Goal: Transaction & Acquisition: Purchase product/service

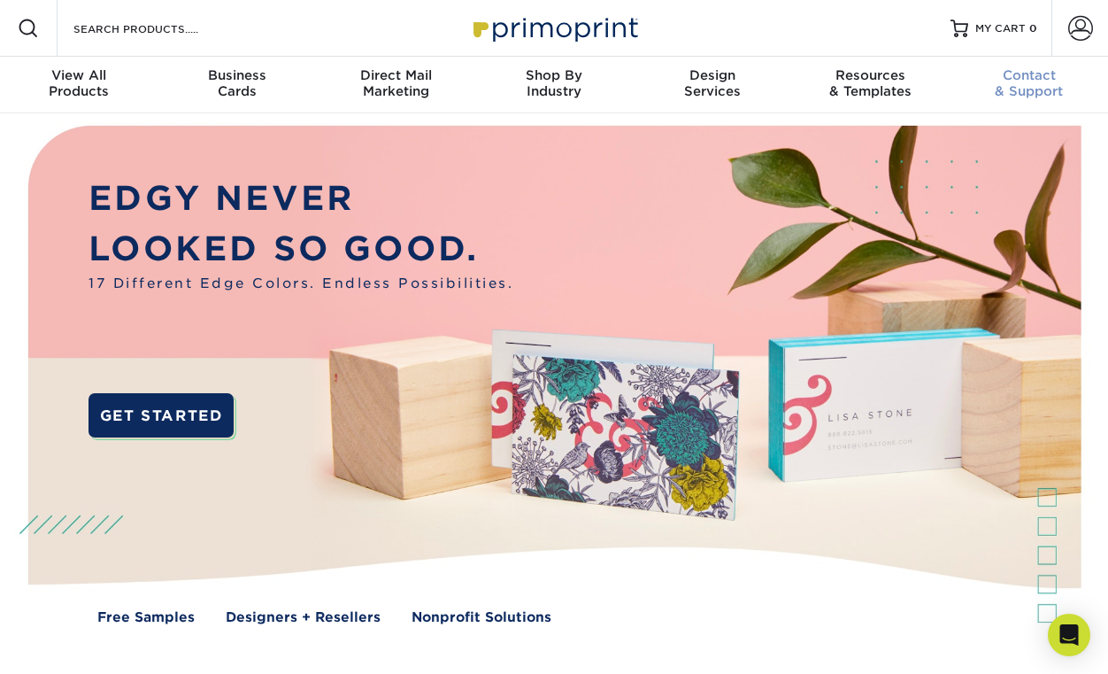
click at [955, 92] on div "Contact & Support" at bounding box center [1029, 83] width 158 height 32
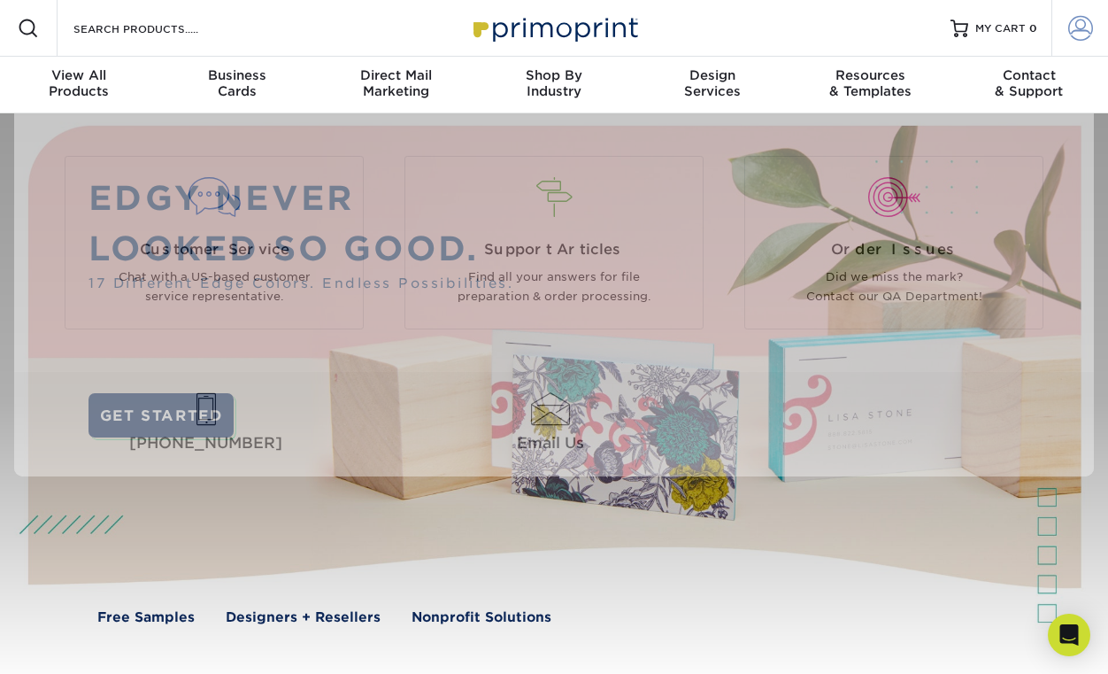
click at [1071, 41] on link "Account" at bounding box center [1080, 28] width 57 height 57
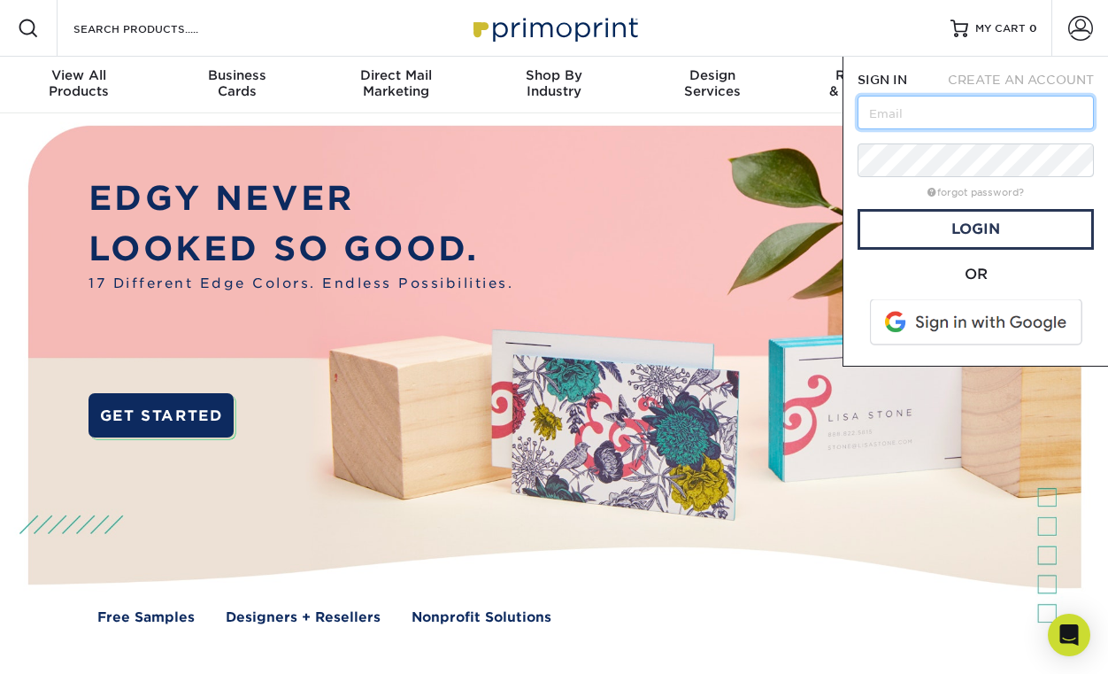
click at [992, 108] on input "text" at bounding box center [976, 113] width 236 height 34
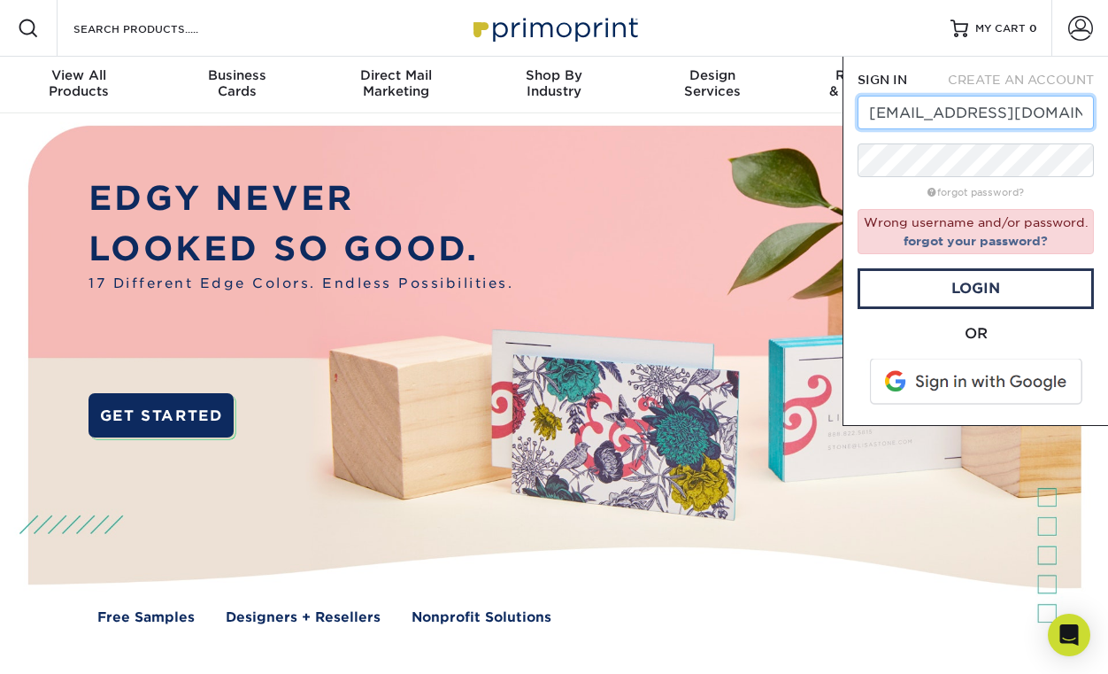
click at [927, 111] on input "respectmyregion@gmail.com" at bounding box center [976, 113] width 236 height 34
type input "info@respectmyregion.com"
click at [931, 111] on input "info@respectmyregion.com" at bounding box center [976, 113] width 236 height 34
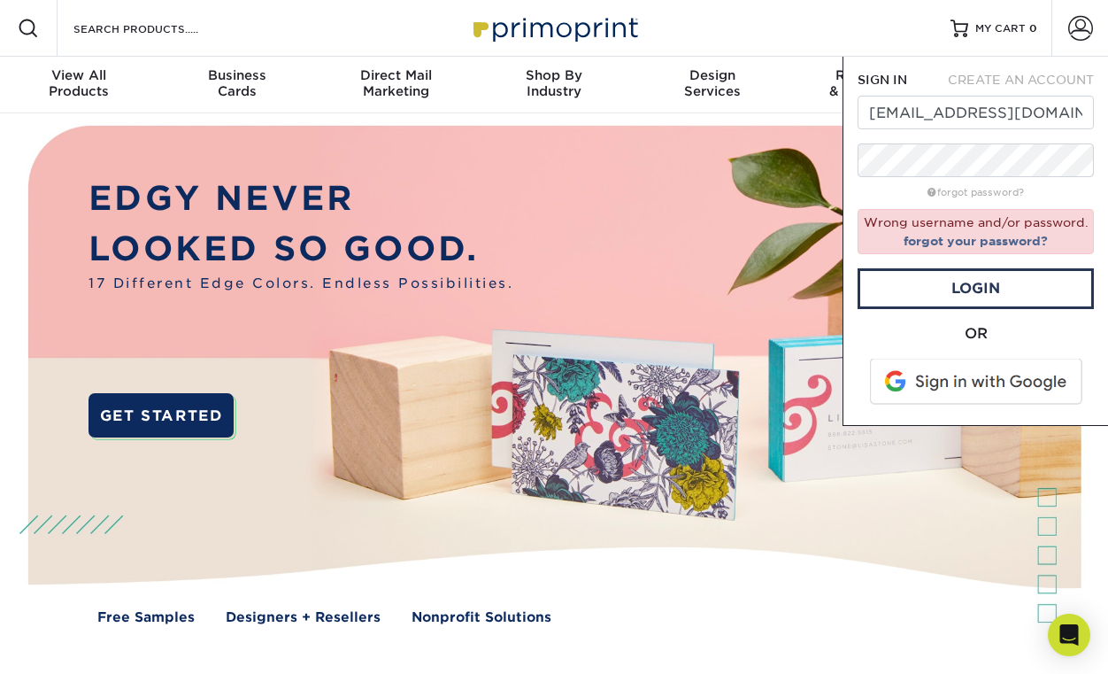
click at [925, 179] on form "SIGN IN CREATE AN ACCOUNT info@respectmyregion.com forgot password? Wrong usern…" at bounding box center [976, 241] width 236 height 340
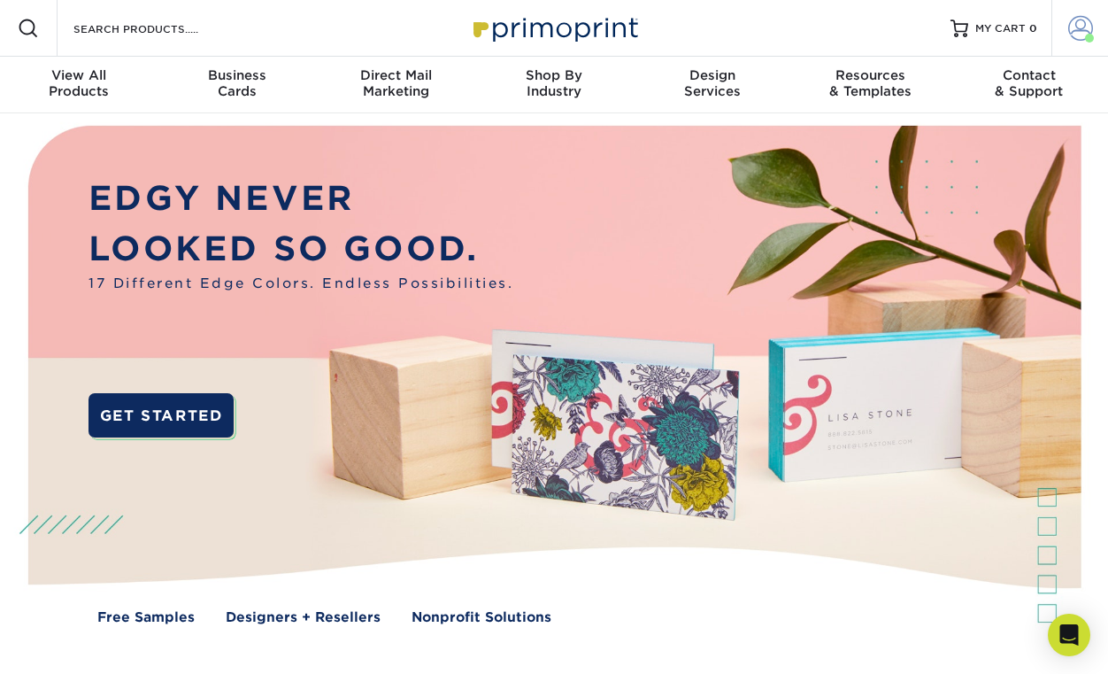
click at [1073, 21] on span at bounding box center [1080, 28] width 25 height 25
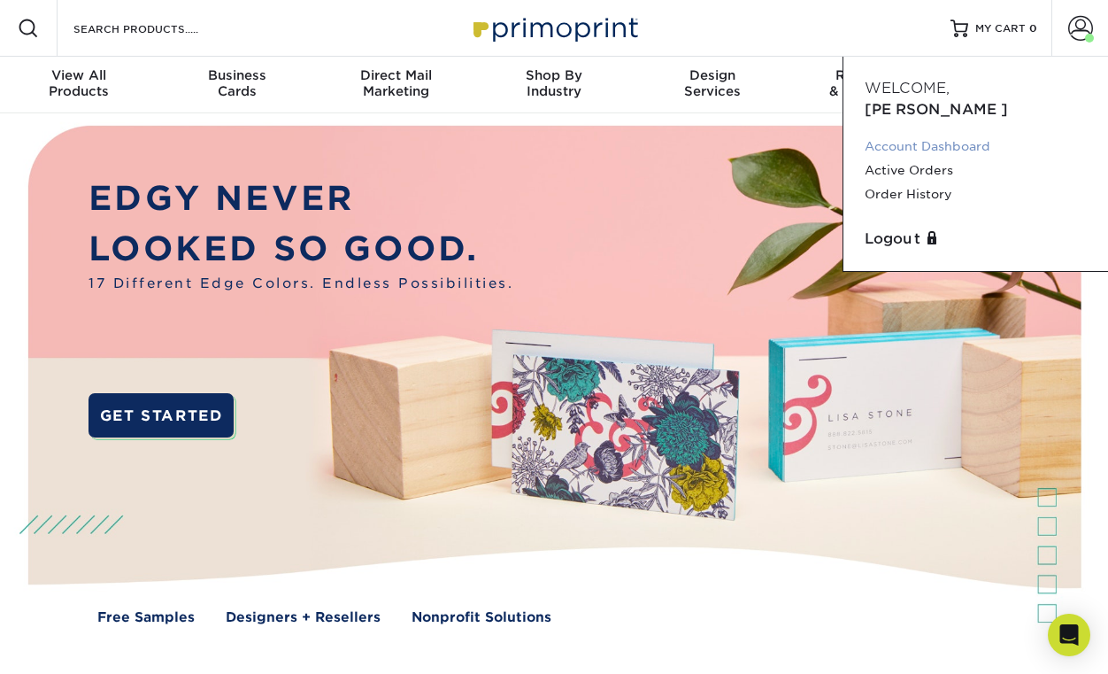
click at [928, 135] on link "Account Dashboard" at bounding box center [976, 147] width 222 height 24
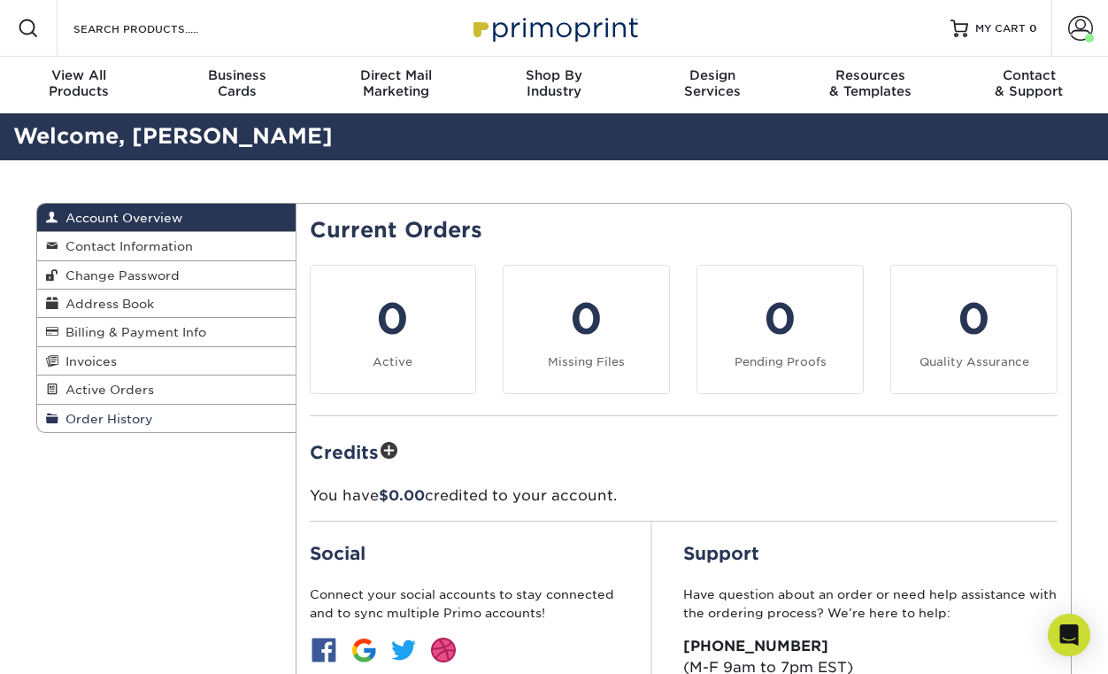
click at [136, 426] on span "Order History" at bounding box center [105, 419] width 95 height 14
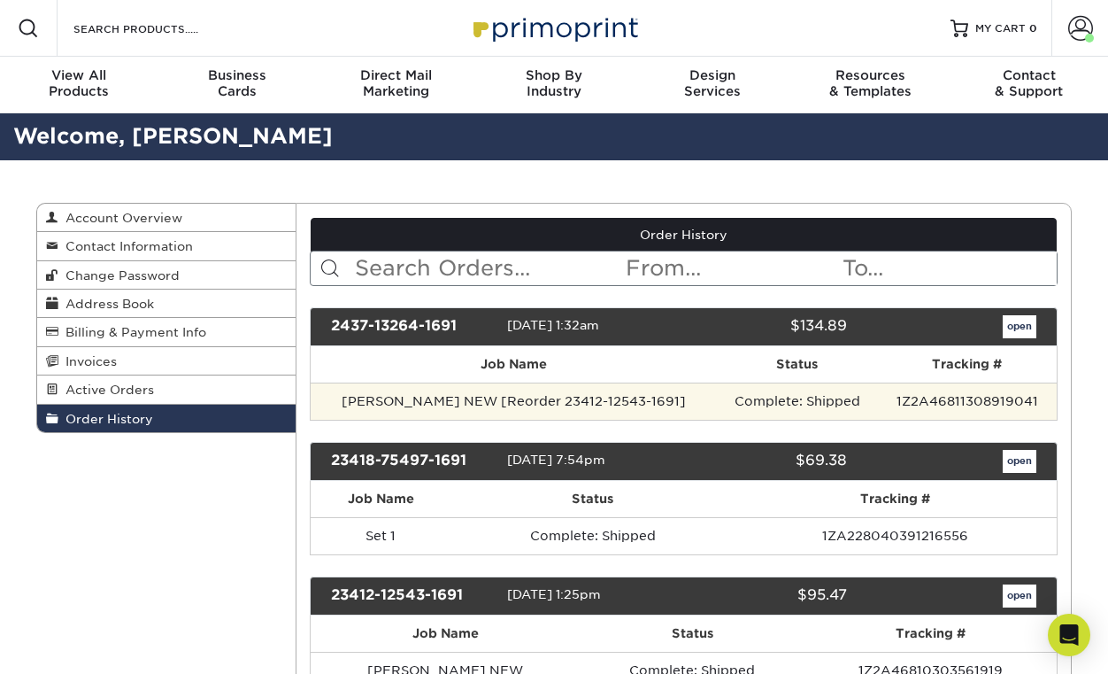
click at [756, 400] on td "Complete: Shipped" at bounding box center [797, 400] width 161 height 37
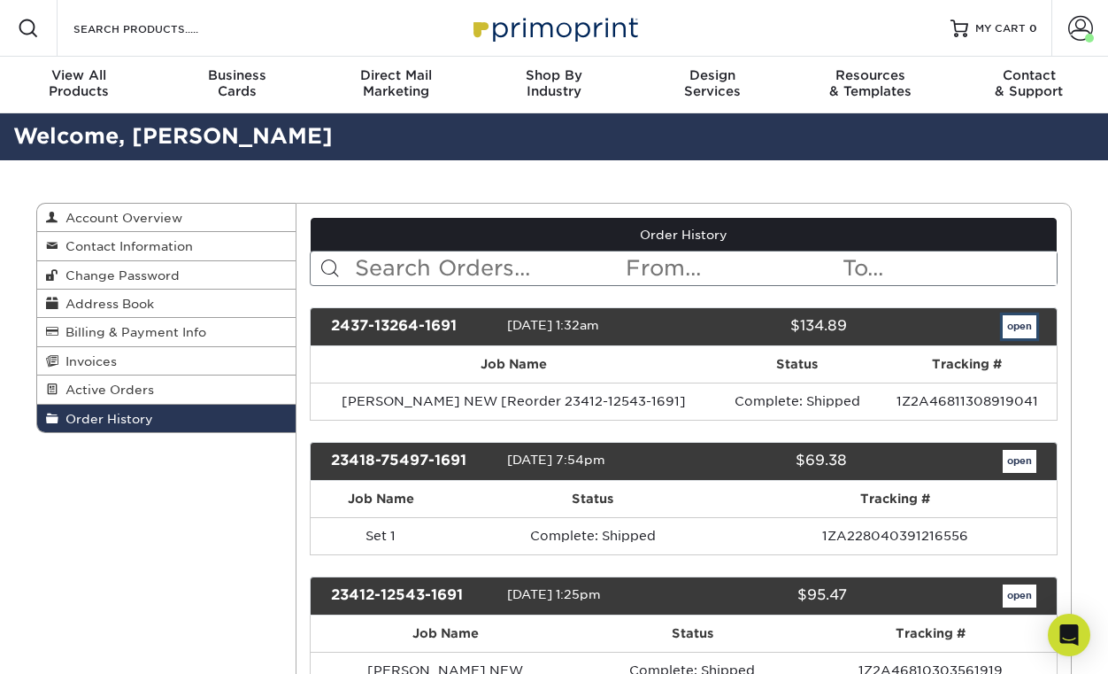
click at [1013, 326] on link "open" at bounding box center [1020, 326] width 34 height 23
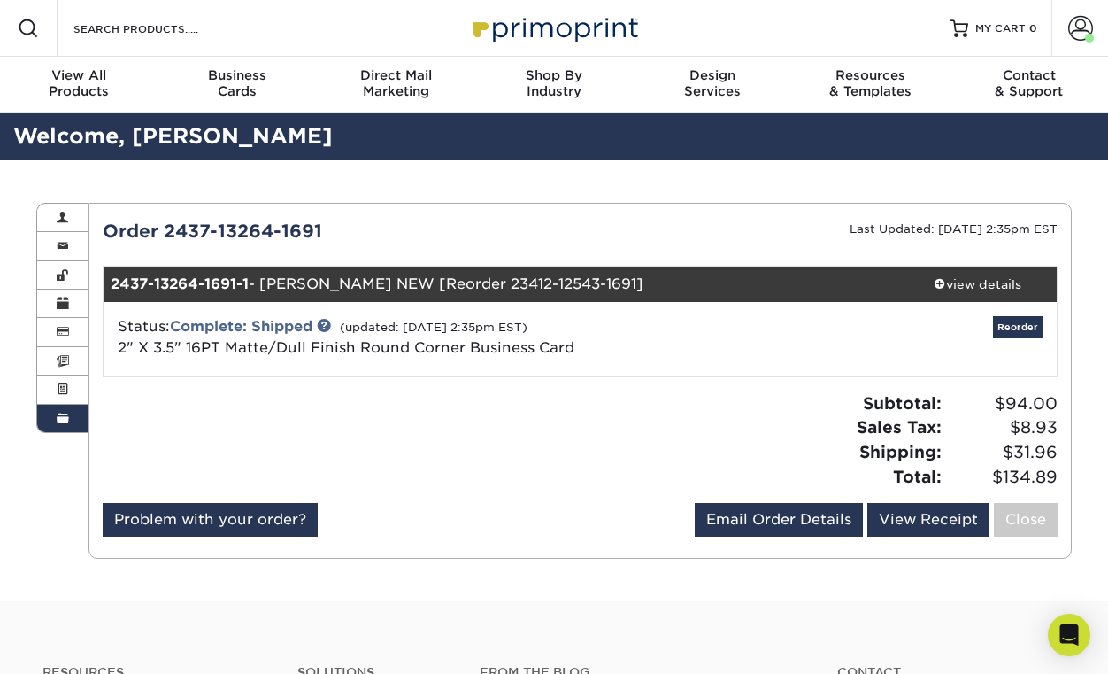
click at [510, 367] on div "Status: Complete: Shipped (updated: 03/08/2024 2:35pm EST) 2" X 3.5" 16PT Matte…" at bounding box center [580, 339] width 981 height 74
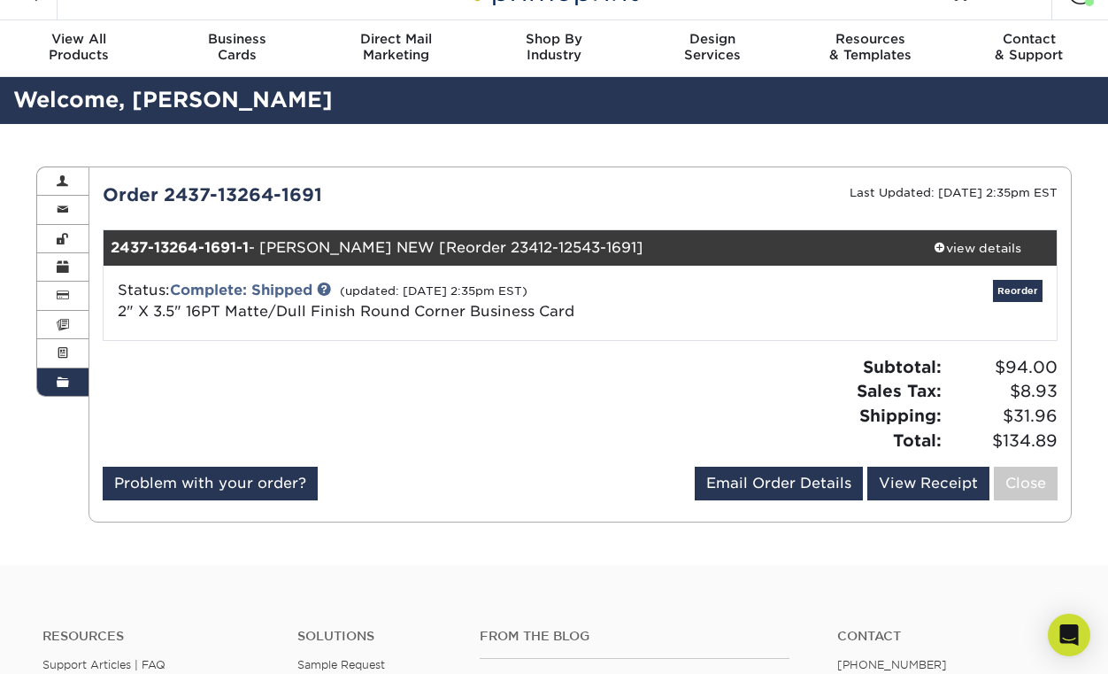
scroll to position [47, 0]
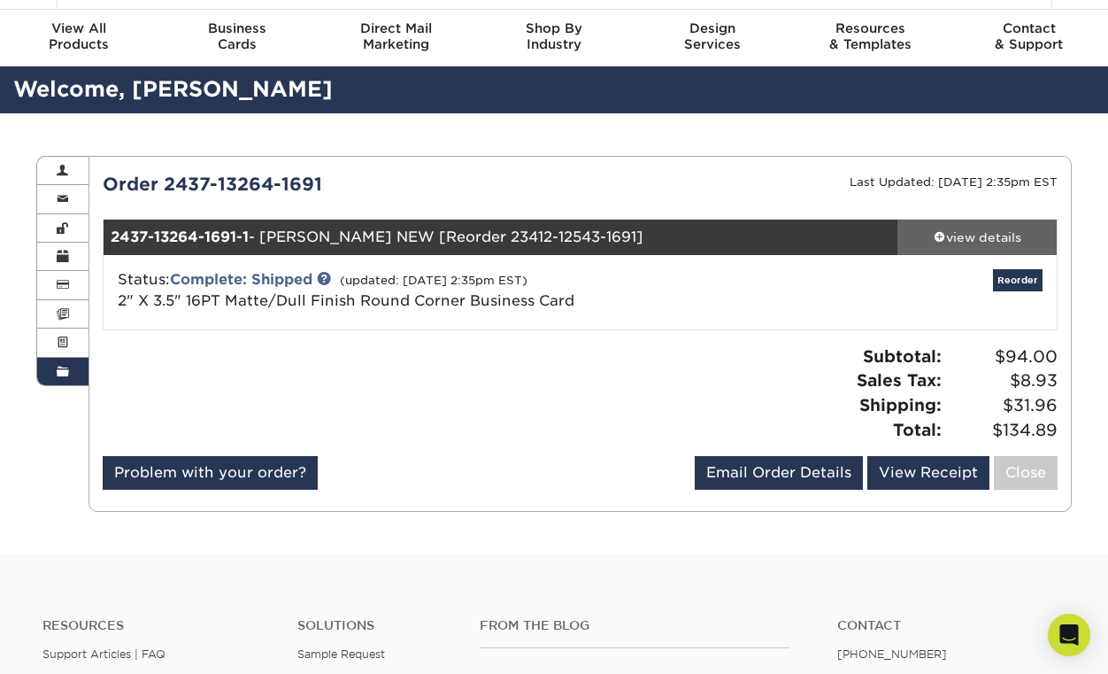
click at [969, 241] on div "view details" at bounding box center [976, 237] width 159 height 18
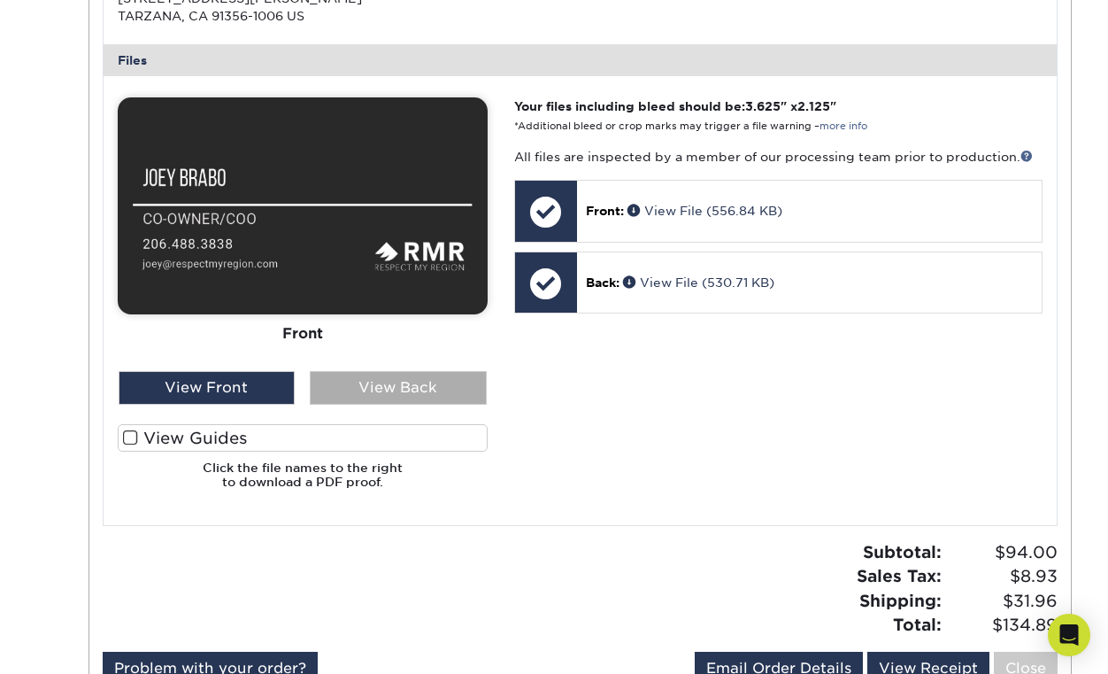
scroll to position [736, 0]
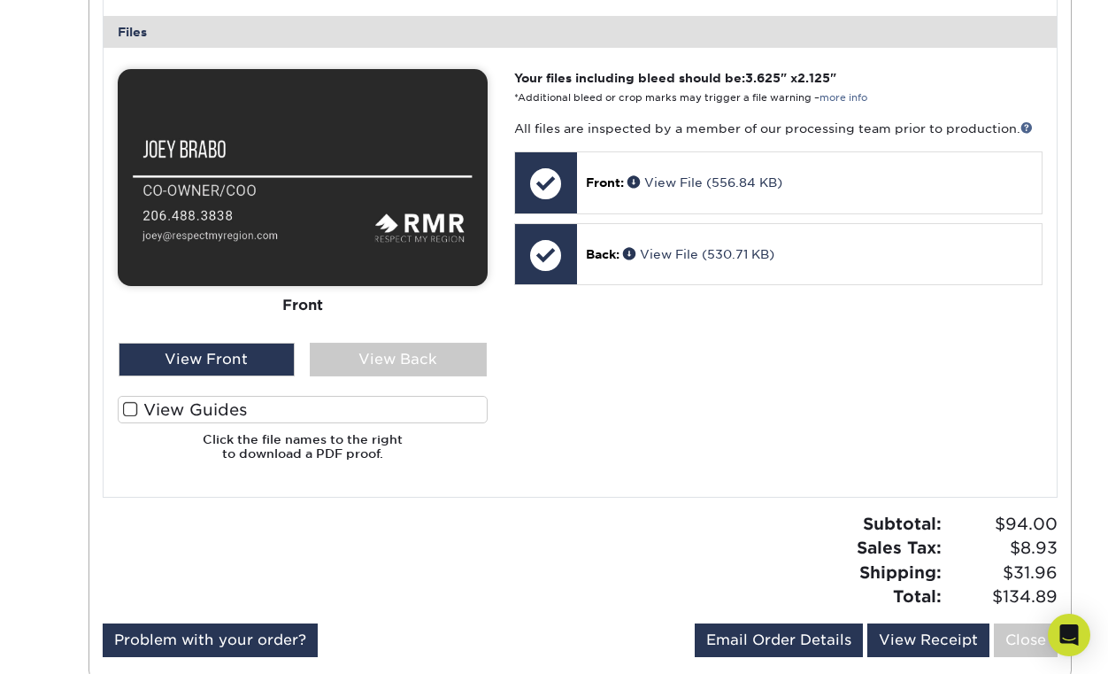
click at [338, 341] on div "Front Back" at bounding box center [303, 205] width 370 height 273
click at [338, 359] on div "View Back" at bounding box center [398, 360] width 177 height 34
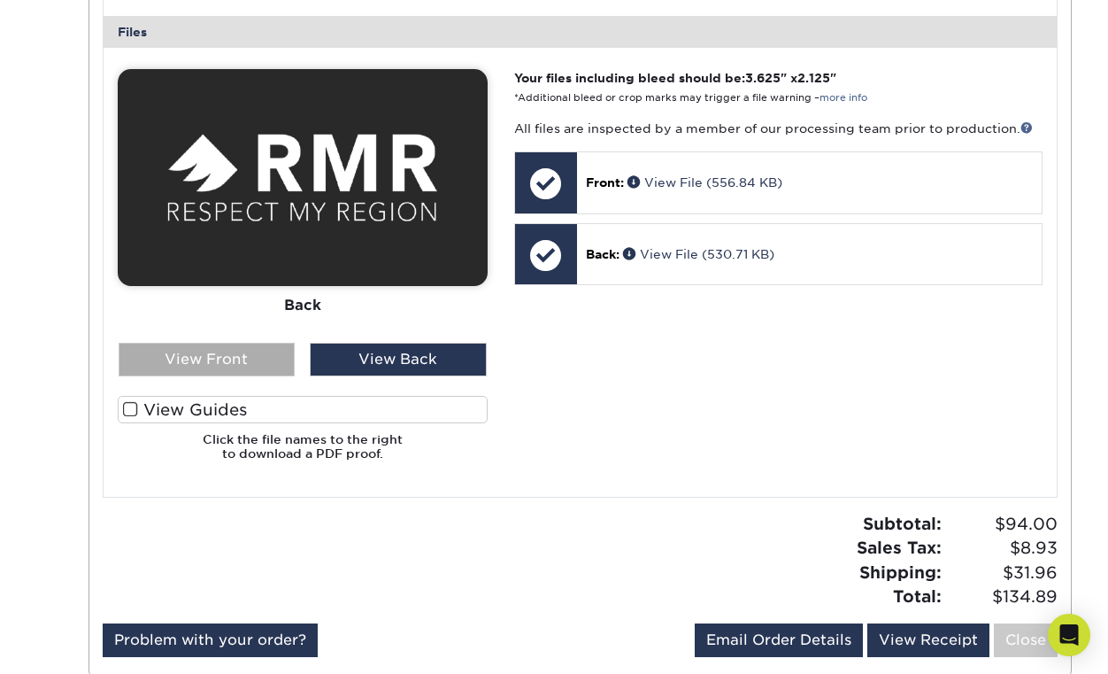
click at [213, 368] on div "View Front" at bounding box center [207, 360] width 177 height 34
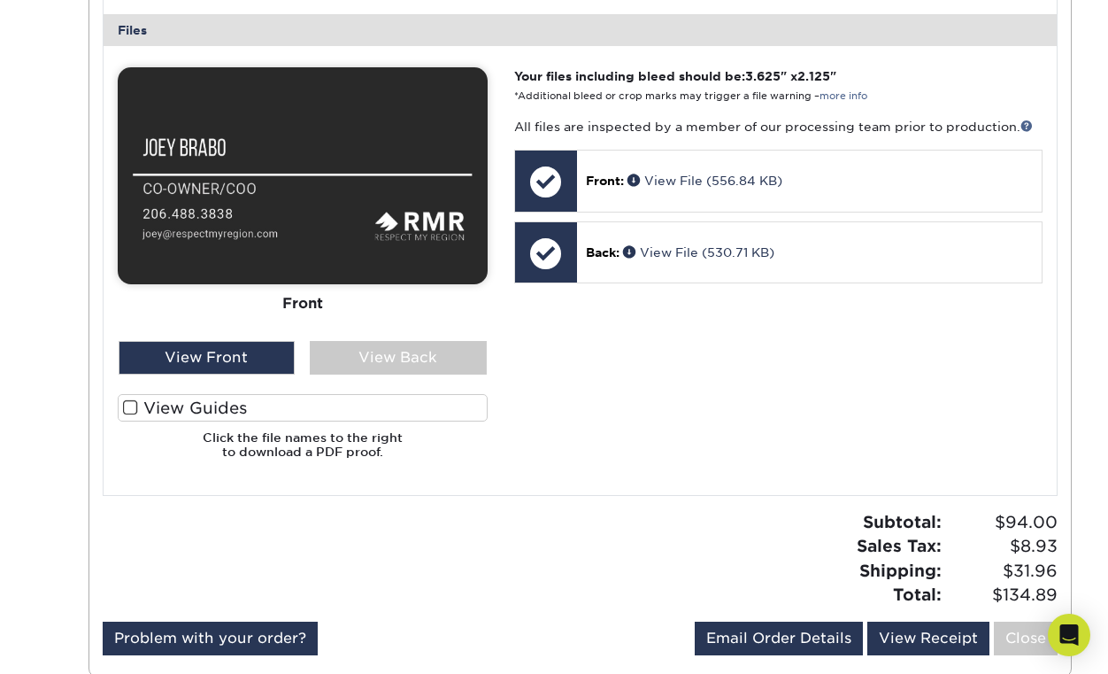
scroll to position [1100, 0]
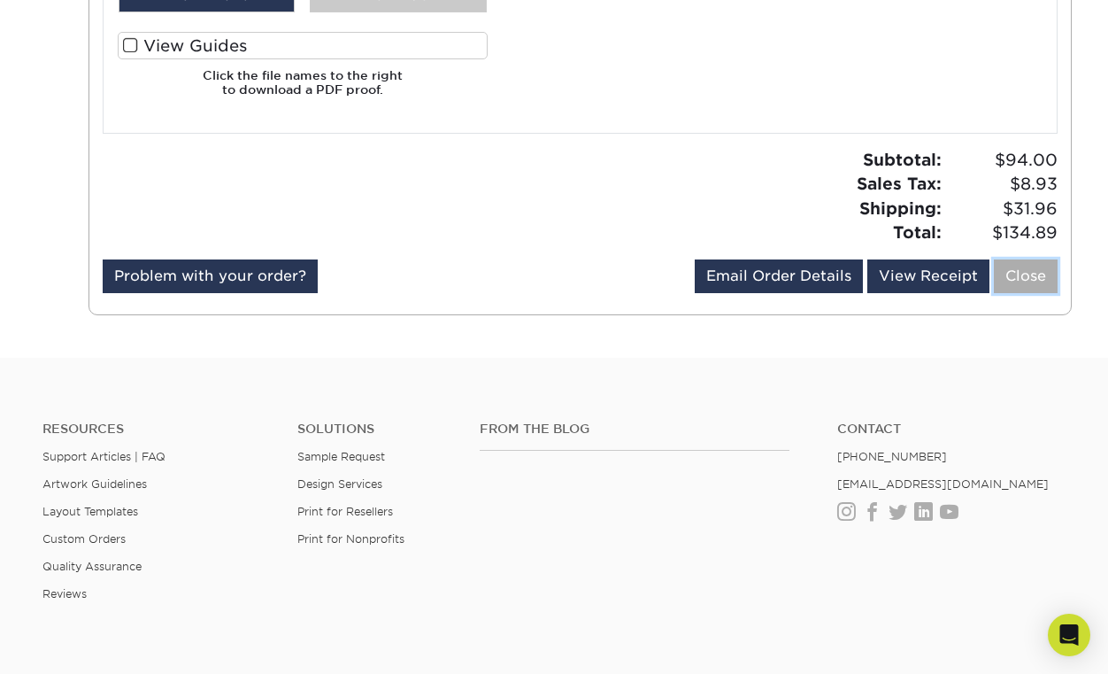
click at [1023, 280] on link "Close" at bounding box center [1026, 276] width 64 height 34
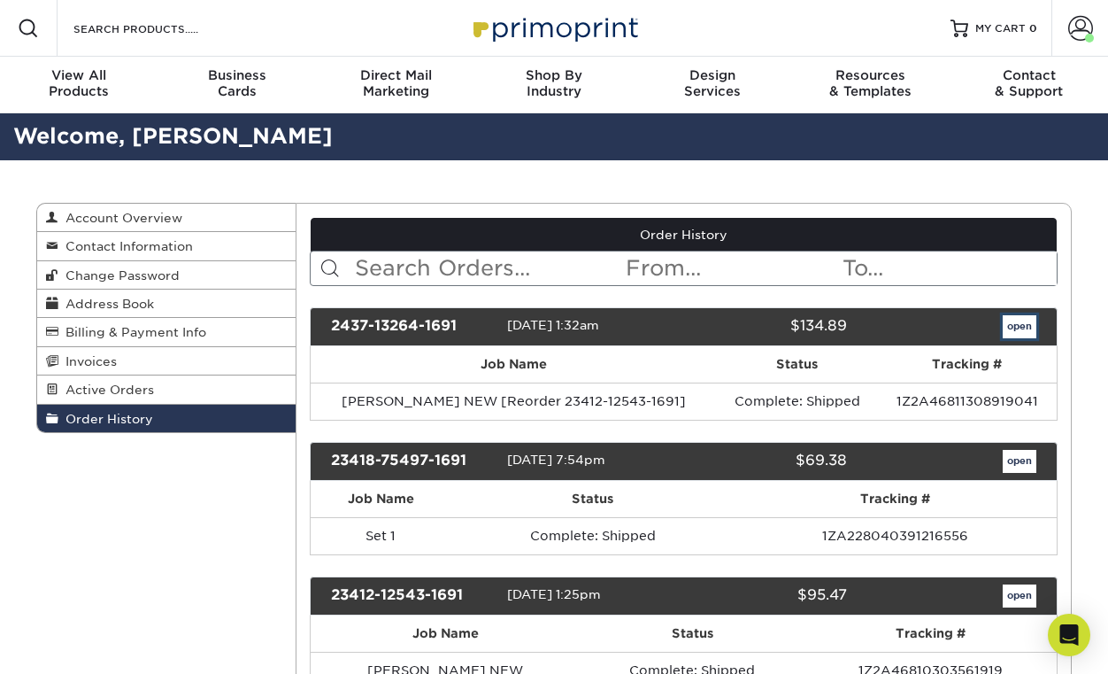
click at [1013, 327] on link "open" at bounding box center [1020, 326] width 34 height 23
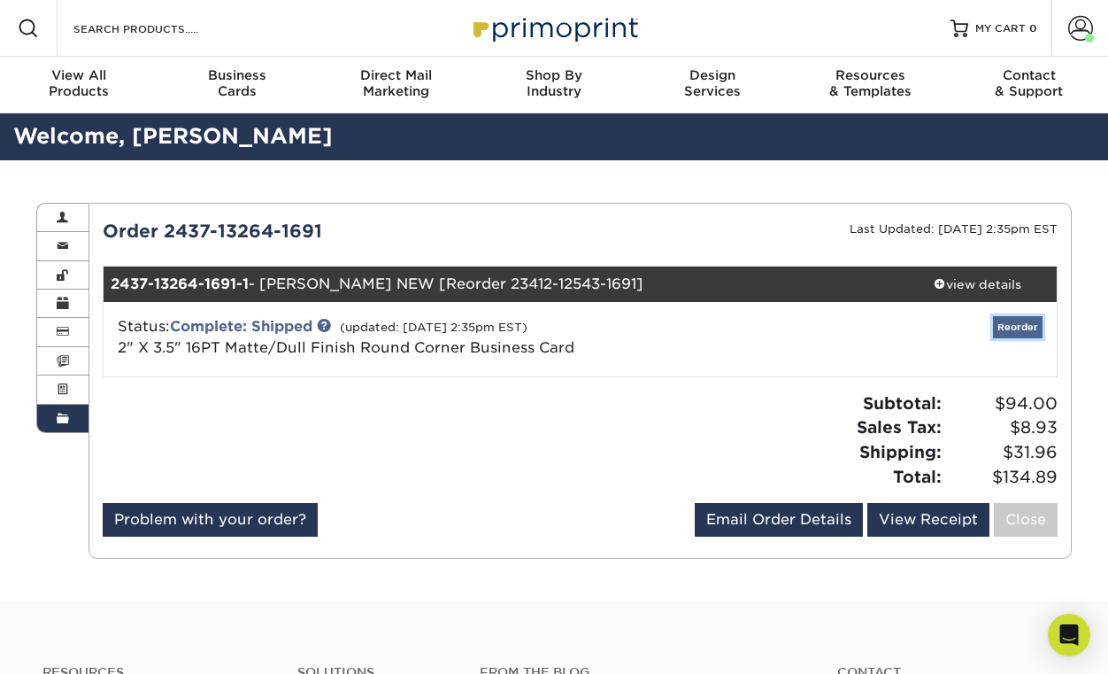
click at [1019, 322] on link "Reorder" at bounding box center [1018, 327] width 50 height 22
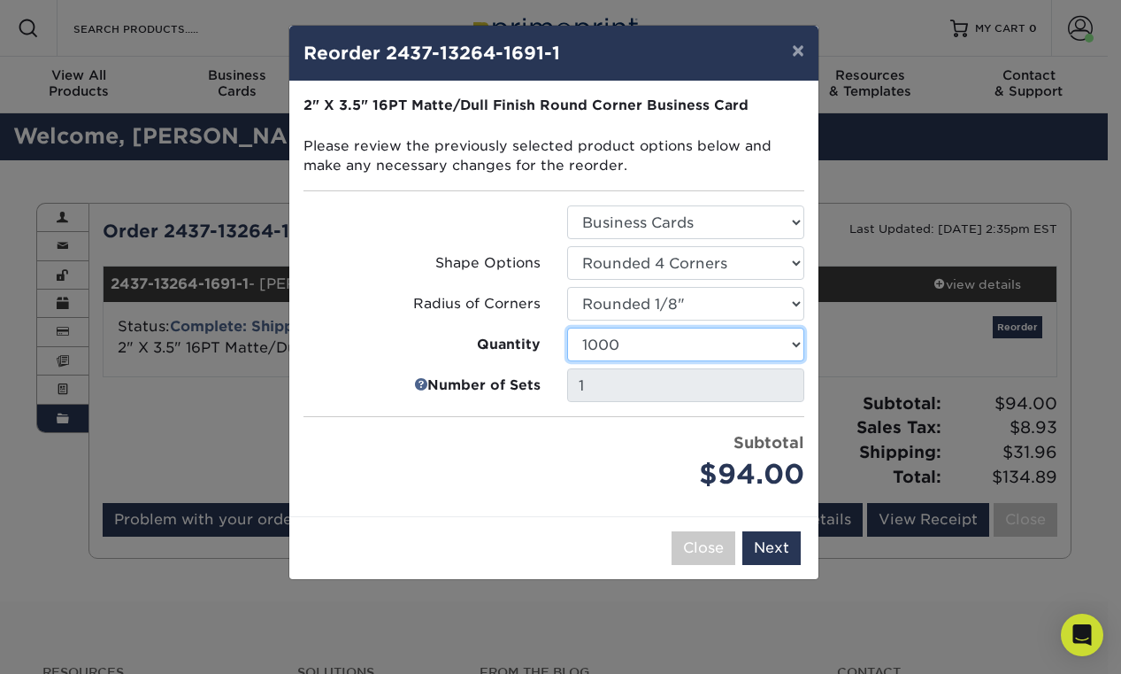
click at [655, 343] on select "100 250 500 1000 2500 5000 10000 15000 20000 25000" at bounding box center [685, 344] width 237 height 34
select select "f593fda3-2d5c-4b9e-9c2c-6197b899ae74"
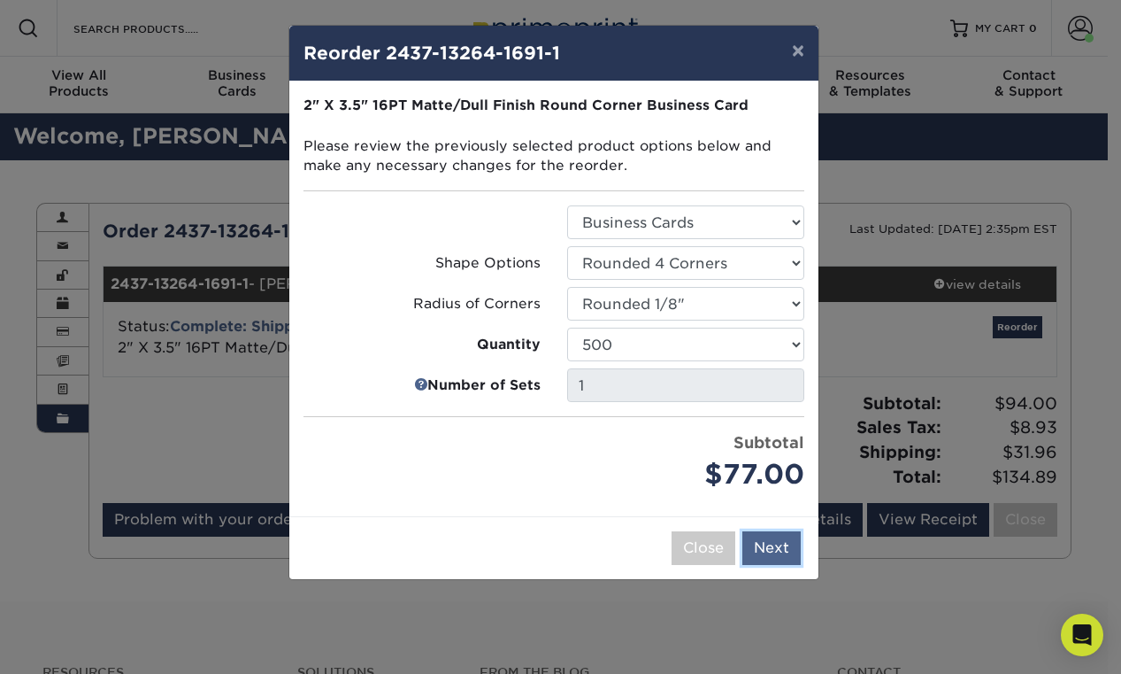
click at [767, 548] on button "Next" at bounding box center [772, 548] width 58 height 34
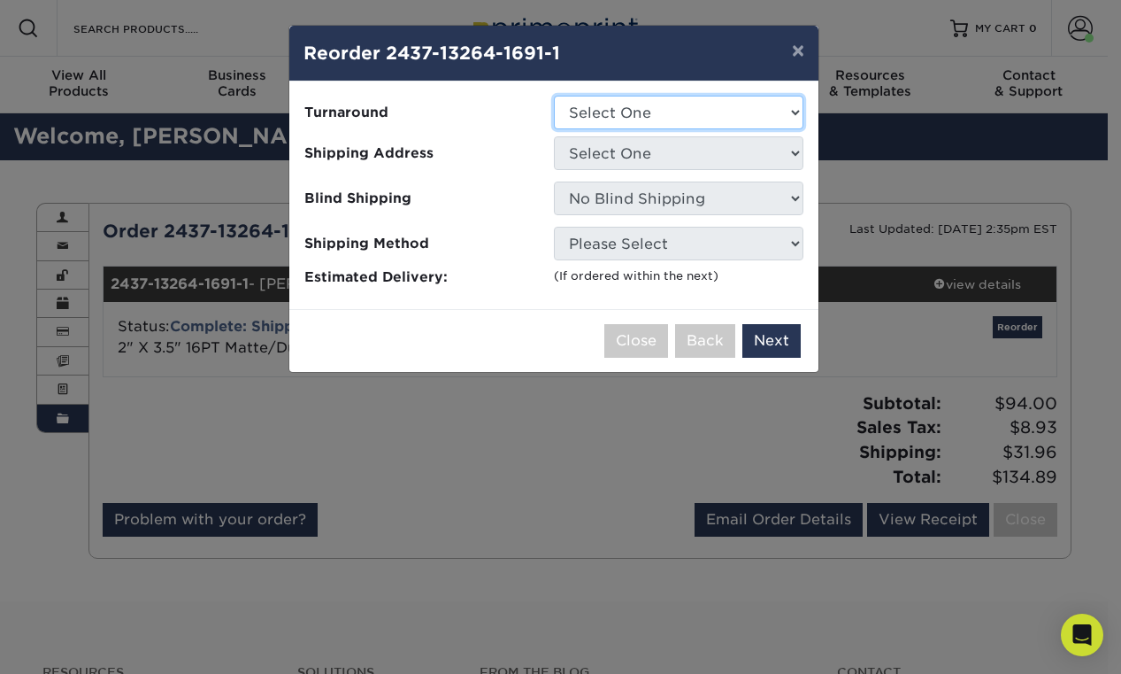
click at [619, 120] on select "Select One 2-4 Business Days 2 Day Next Business Day" at bounding box center [679, 113] width 250 height 34
select select "e0d636ae-341c-45f8-9e61-81f387d888bb"
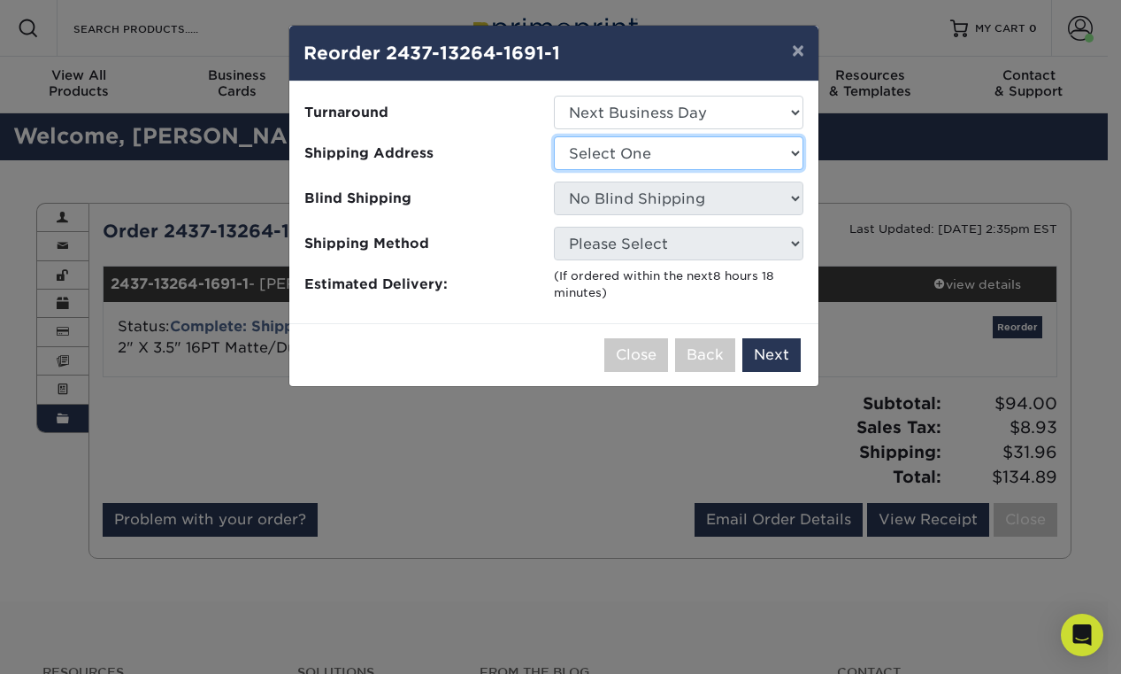
click at [614, 151] on select "Select One Imperfect Cody Joey Joey Carson Joey Corbin Joey NEW Marysville Offi…" at bounding box center [679, 153] width 250 height 34
click at [606, 160] on select "Select One Imperfect Cody Joey Joey Carson Joey Corbin Joey NEW Marysville Offi…" at bounding box center [679, 153] width 250 height 34
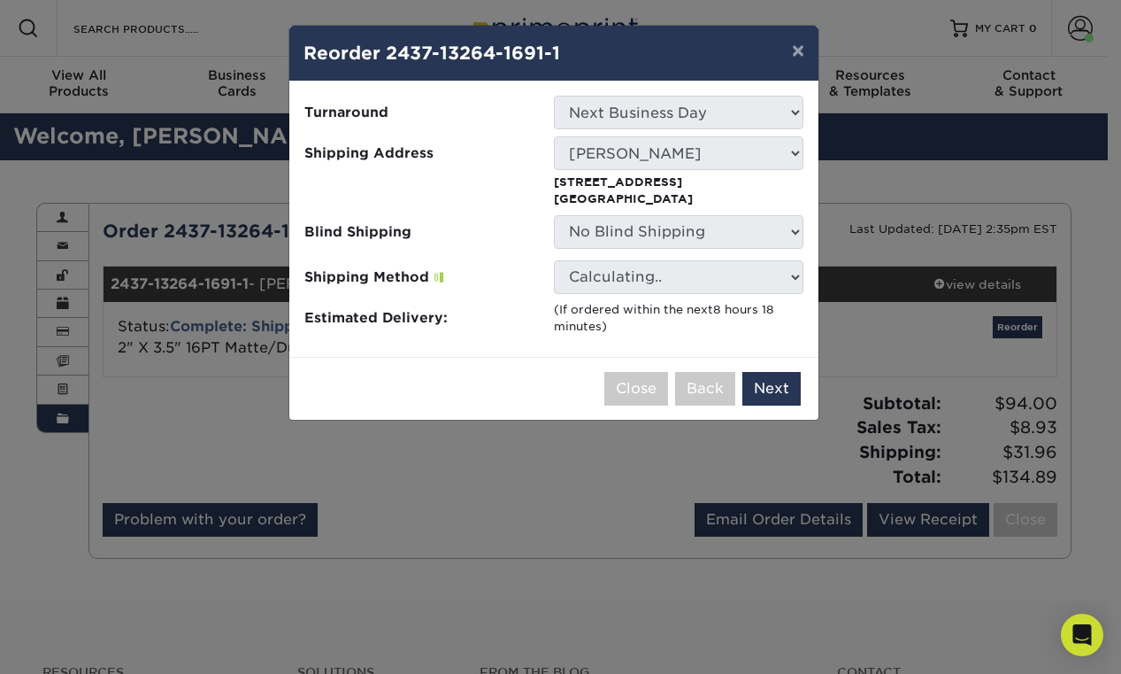
click at [710, 158] on select "Select One Imperfect Cody Joey Joey Carson Joey Corbin Joey NEW Marysville Offi…" at bounding box center [679, 153] width 250 height 34
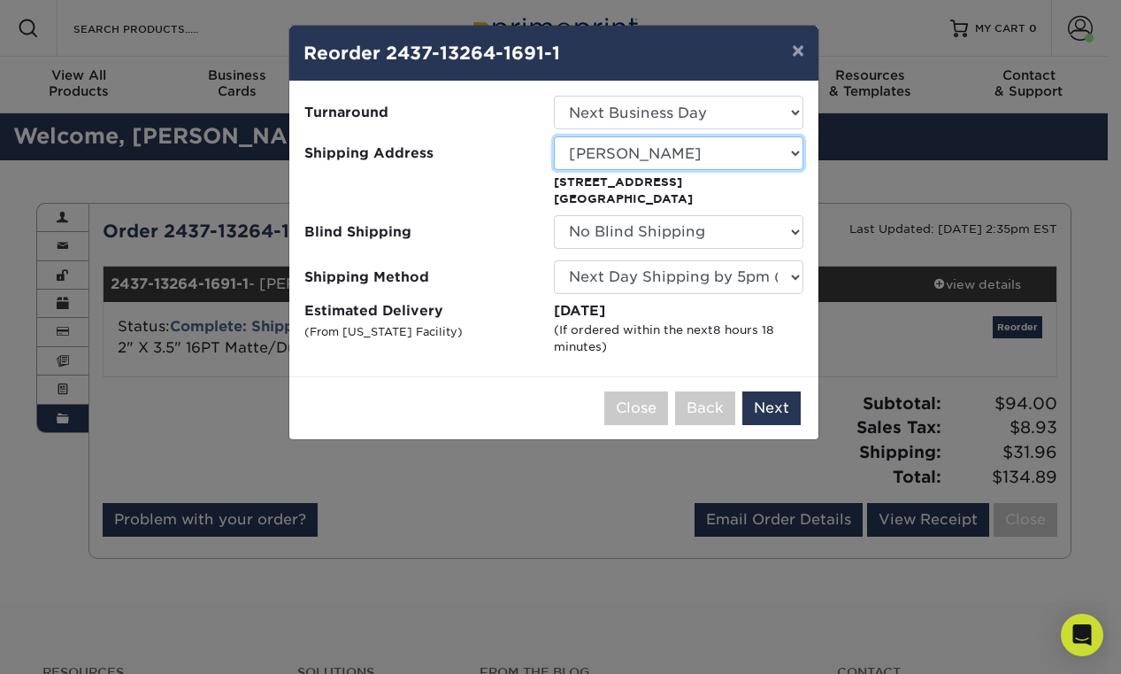
click at [712, 158] on select "Select One Imperfect Cody Joey Joey Carson Joey Corbin Joey NEW Marysville Offi…" at bounding box center [679, 153] width 250 height 34
select select "-1"
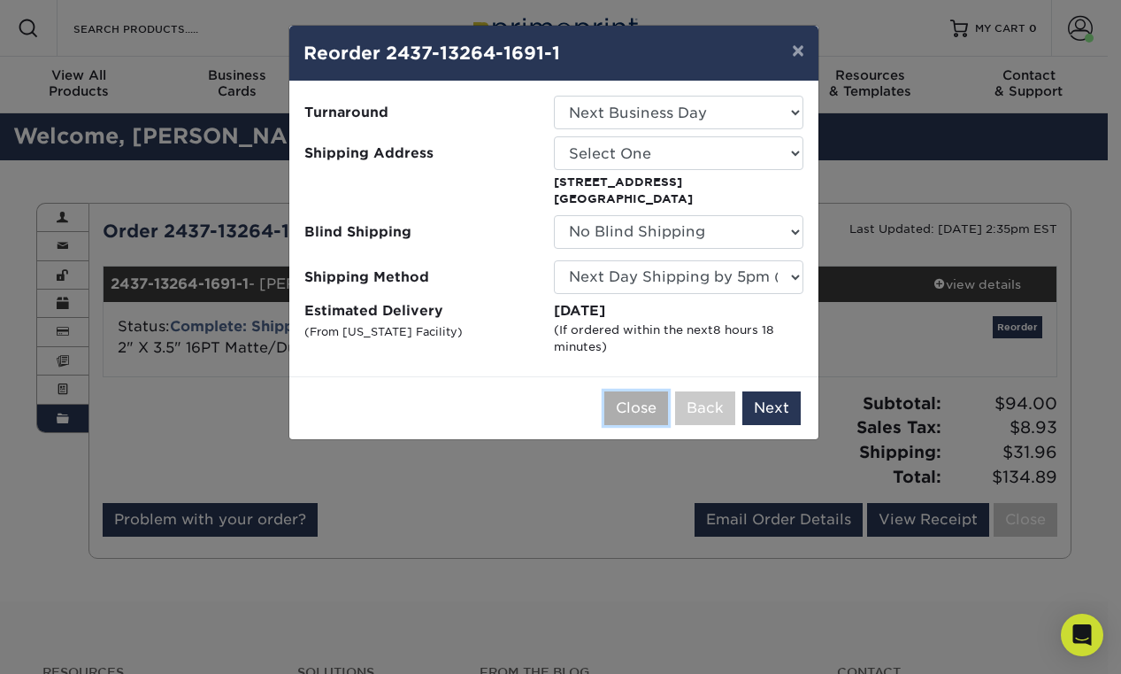
click at [629, 405] on button "Close" at bounding box center [637, 408] width 64 height 34
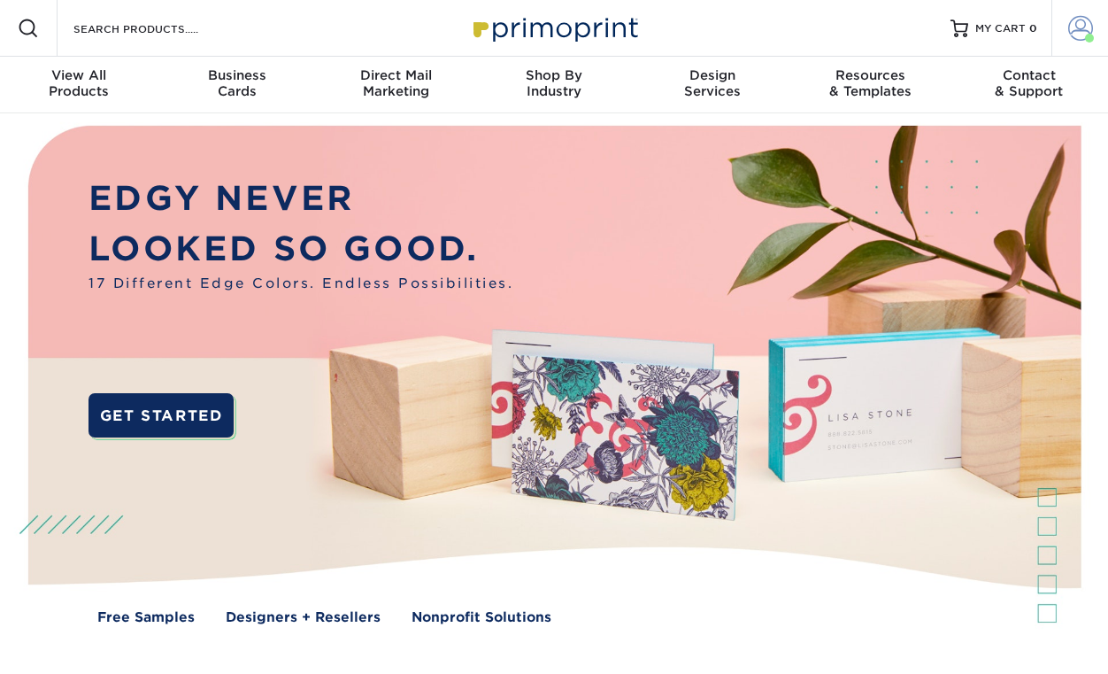
click at [1063, 27] on link "Account" at bounding box center [1080, 28] width 57 height 57
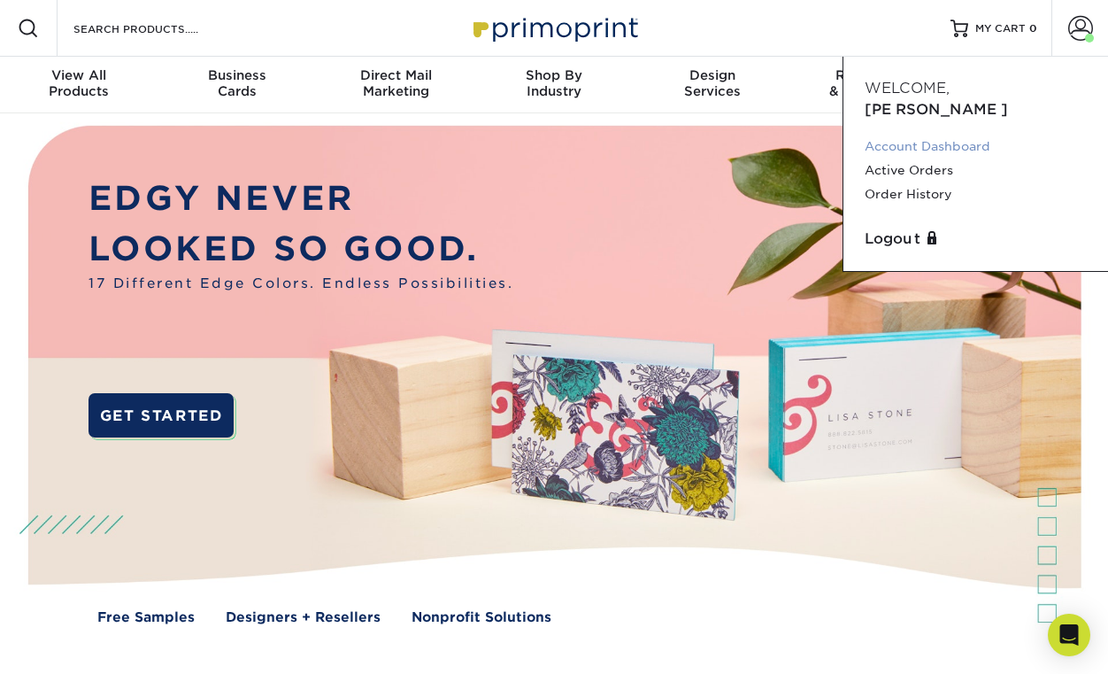
click at [933, 135] on link "Account Dashboard" at bounding box center [976, 147] width 222 height 24
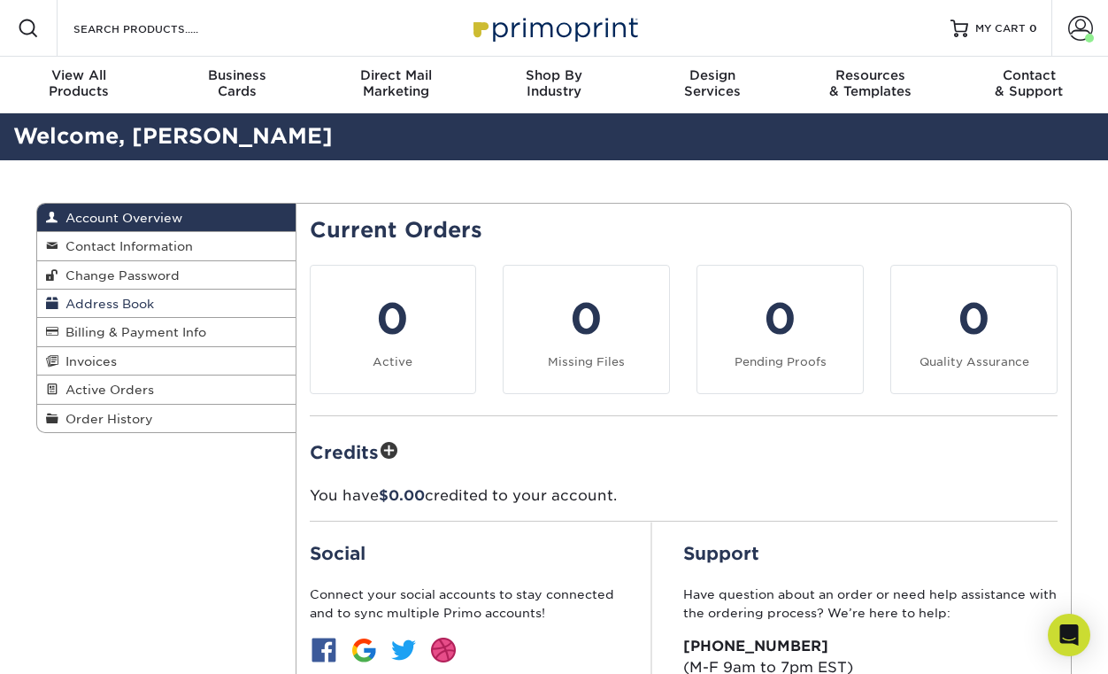
click at [126, 301] on span "Address Book" at bounding box center [106, 304] width 96 height 14
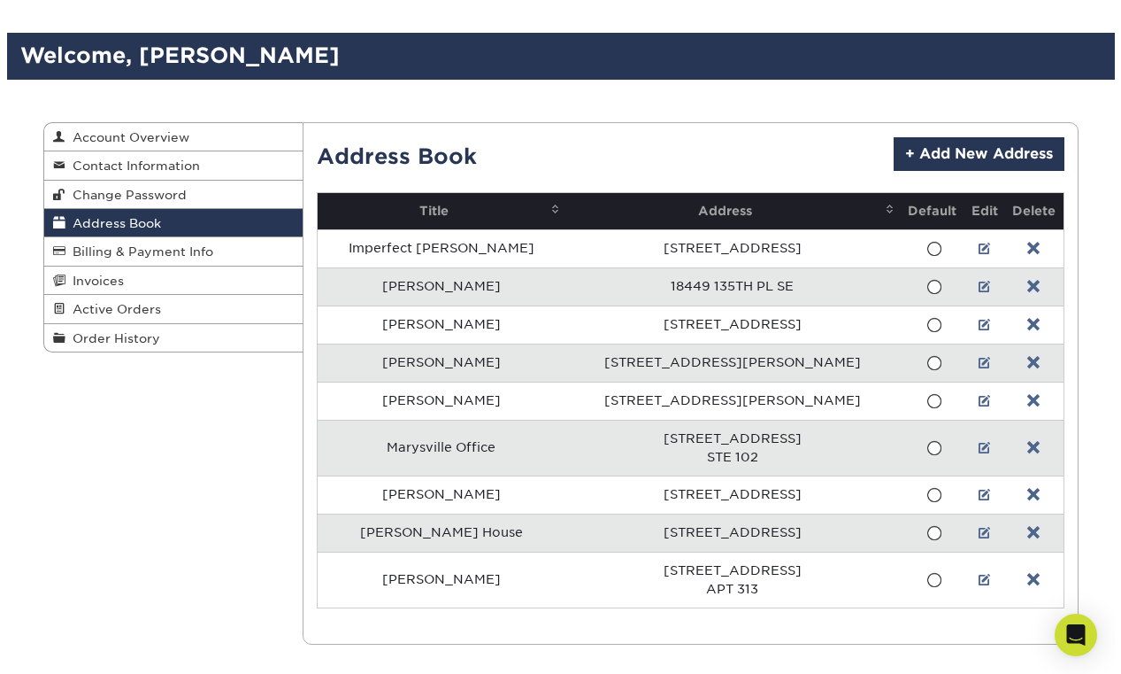
scroll to position [90, 0]
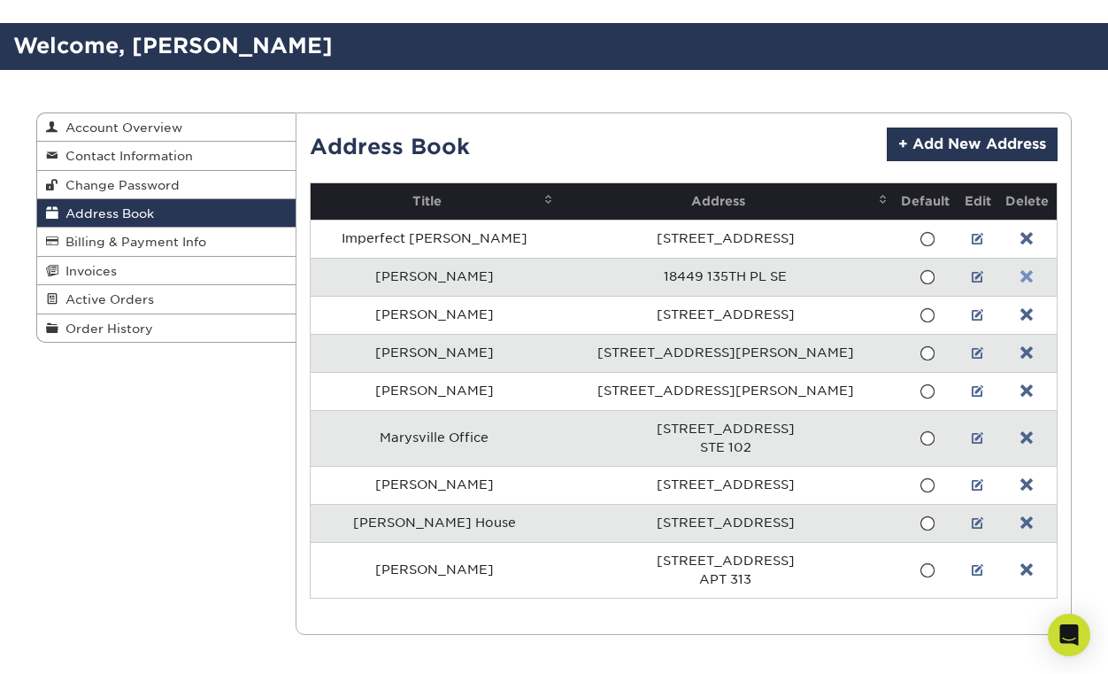
click at [1021, 274] on link at bounding box center [1027, 277] width 12 height 14
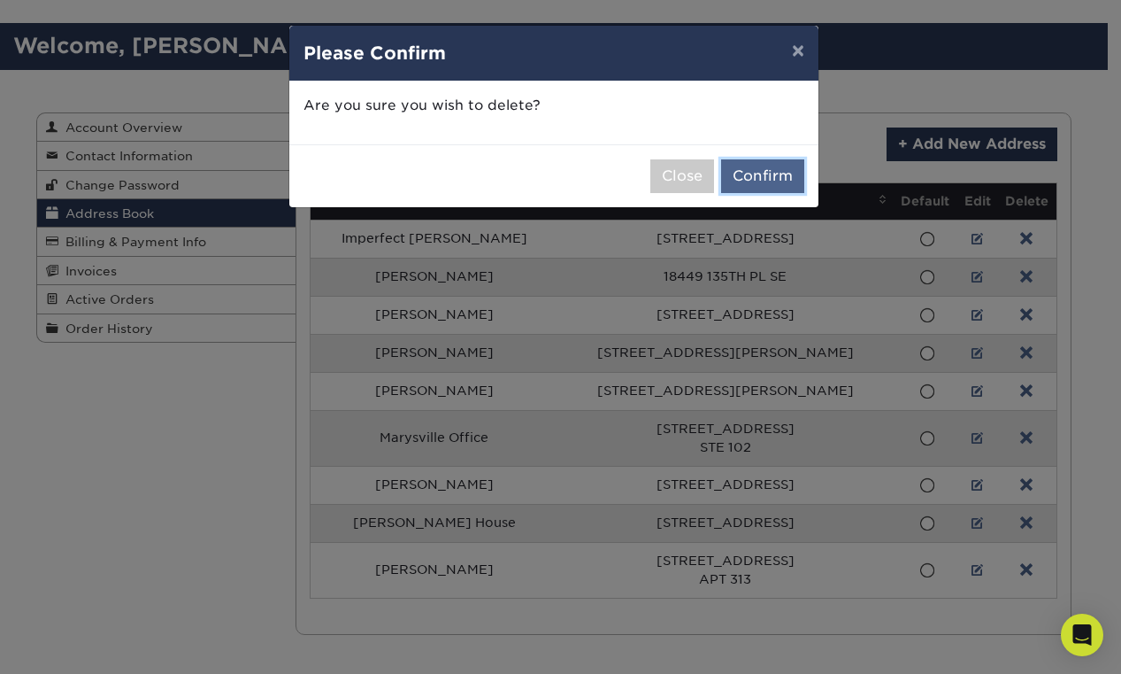
click at [756, 173] on button "Confirm" at bounding box center [762, 176] width 83 height 34
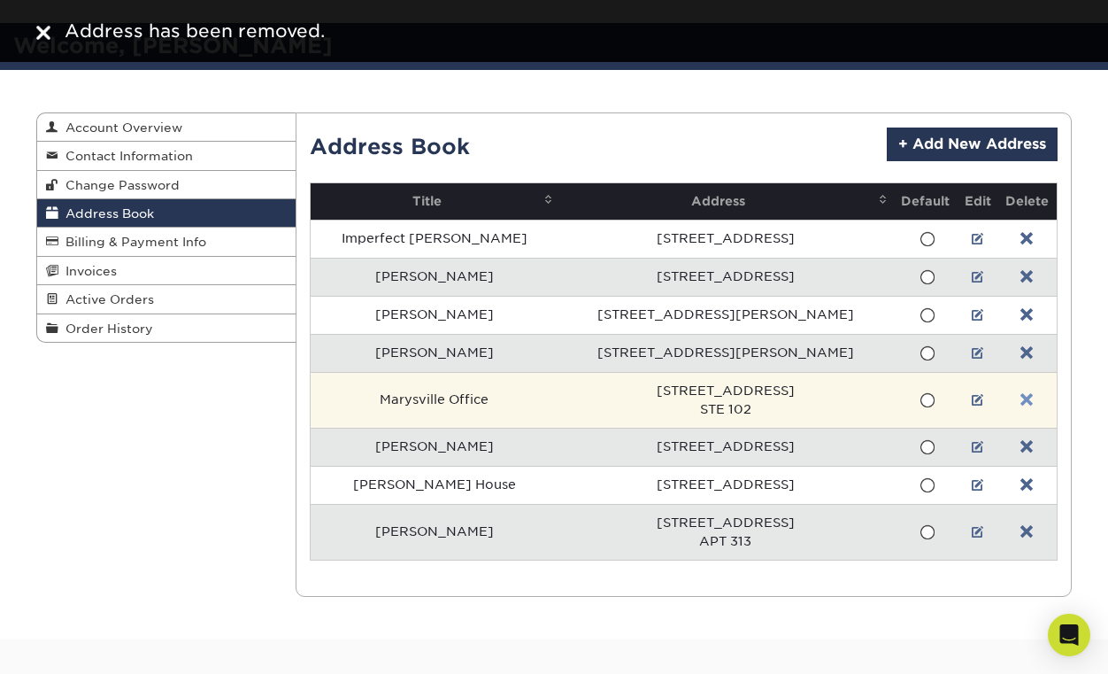
click at [1021, 398] on link at bounding box center [1027, 400] width 12 height 14
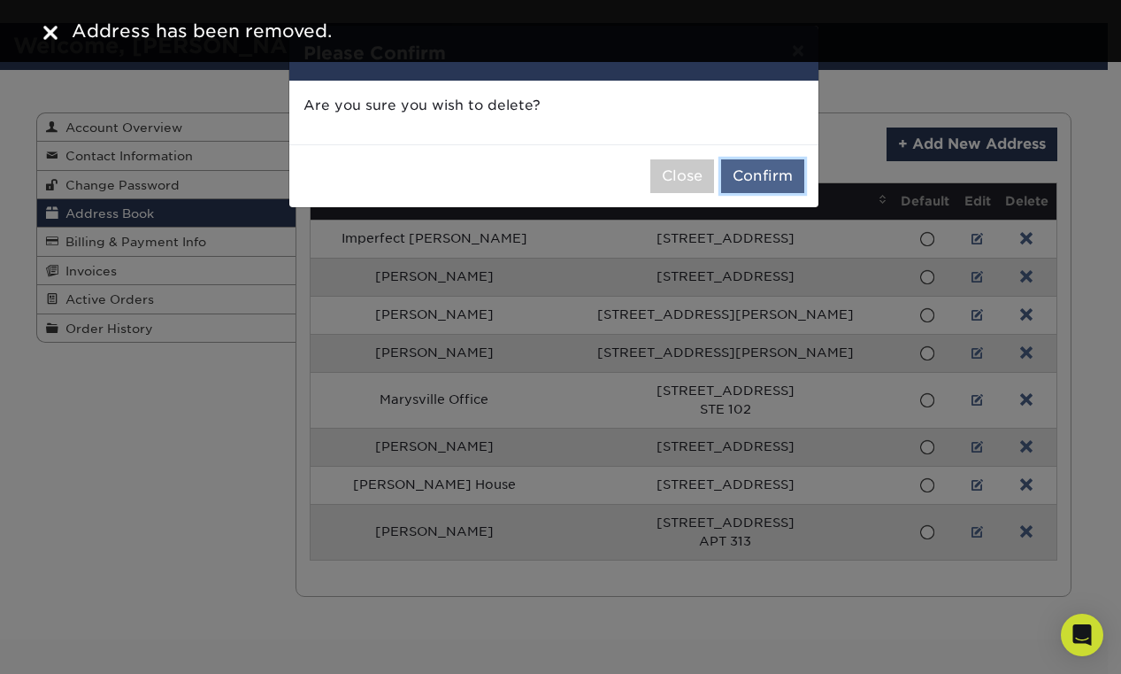
click at [742, 166] on button "Confirm" at bounding box center [762, 176] width 83 height 34
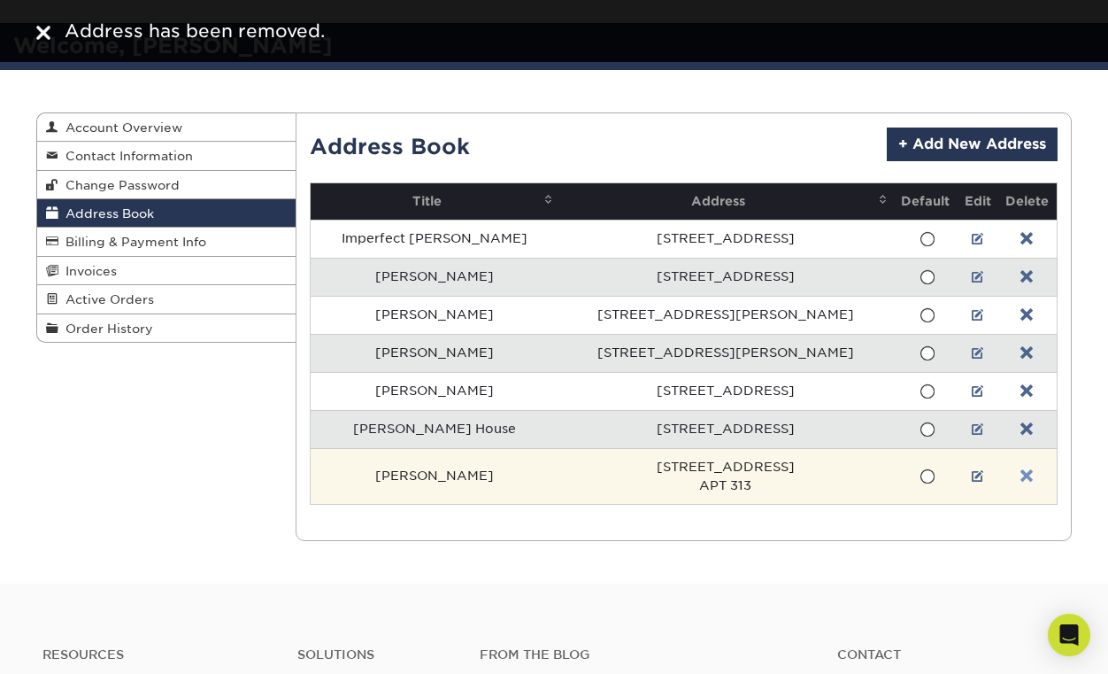
click at [1021, 473] on link at bounding box center [1027, 476] width 12 height 14
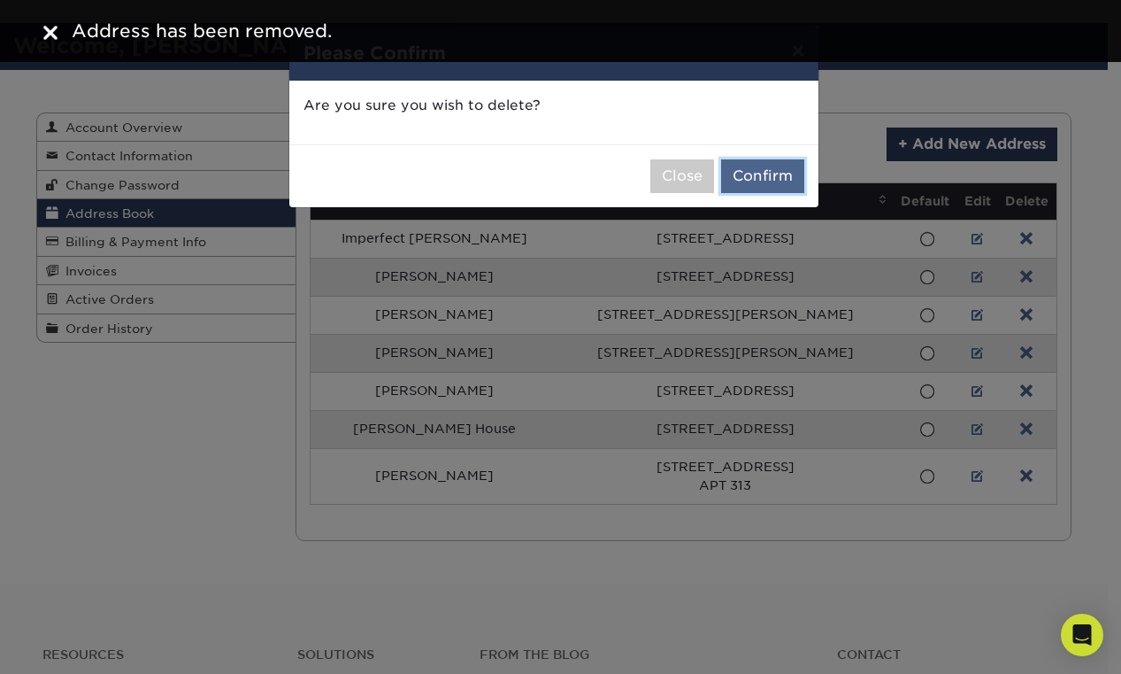
click at [746, 166] on button "Confirm" at bounding box center [762, 176] width 83 height 34
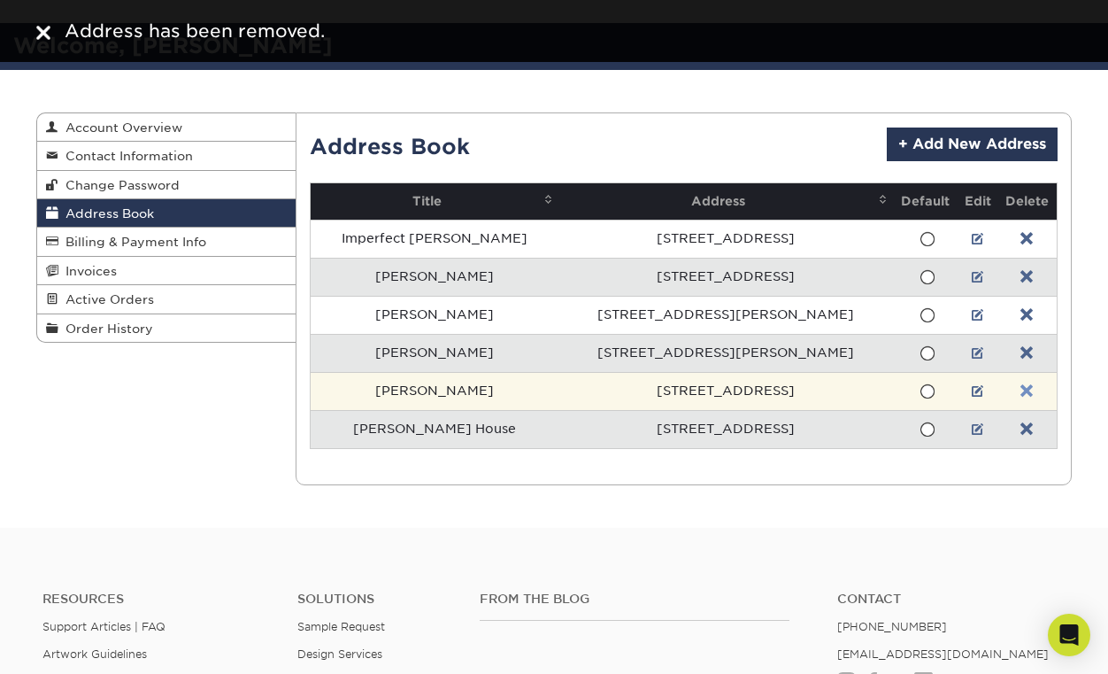
click at [1021, 396] on link at bounding box center [1027, 391] width 12 height 14
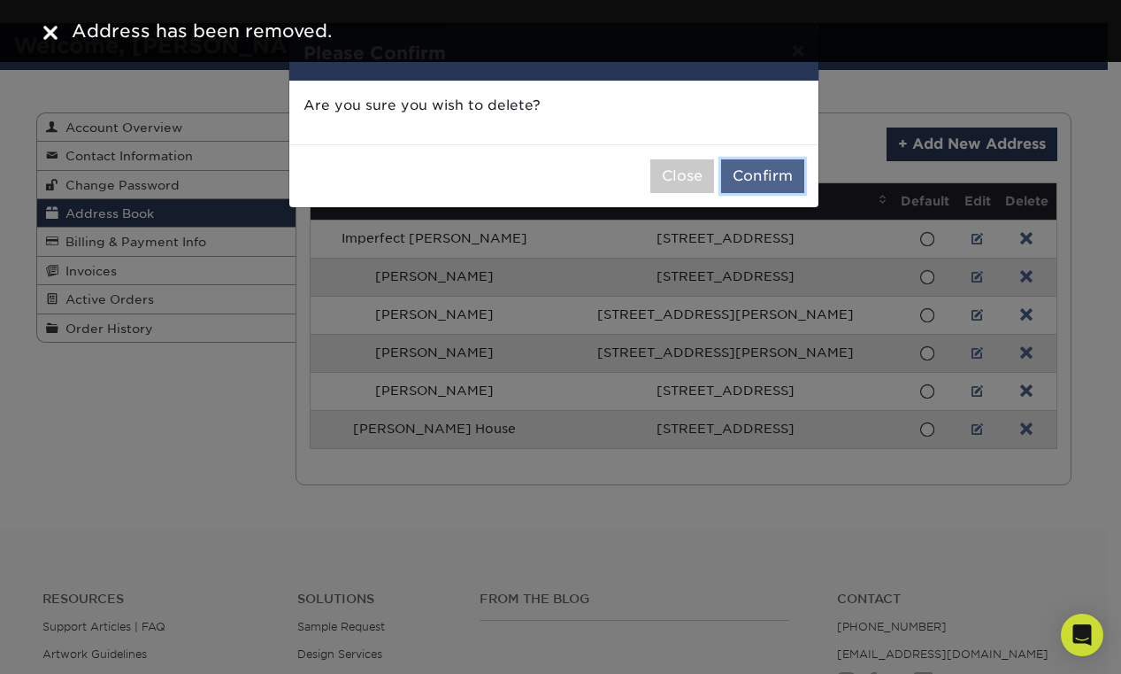
click at [733, 176] on button "Confirm" at bounding box center [762, 176] width 83 height 34
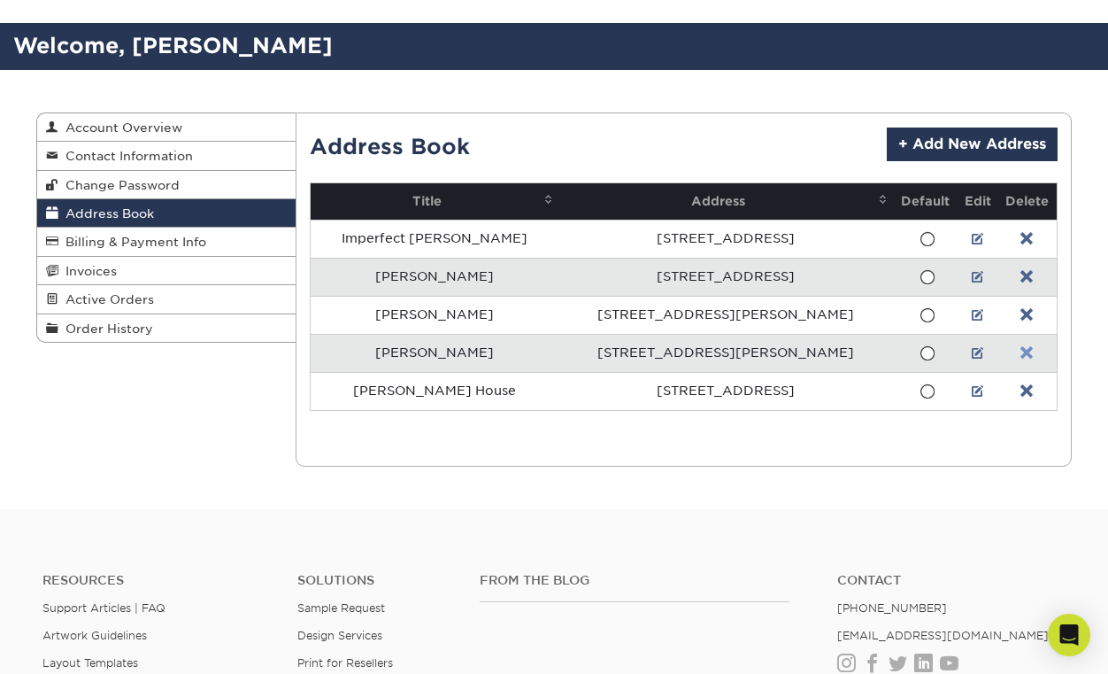
click at [1021, 351] on link at bounding box center [1027, 353] width 12 height 14
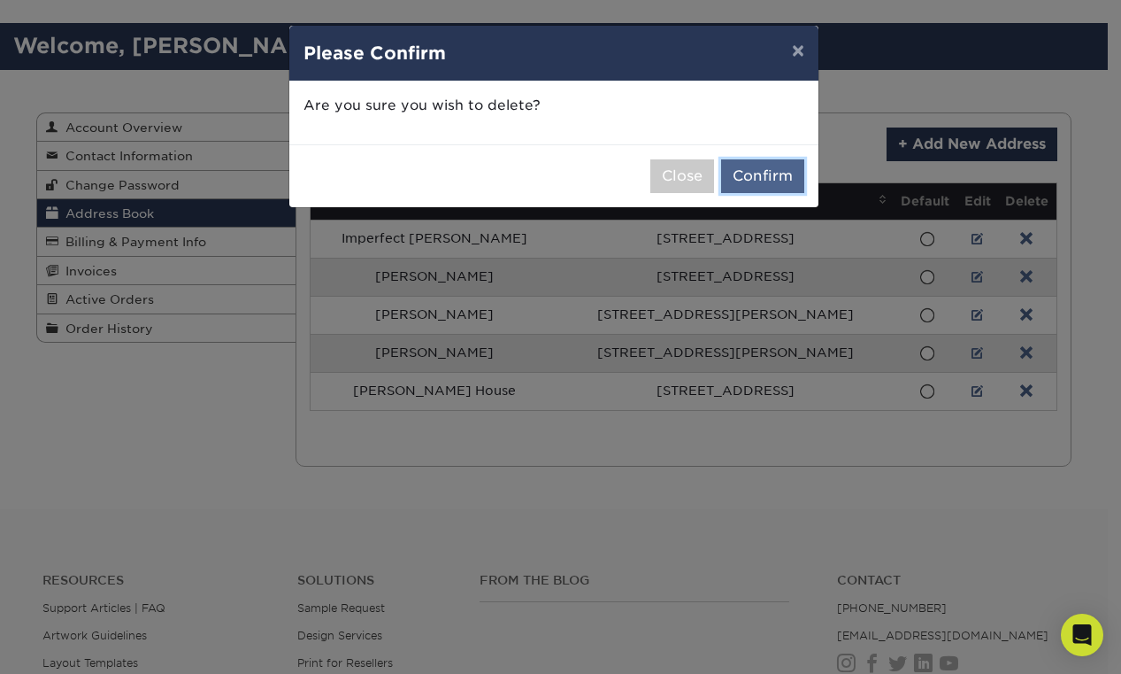
click at [777, 162] on button "Confirm" at bounding box center [762, 176] width 83 height 34
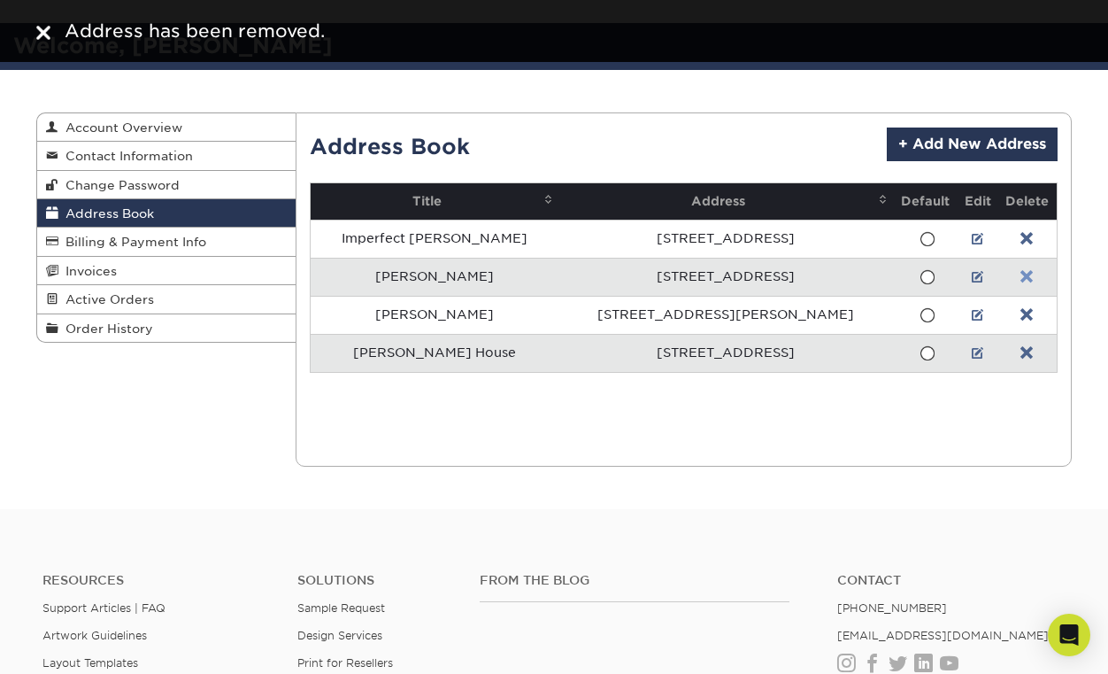
click at [1021, 277] on link at bounding box center [1027, 277] width 12 height 14
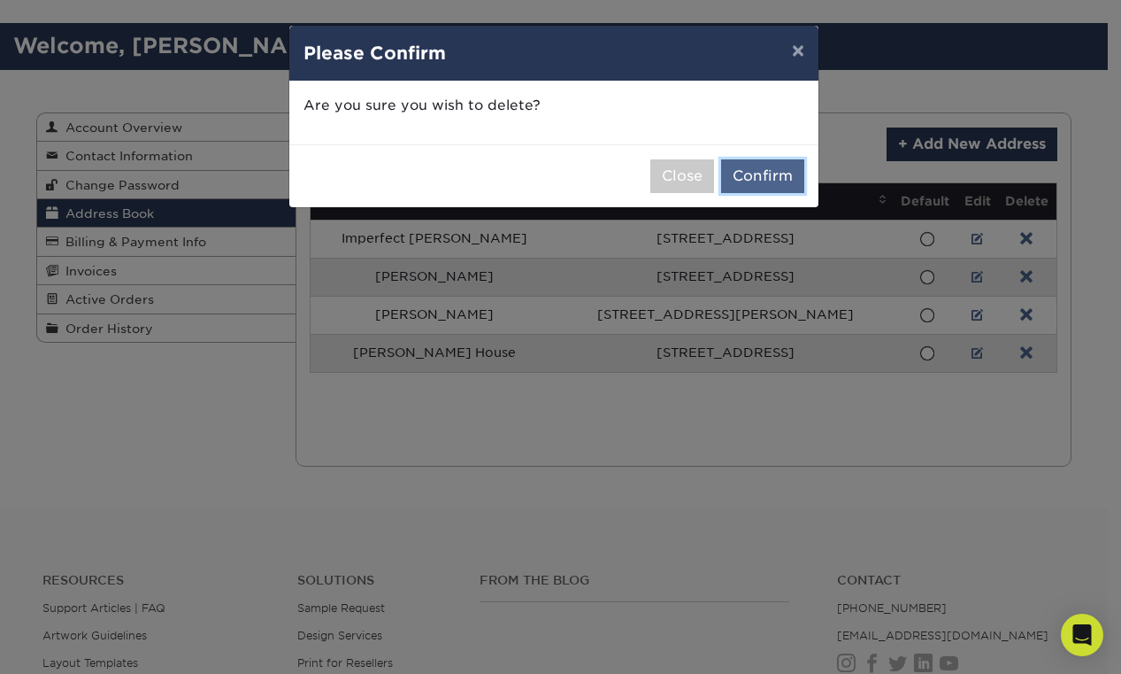
click at [751, 166] on button "Confirm" at bounding box center [762, 176] width 83 height 34
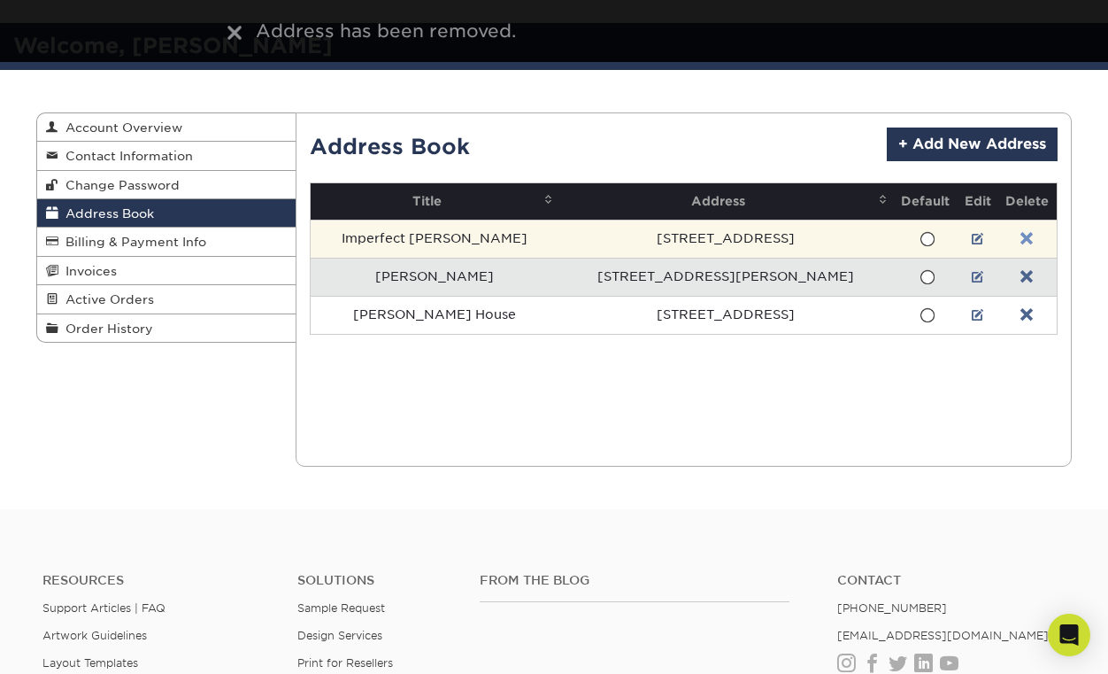
click at [1021, 240] on link at bounding box center [1027, 239] width 12 height 14
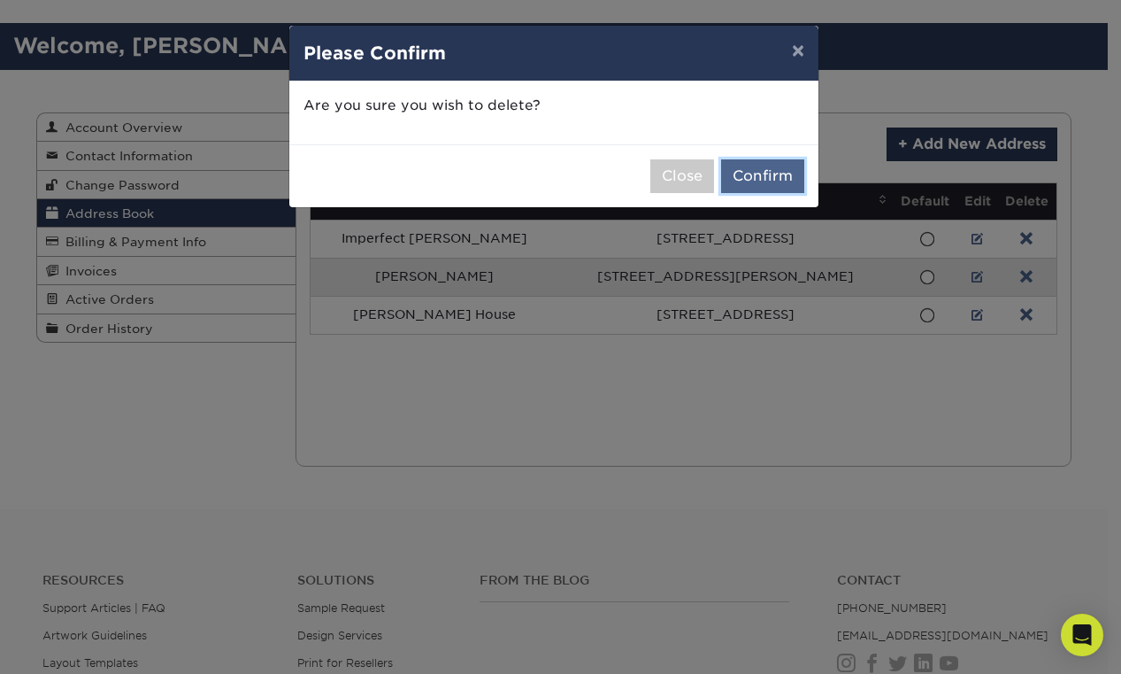
click at [765, 181] on button "Confirm" at bounding box center [762, 176] width 83 height 34
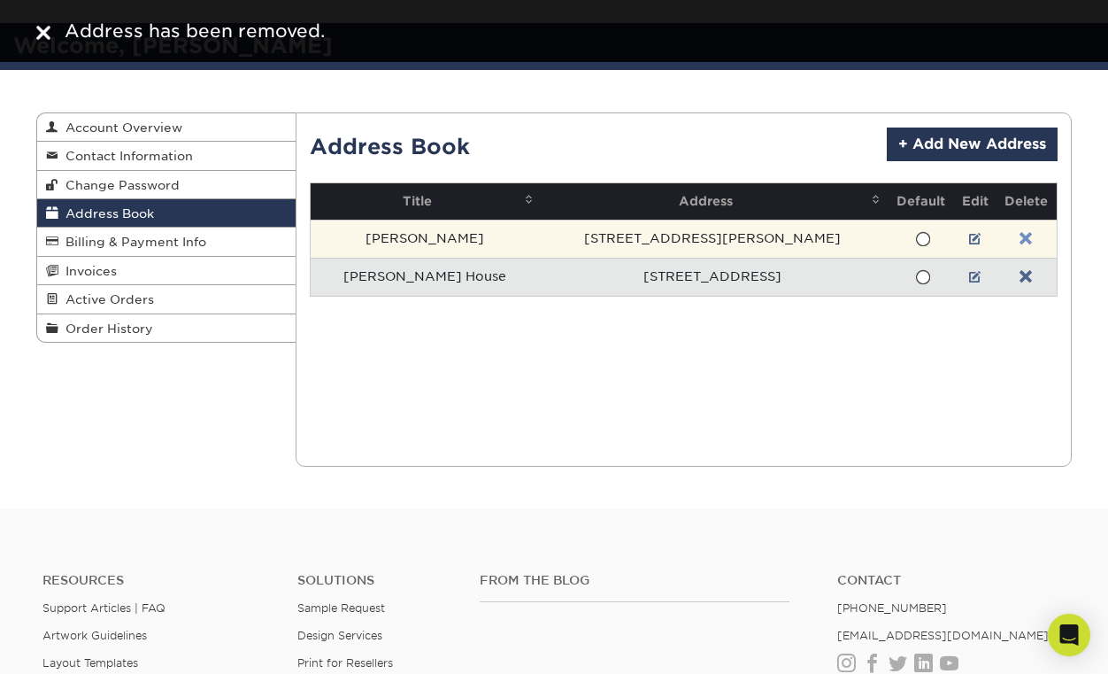
click at [1020, 235] on link at bounding box center [1026, 239] width 12 height 14
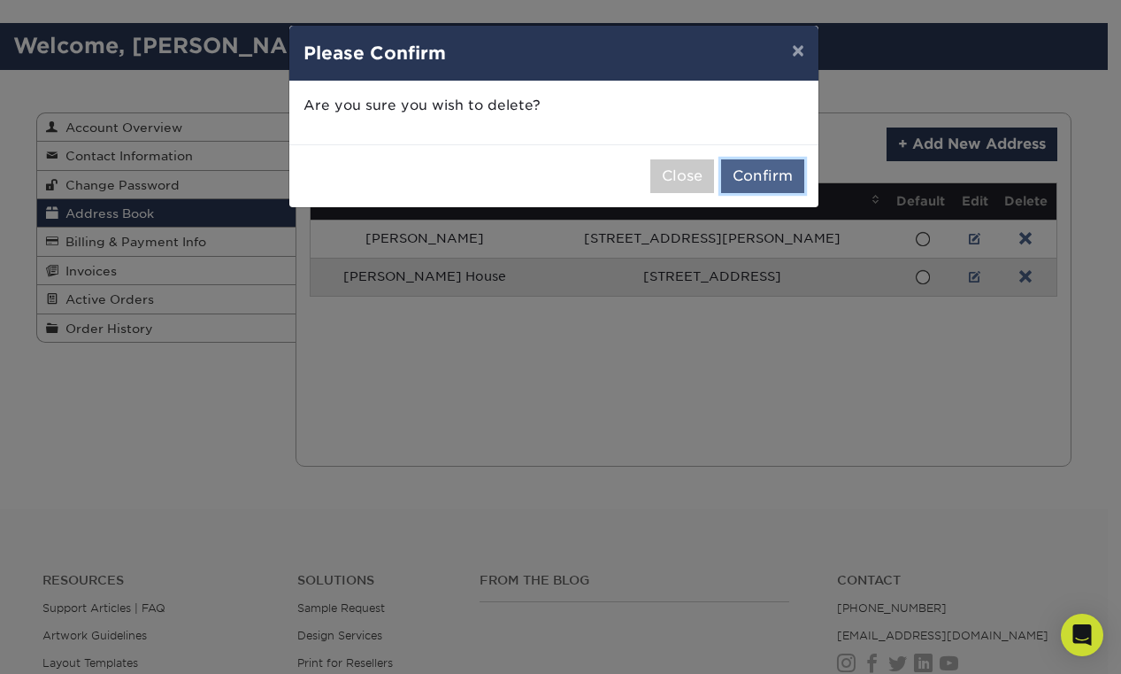
click at [758, 174] on button "Confirm" at bounding box center [762, 176] width 83 height 34
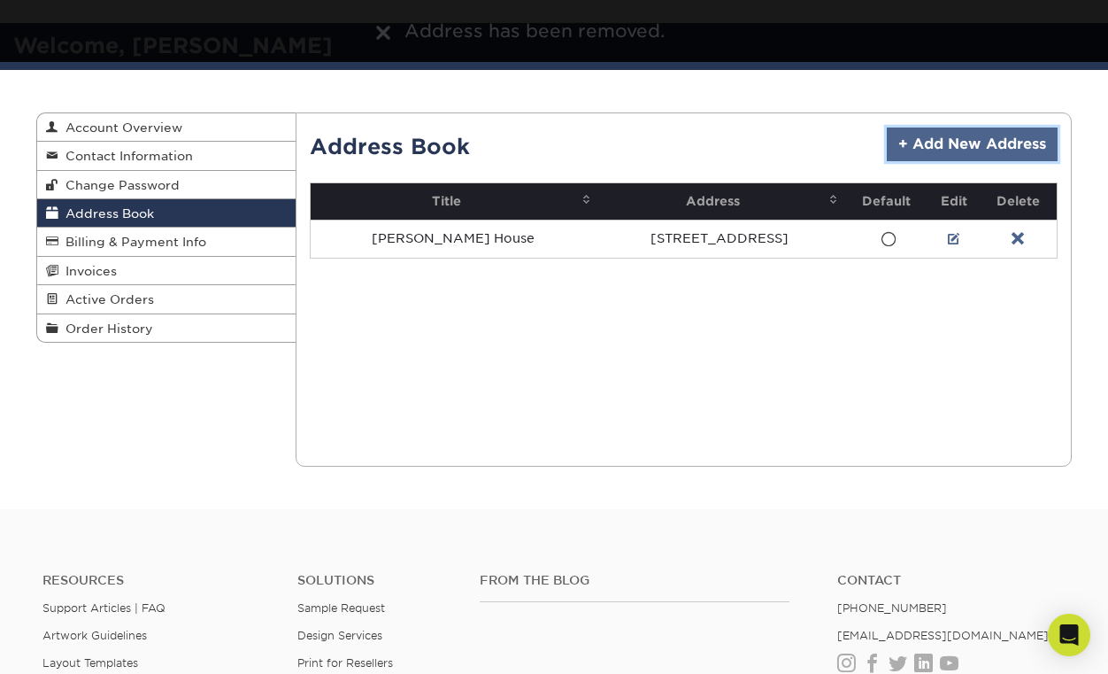
click at [944, 146] on link "+ Add New Address" at bounding box center [972, 144] width 171 height 34
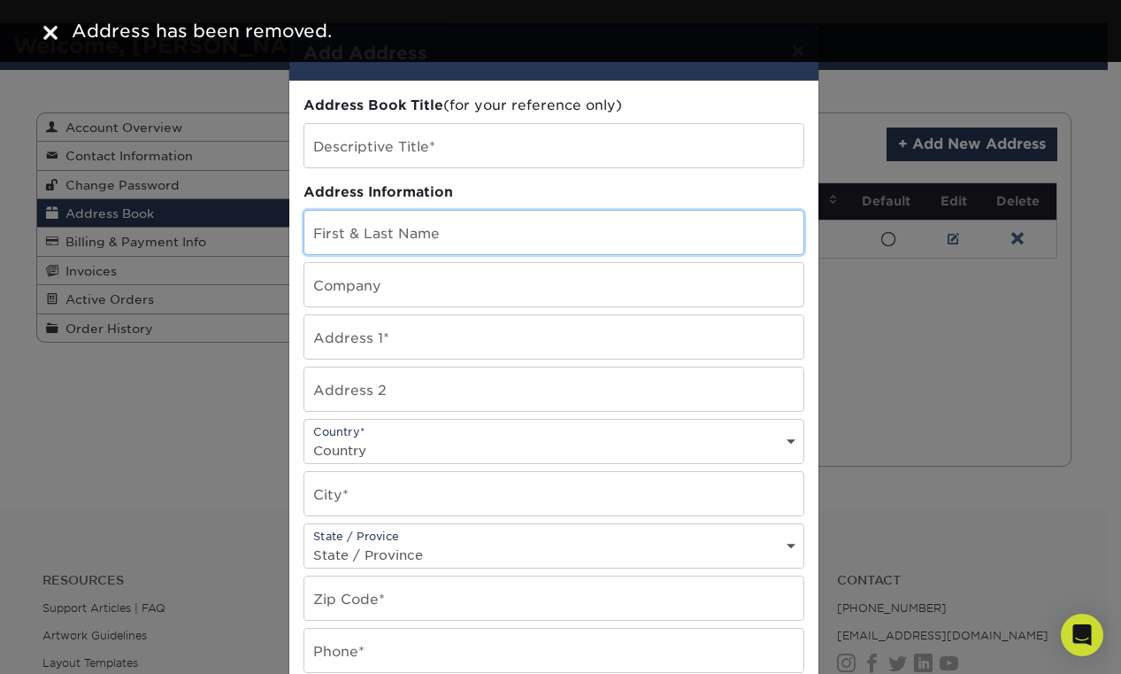
click at [354, 213] on input "text" at bounding box center [553, 232] width 499 height 43
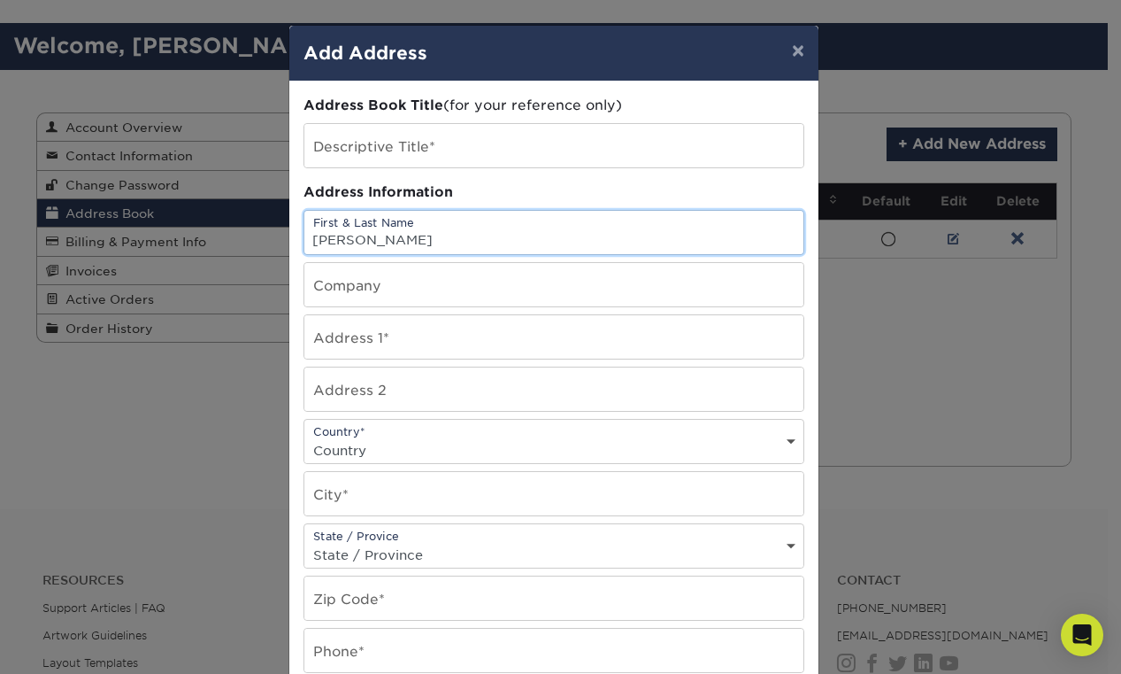
type input "Joey Brabo"
type input "Respect My Region"
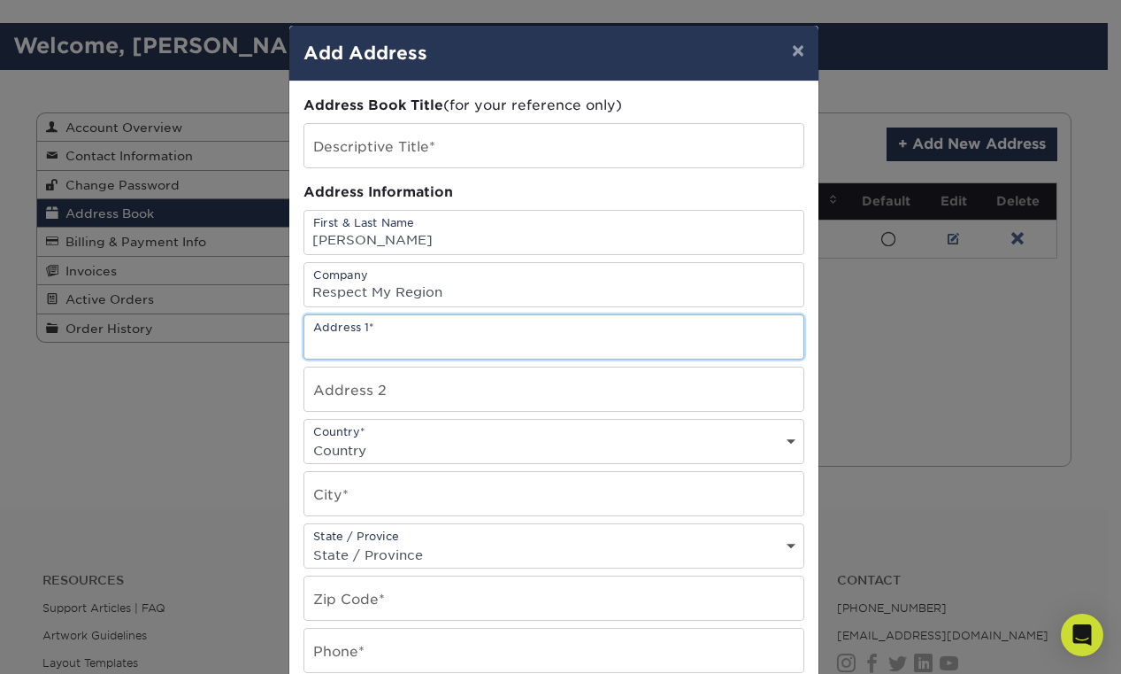
paste input "1840 s gaffey st #390 San Pedro ca 90731"
click at [557, 343] on input "1840 s gaffey st #390 San Pedro ca 90731" at bounding box center [553, 336] width 499 height 43
type input "1840 s gaffey st #390 San Pedro ca 90731"
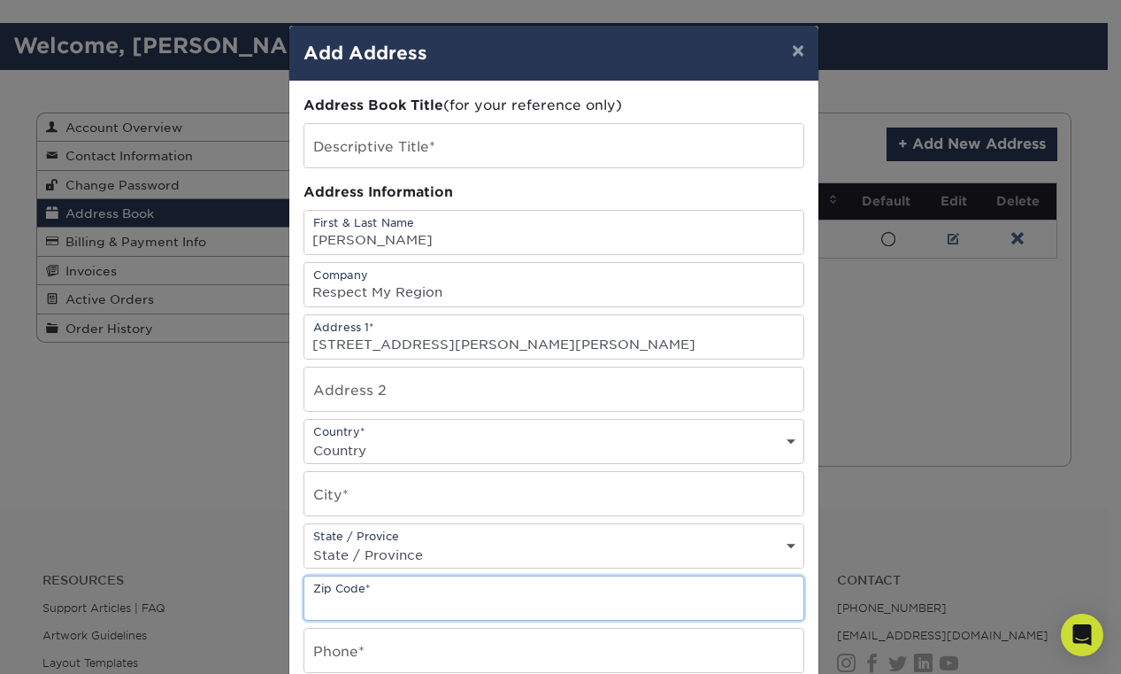
click at [372, 597] on input "text" at bounding box center [553, 597] width 499 height 43
paste input "90731"
type input "90731"
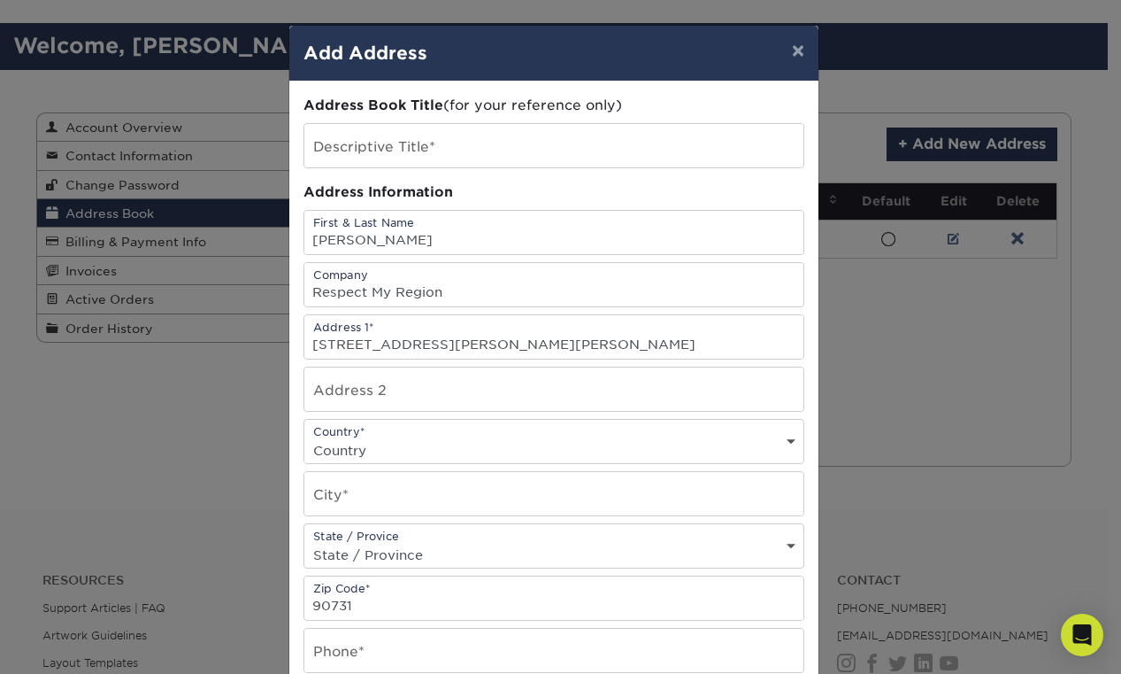
click at [381, 557] on select "State / Province Alabama Alaska Arizona Arkansas California Colorado Connecticu…" at bounding box center [553, 555] width 499 height 26
select select "CA"
drag, startPoint x: 457, startPoint y: 343, endPoint x: 524, endPoint y: 339, distance: 67.4
click at [524, 339] on input "1840 s gaffey st #390 San Pedro ca 90731" at bounding box center [553, 336] width 499 height 43
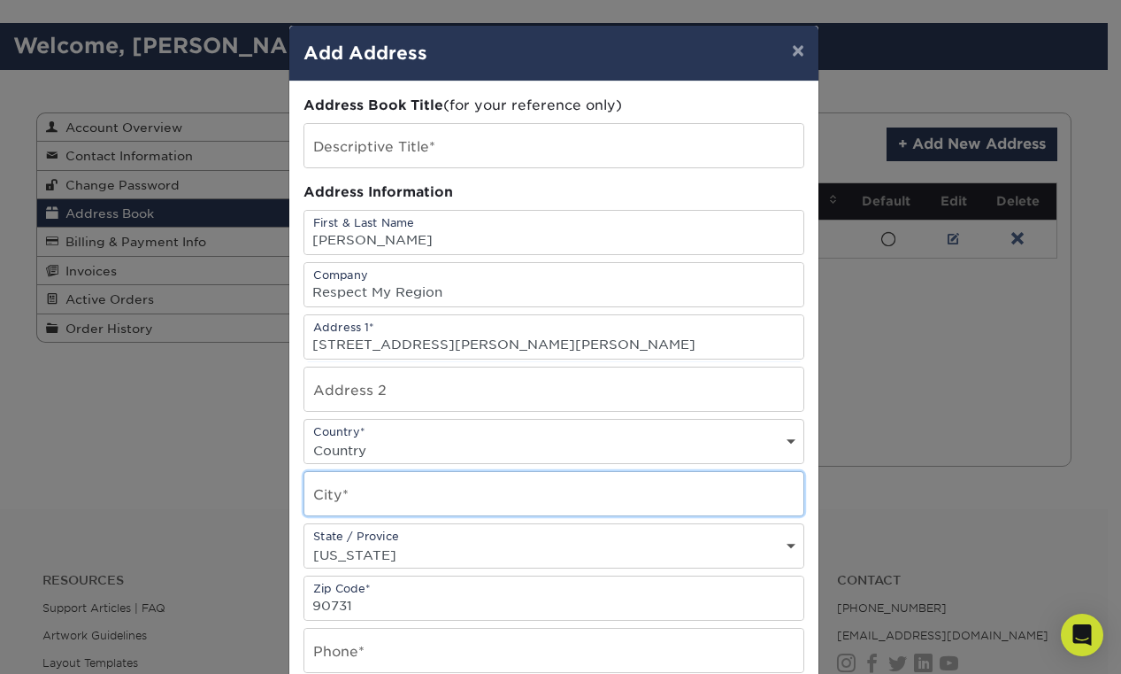
click at [357, 494] on input "text" at bounding box center [553, 493] width 499 height 43
paste input "San Pedro"
type input "San Pedro"
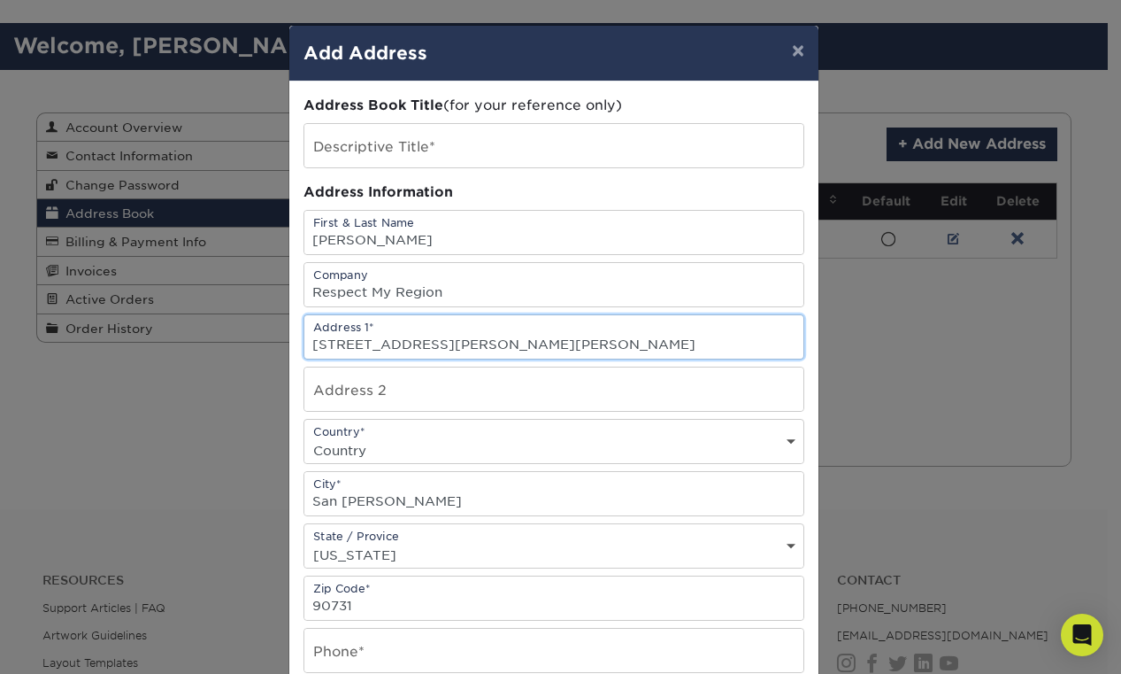
drag, startPoint x: 417, startPoint y: 343, endPoint x: 451, endPoint y: 343, distance: 34.5
click at [451, 343] on input "1840 s gaffey st #390 San Pedro ca 90731" at bounding box center [553, 336] width 499 height 43
click at [418, 343] on input "1840 s gaffey st #390 San Pedro ca 90731" at bounding box center [553, 336] width 499 height 43
drag, startPoint x: 417, startPoint y: 343, endPoint x: 683, endPoint y: 339, distance: 266.5
click at [683, 339] on input "1840 s gaffey st #390 San Pedro ca 90731" at bounding box center [553, 336] width 499 height 43
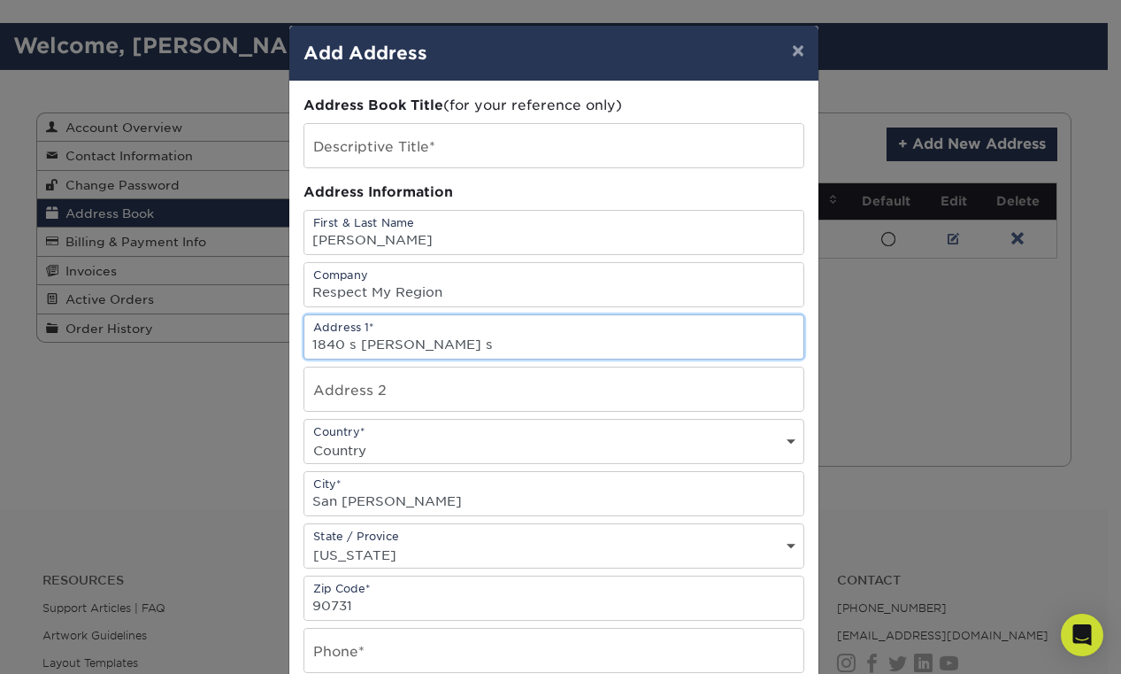
type input "1840 s gaffey s"
click at [441, 384] on input "text" at bounding box center [553, 388] width 499 height 43
paste input "#390"
type input "#390"
click at [403, 342] on input "1840 s gaffey s" at bounding box center [553, 336] width 499 height 43
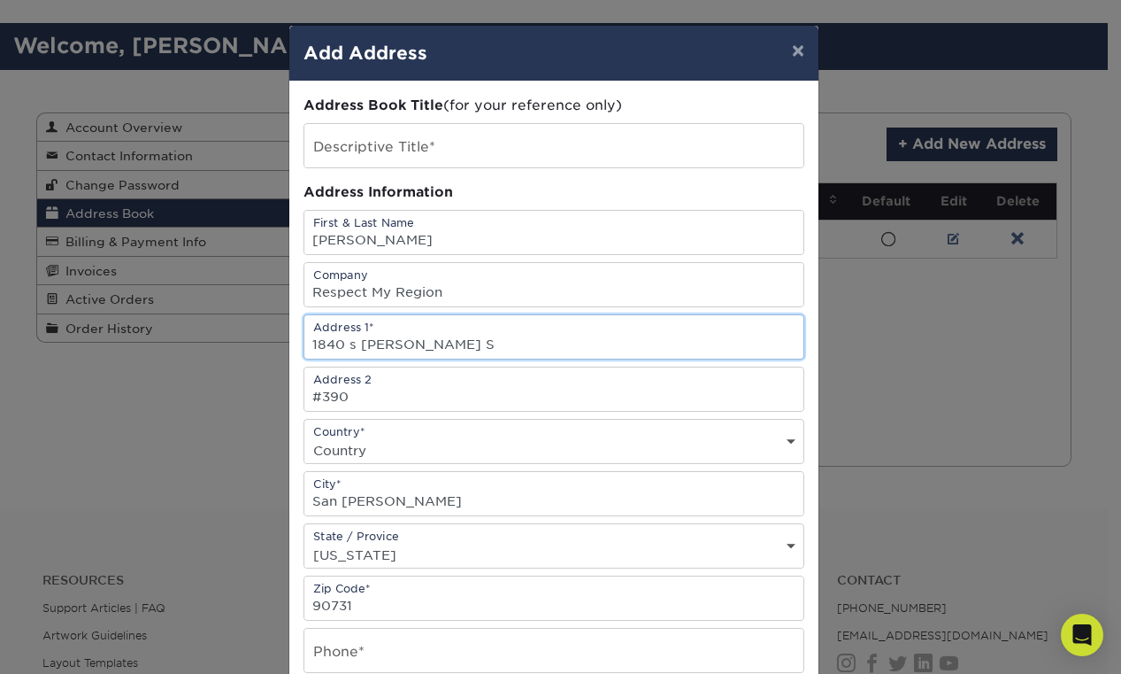
click at [358, 343] on input "1840 s gaffey S" at bounding box center [553, 336] width 499 height 43
click at [455, 348] on input "1840 S Gaffey S" at bounding box center [553, 336] width 499 height 43
type input "1840 S Gaffey St"
click at [448, 380] on input "#390" at bounding box center [553, 388] width 499 height 43
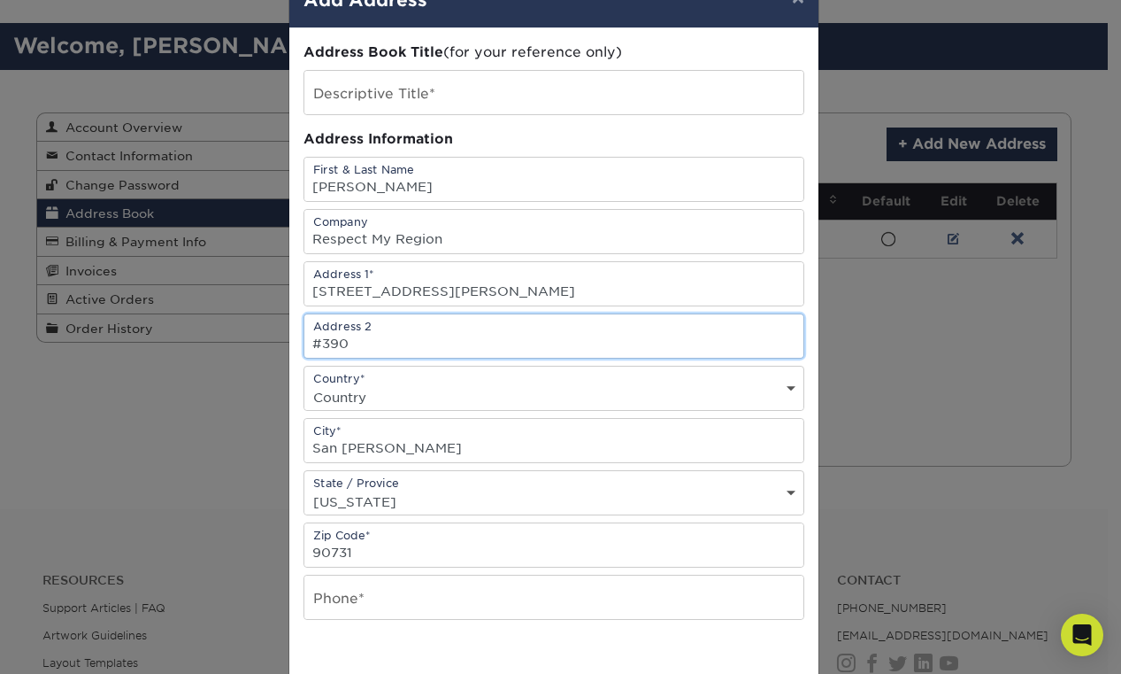
scroll to position [123, 0]
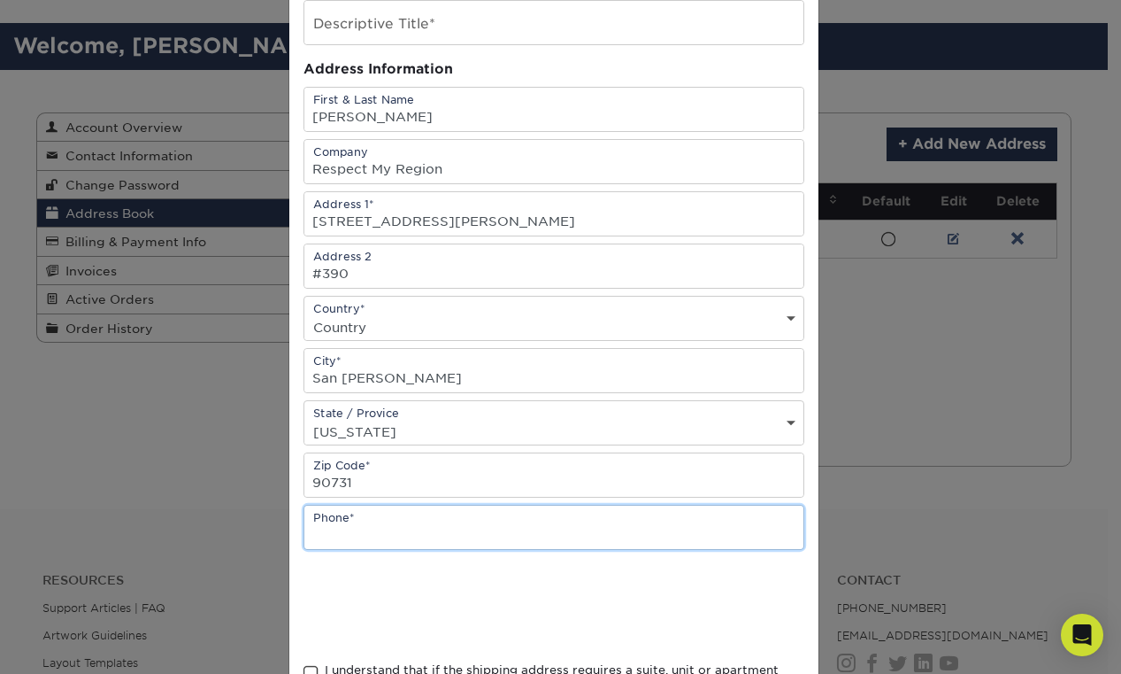
click at [417, 533] on input "text" at bounding box center [553, 526] width 499 height 43
type input "2064883838"
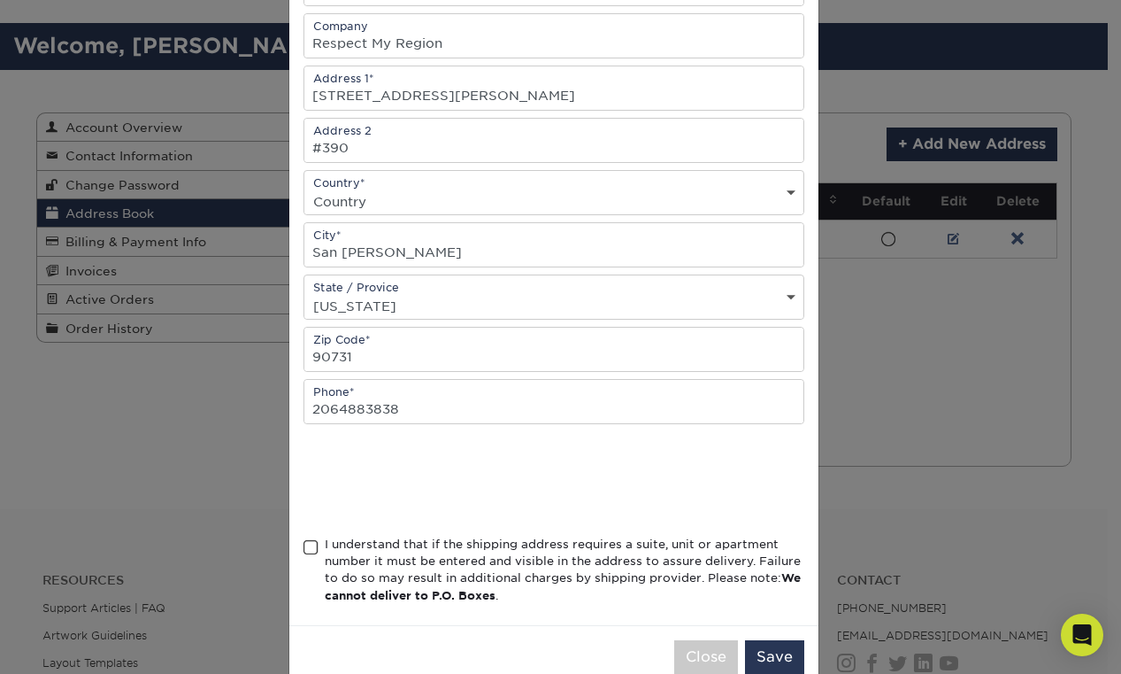
click at [325, 559] on div "I understand that if the shipping address requires a suite, unit or apartment n…" at bounding box center [565, 569] width 480 height 69
click at [0, 0] on input "I understand that if the shipping address requires a suite, unit or apartment n…" at bounding box center [0, 0] width 0 height 0
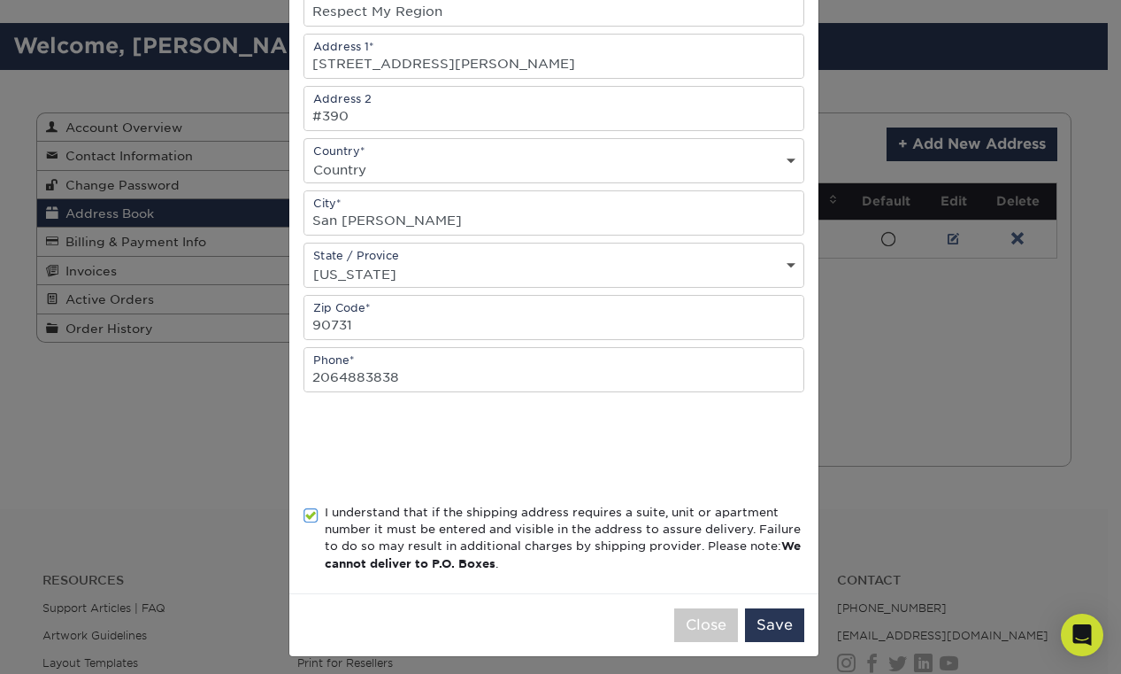
scroll to position [281, 0]
click at [751, 618] on button "Save" at bounding box center [774, 624] width 59 height 34
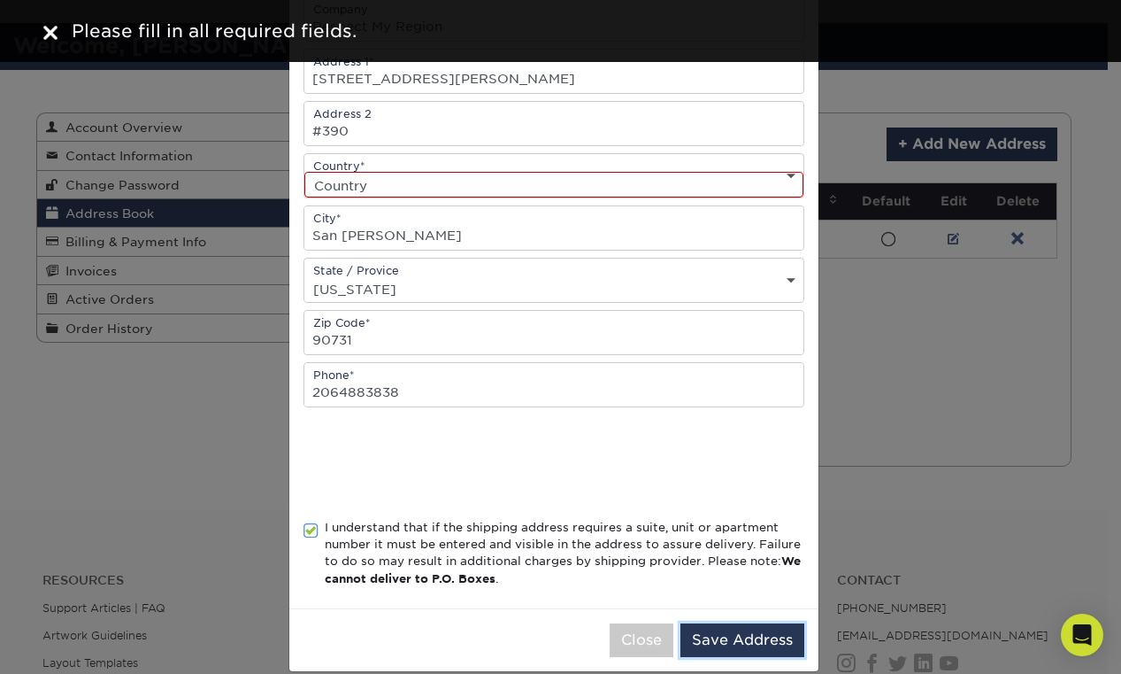
scroll to position [257, 0]
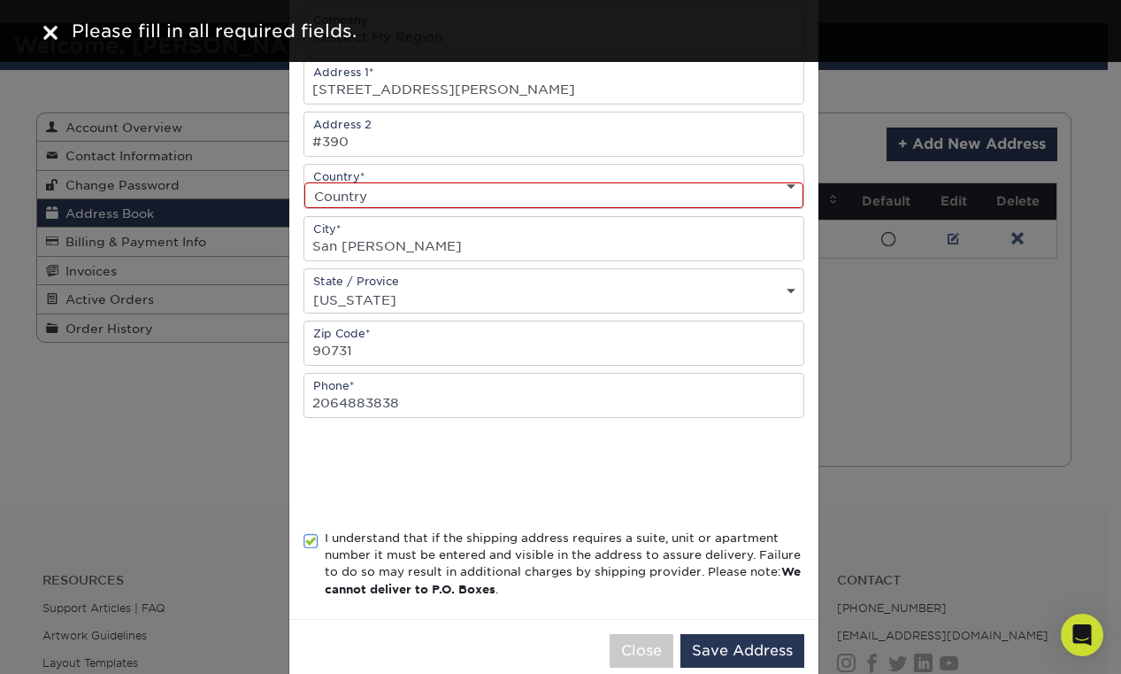
click at [348, 180] on div "Country* Country United States Canada ----------------------------- Afghanistan…" at bounding box center [554, 186] width 501 height 45
click at [349, 187] on select "Country United States Canada ----------------------------- Afghanistan Albania …" at bounding box center [553, 195] width 499 height 26
select select "US"
click at [747, 653] on button "Save Address" at bounding box center [743, 651] width 124 height 34
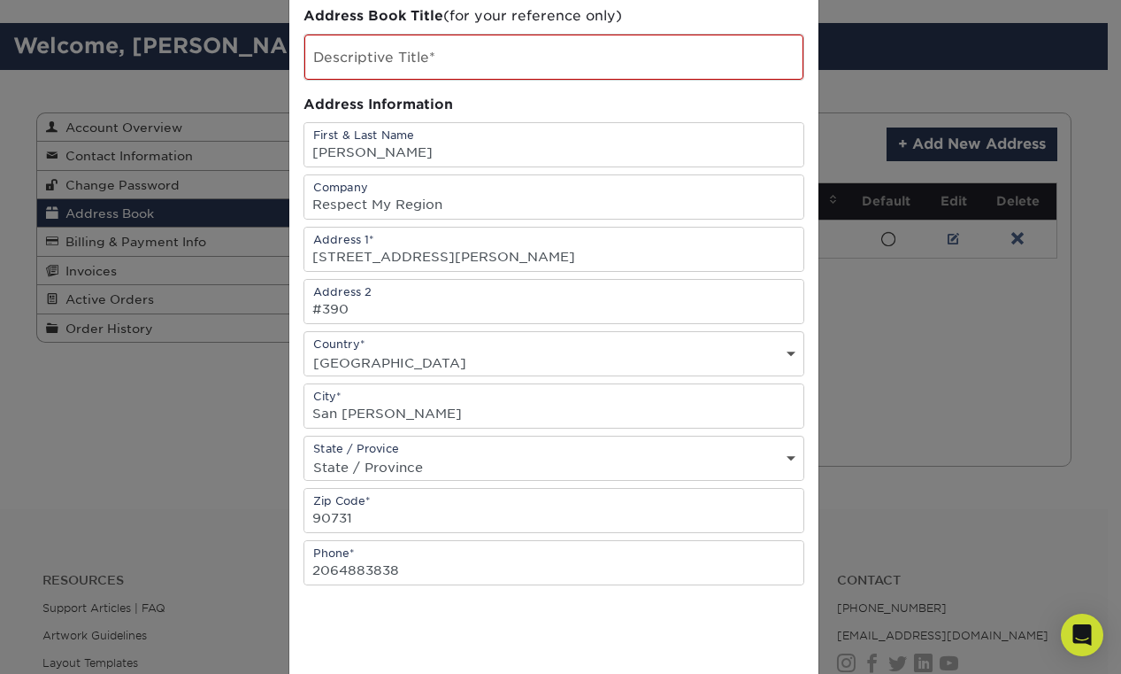
scroll to position [85, 0]
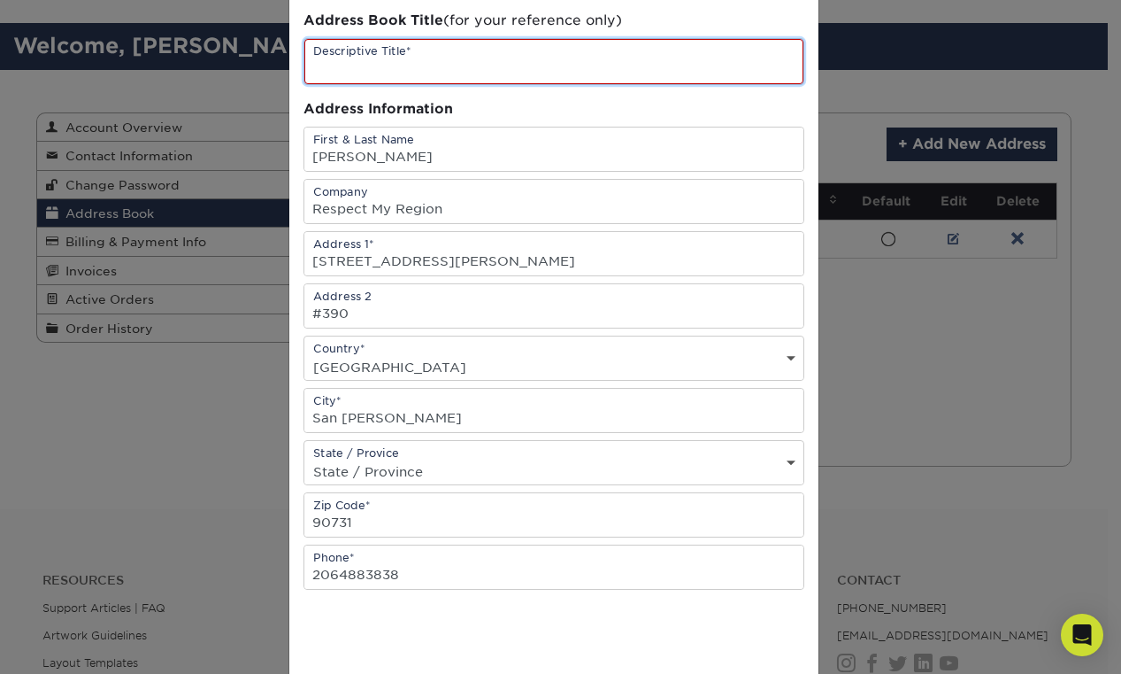
click at [396, 54] on input "text" at bounding box center [553, 61] width 499 height 45
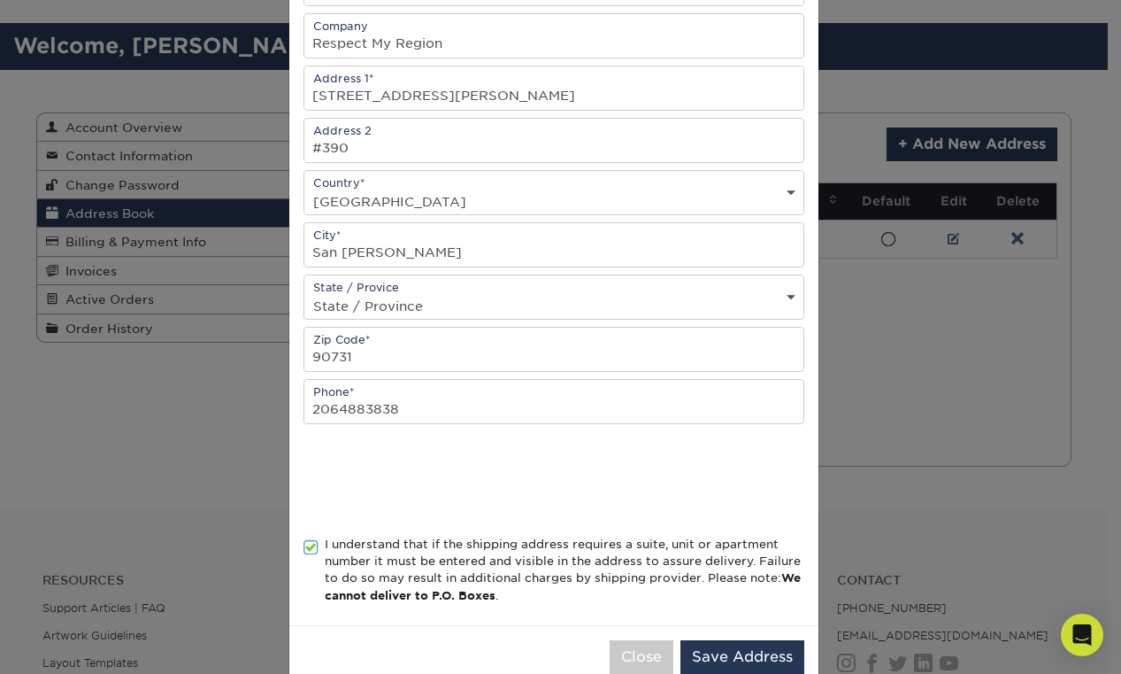
scroll to position [290, 0]
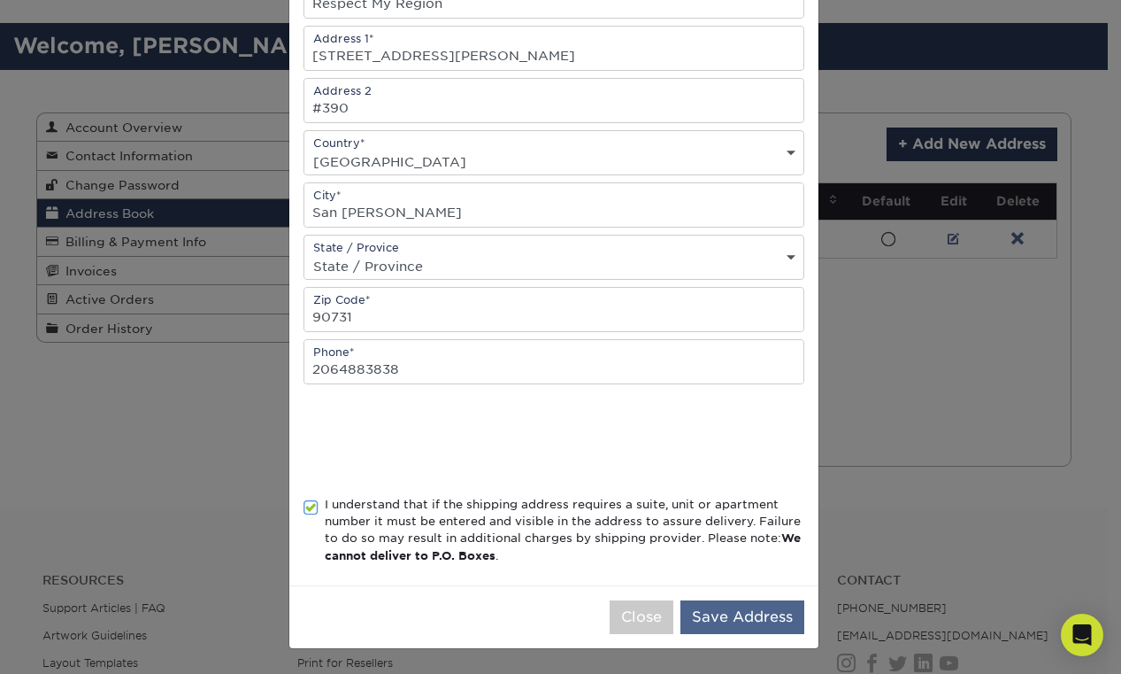
type input "Joey San Pedro"
click at [719, 606] on button "Save Address" at bounding box center [743, 617] width 124 height 34
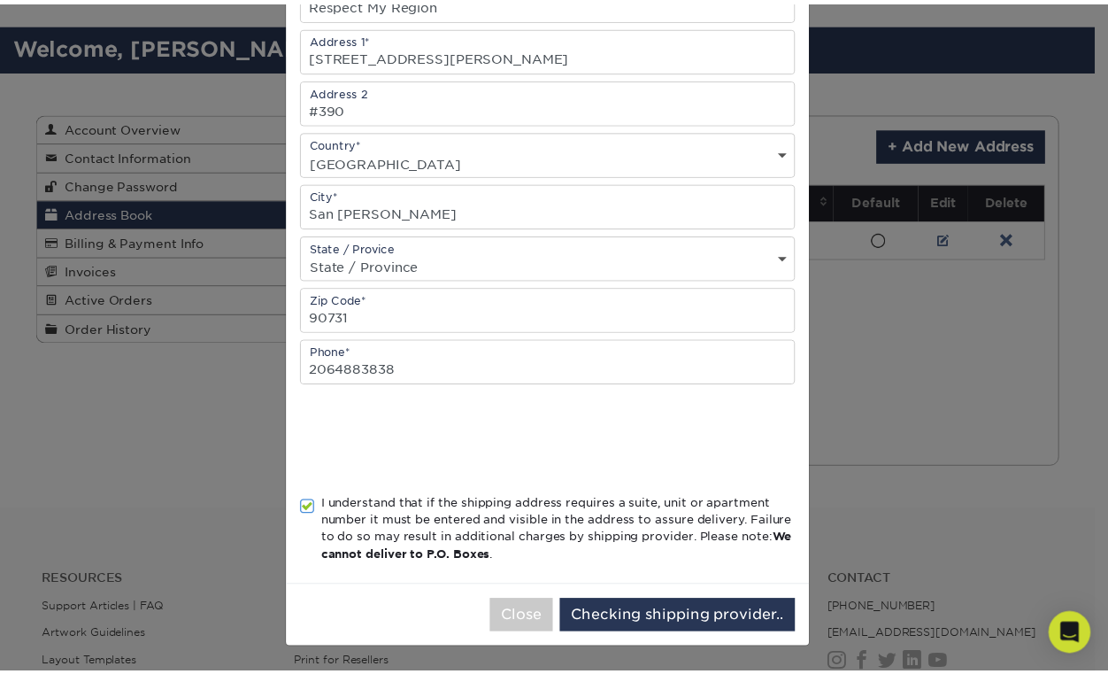
scroll to position [0, 0]
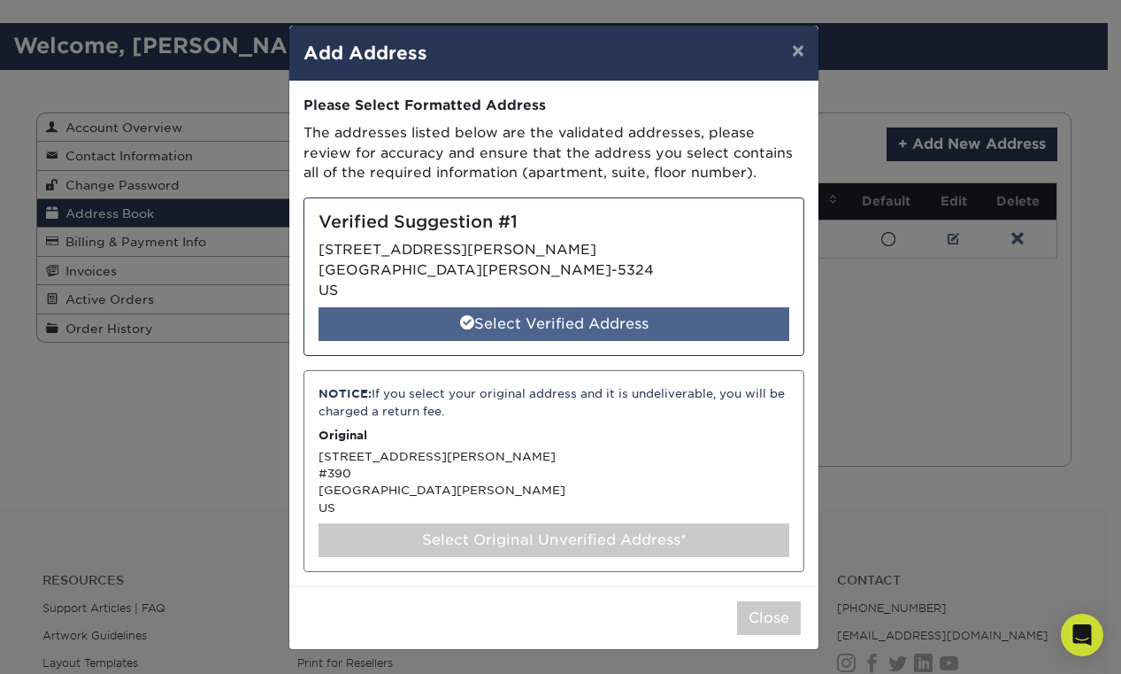
click at [548, 316] on div "Select Verified Address" at bounding box center [554, 324] width 471 height 34
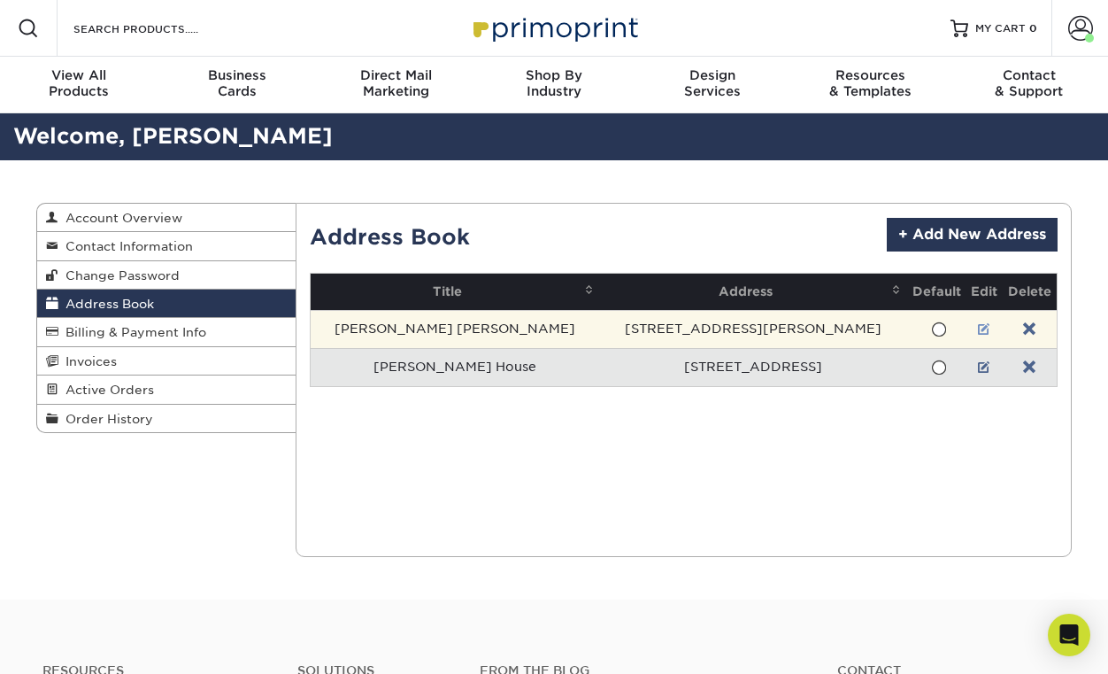
click at [978, 328] on link at bounding box center [984, 329] width 12 height 14
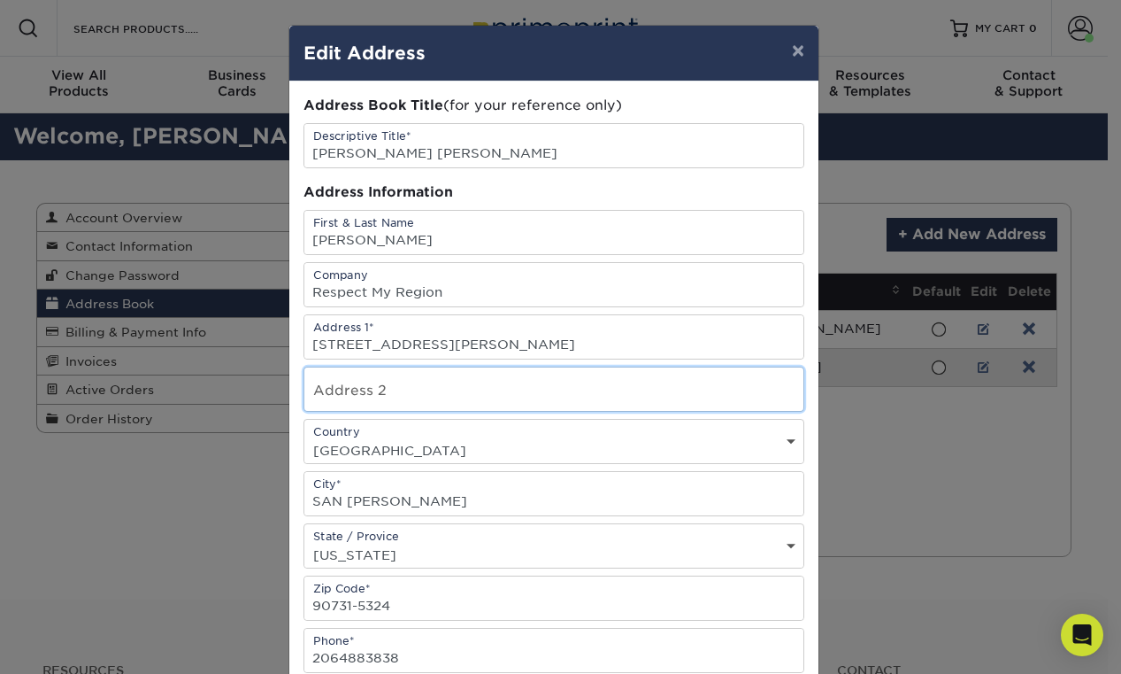
click at [434, 389] on input "text" at bounding box center [553, 388] width 499 height 43
click at [304, 391] on input "390" at bounding box center [553, 388] width 499 height 43
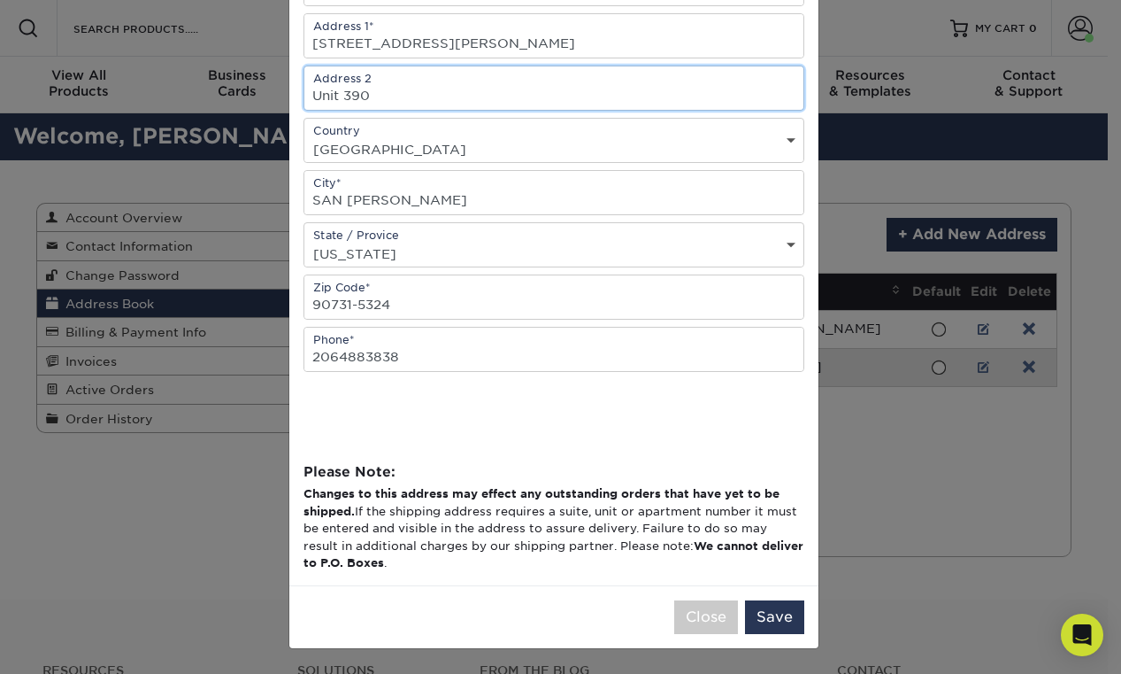
type input "Unit 390"
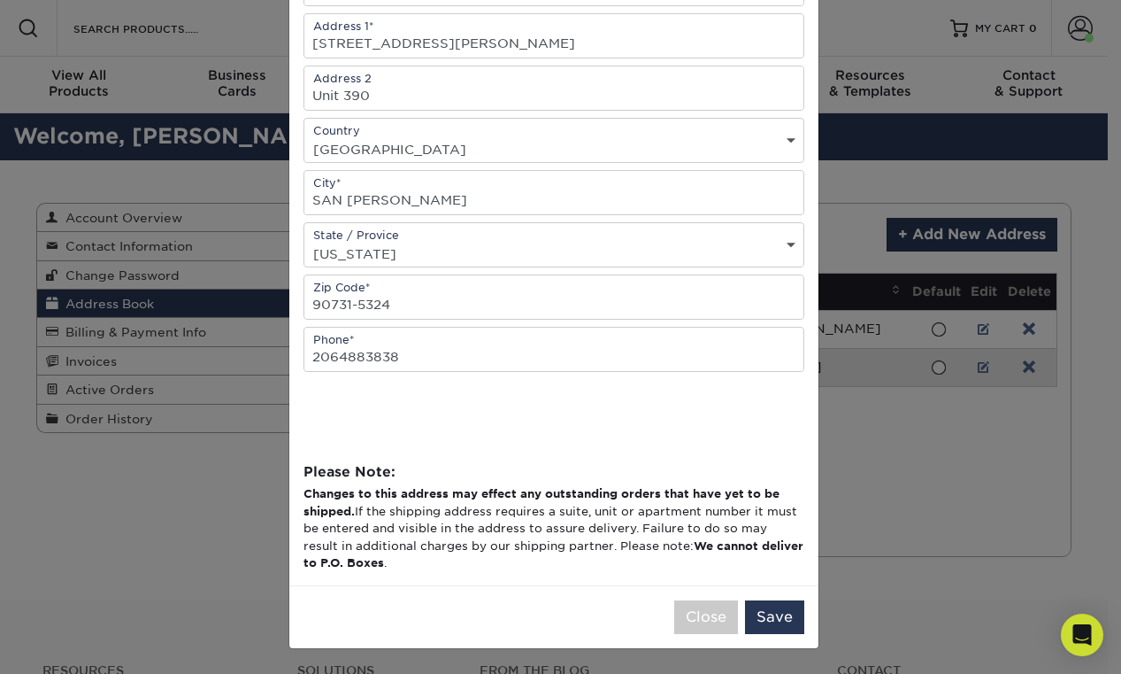
scroll to position [0, 0]
click at [768, 614] on button "Save" at bounding box center [774, 617] width 59 height 34
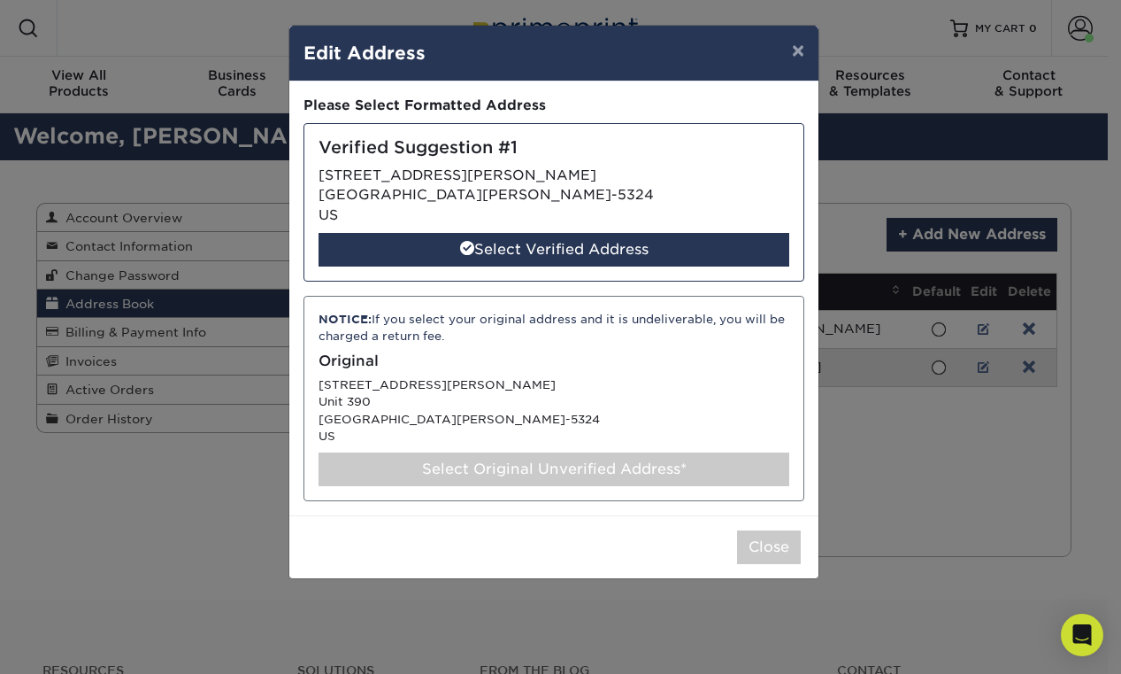
click at [557, 466] on div "Select Original Unverified Address*" at bounding box center [554, 469] width 471 height 34
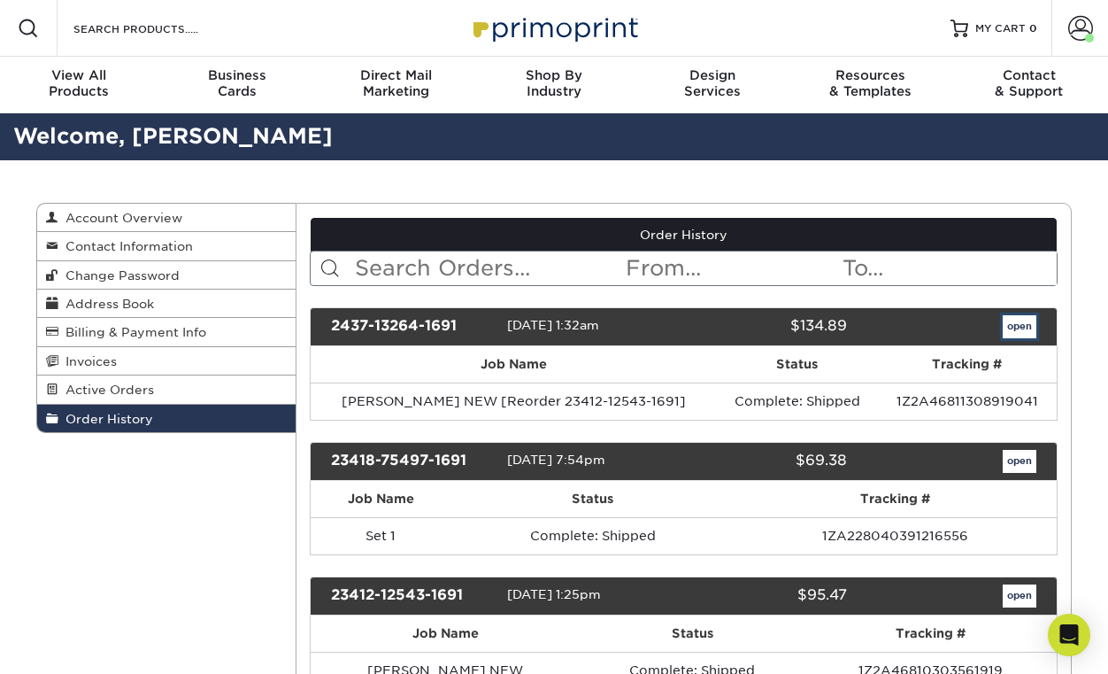
click at [1026, 323] on link "open" at bounding box center [1020, 326] width 34 height 23
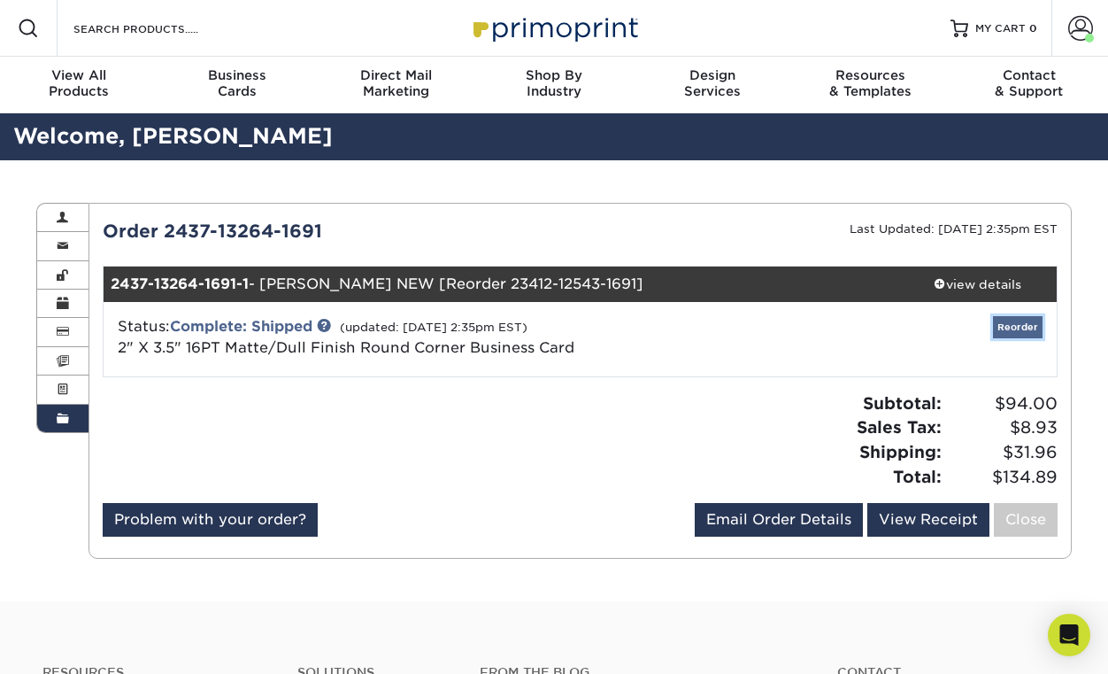
click at [1006, 326] on link "Reorder" at bounding box center [1018, 327] width 50 height 22
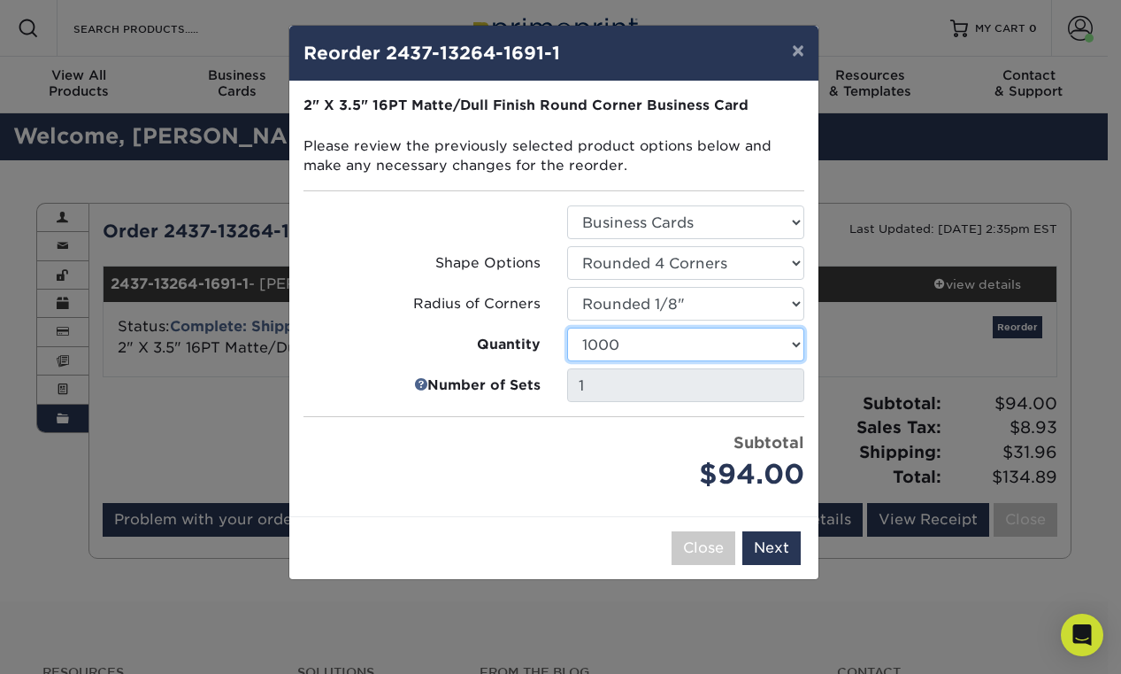
click at [676, 351] on select "100 250 500 1000 2500 5000 10000 15000 20000 25000" at bounding box center [685, 344] width 237 height 34
select select "f593fda3-2d5c-4b9e-9c2c-6197b899ae74"
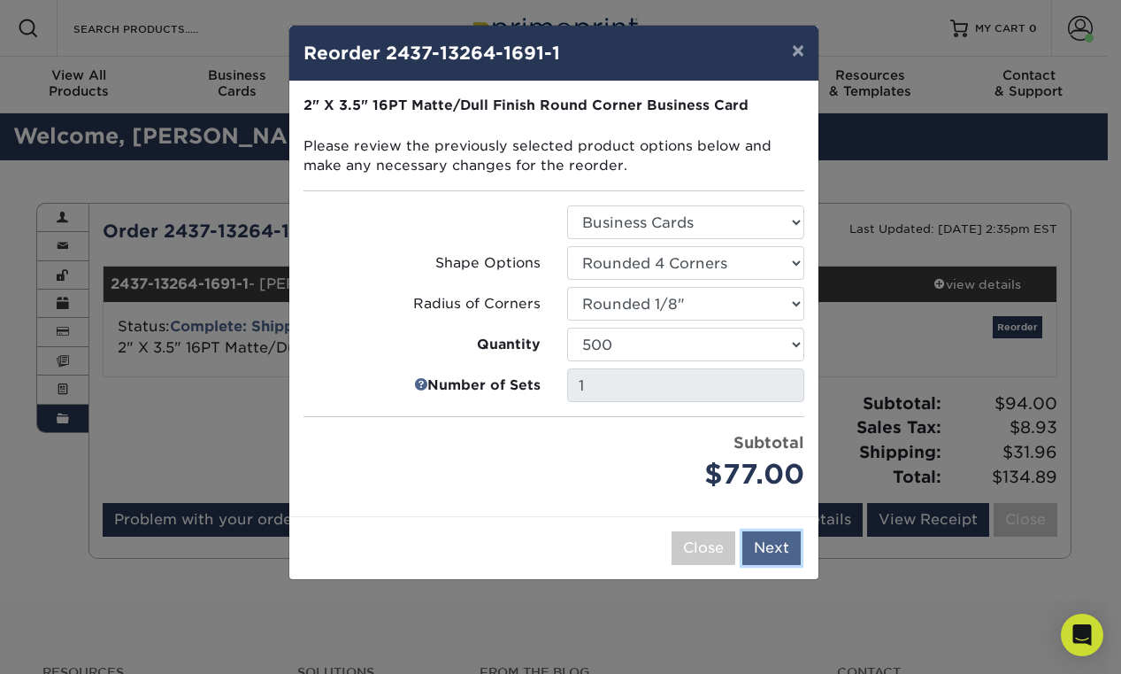
click at [775, 560] on button "Next" at bounding box center [772, 548] width 58 height 34
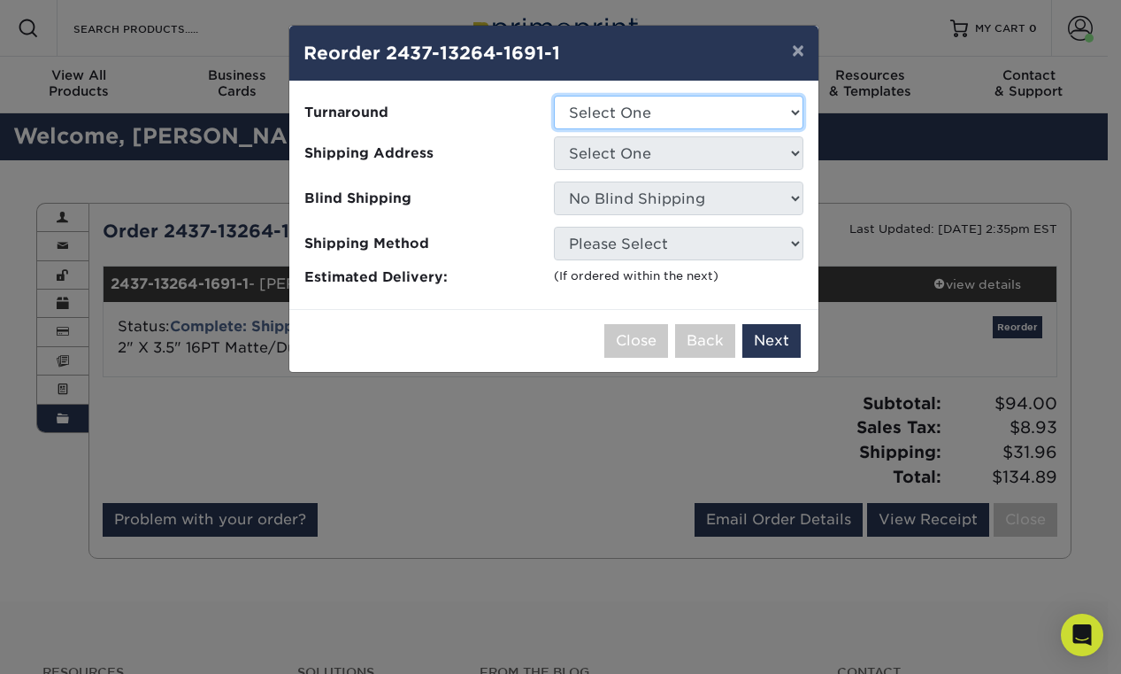
click at [636, 121] on select "Select One 2-4 Business Days 2 Day Next Business Day" at bounding box center [679, 113] width 250 height 34
select select "e0d636ae-341c-45f8-9e61-81f387d888bb"
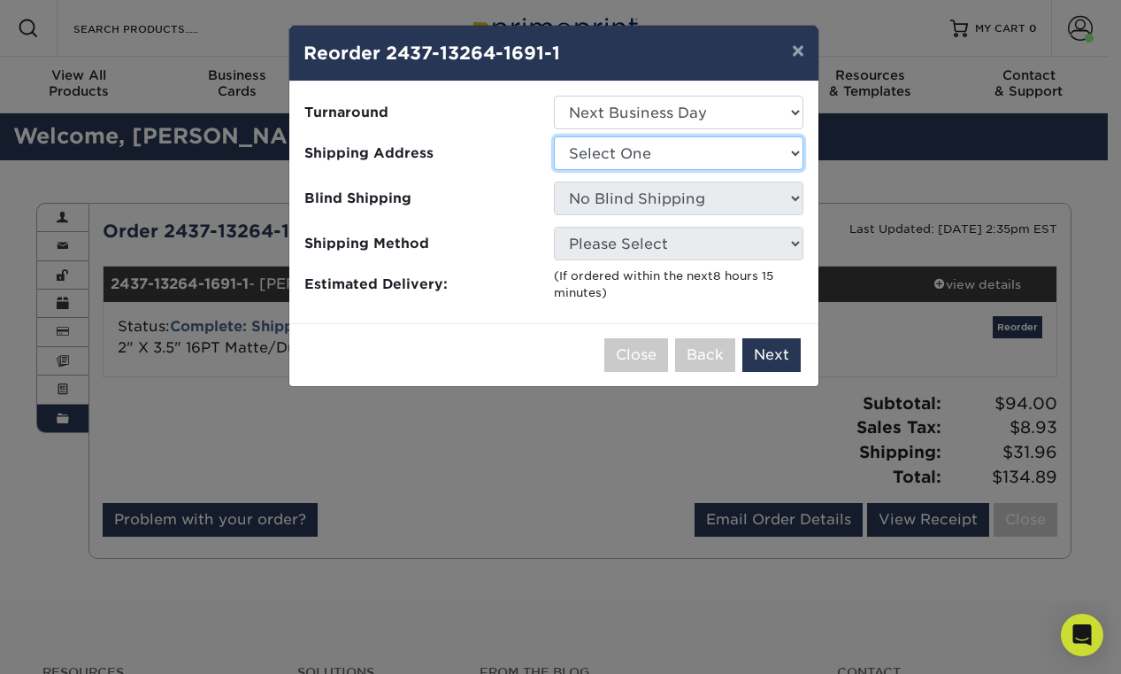
click at [632, 143] on select "Select One [PERSON_NAME][GEOGRAPHIC_DATA][PERSON_NAME]" at bounding box center [679, 153] width 250 height 34
select select "286369"
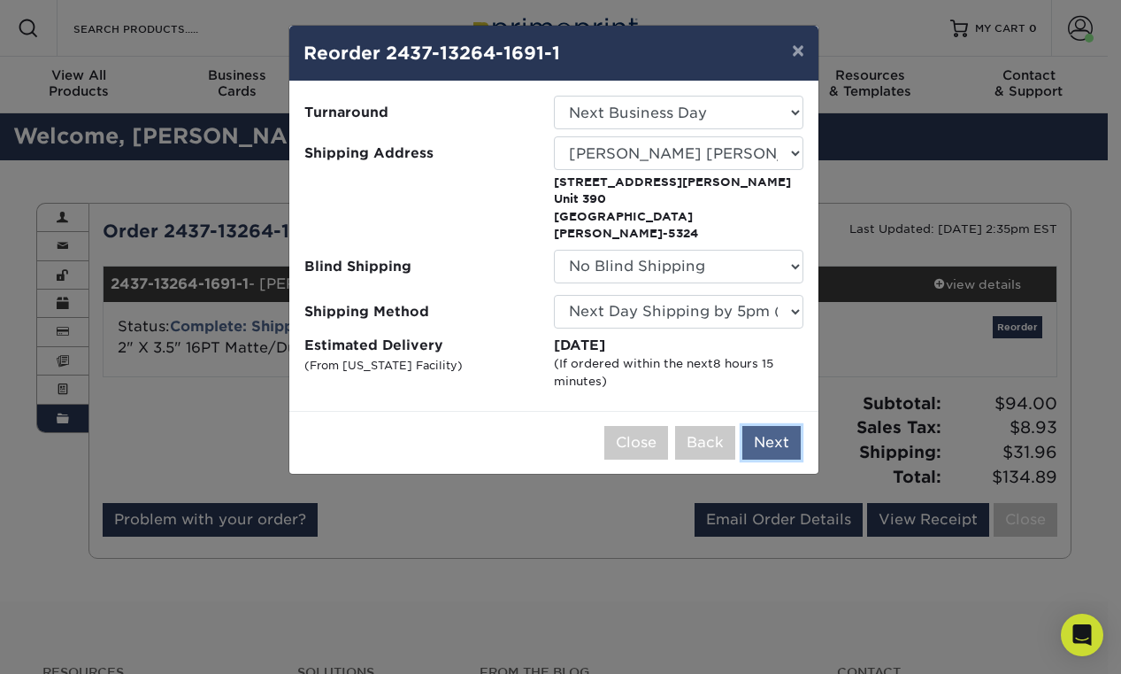
click at [768, 426] on button "Next" at bounding box center [772, 443] width 58 height 34
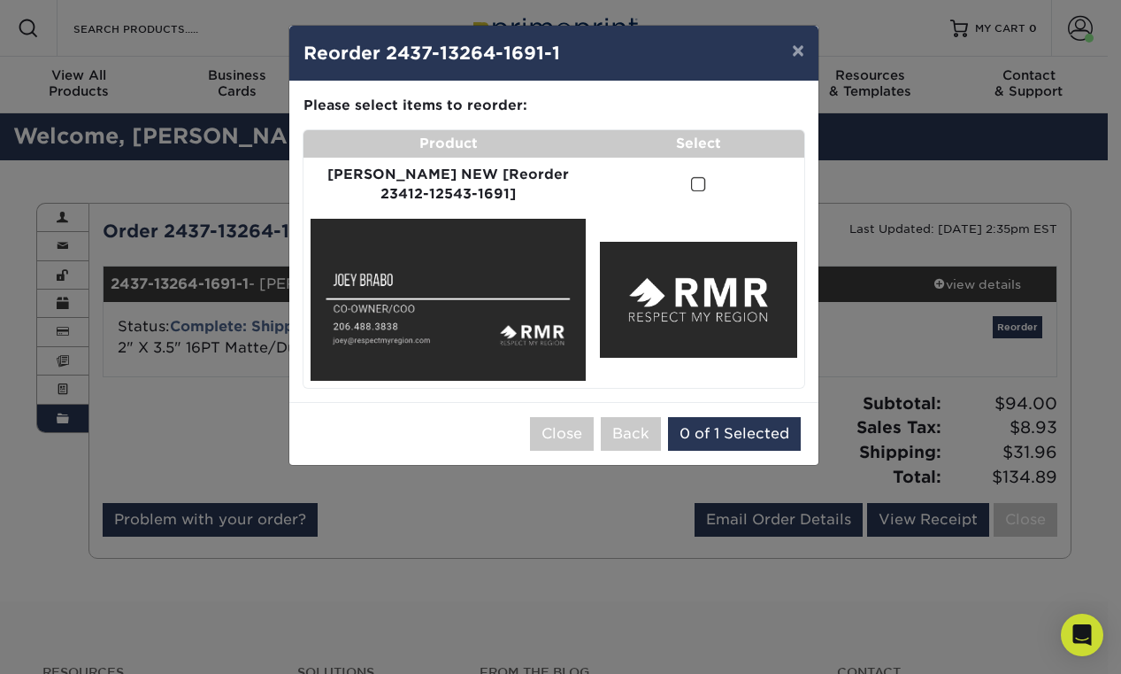
click at [678, 172] on td at bounding box center [699, 185] width 212 height 55
click at [691, 181] on span at bounding box center [698, 184] width 15 height 17
click at [0, 0] on input "checkbox" at bounding box center [0, 0] width 0 height 0
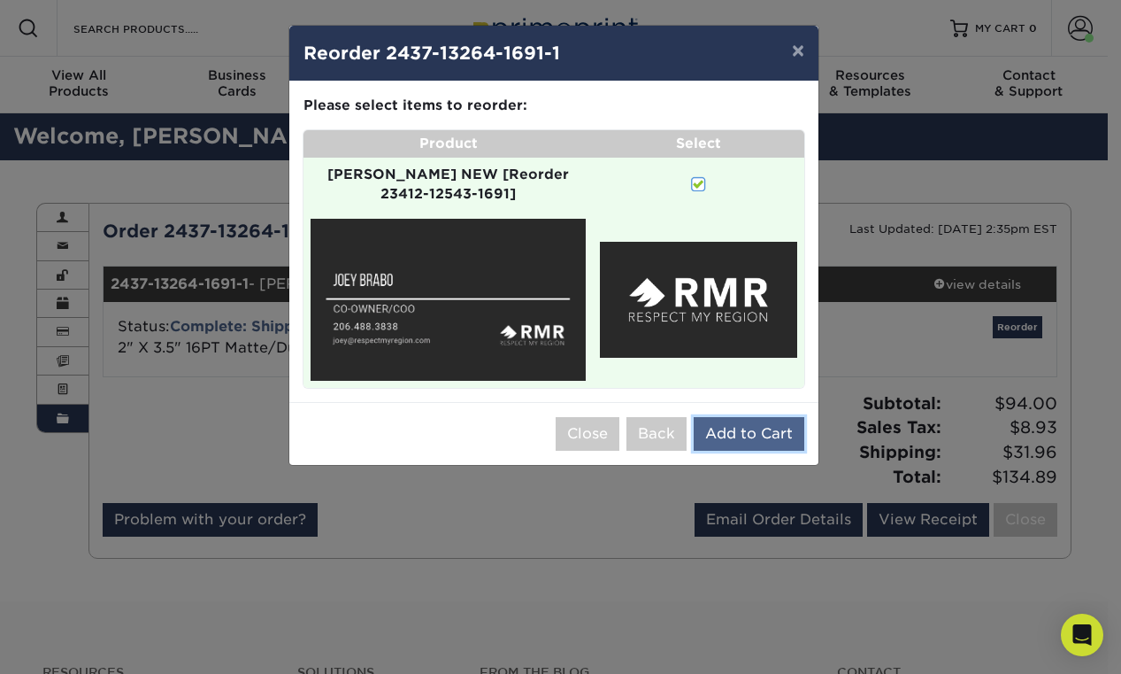
click at [743, 417] on button "Add to Cart" at bounding box center [749, 434] width 111 height 34
click at [690, 417] on button "Adding, please wait.." at bounding box center [716, 434] width 177 height 34
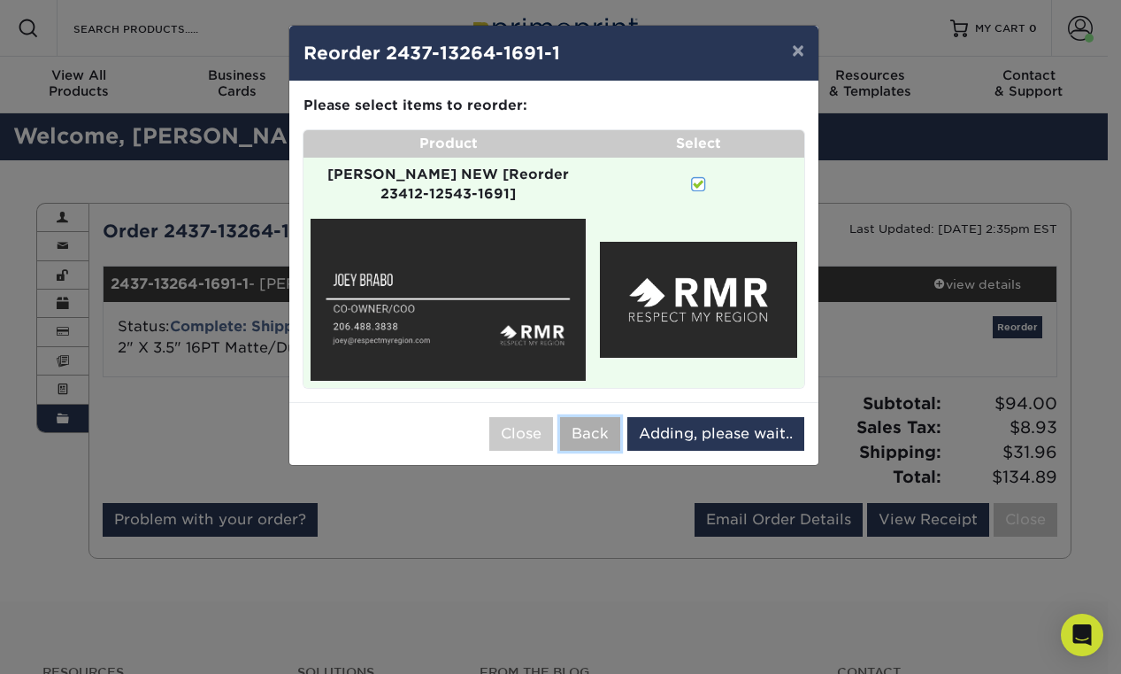
click at [575, 418] on button "Back" at bounding box center [590, 434] width 60 height 34
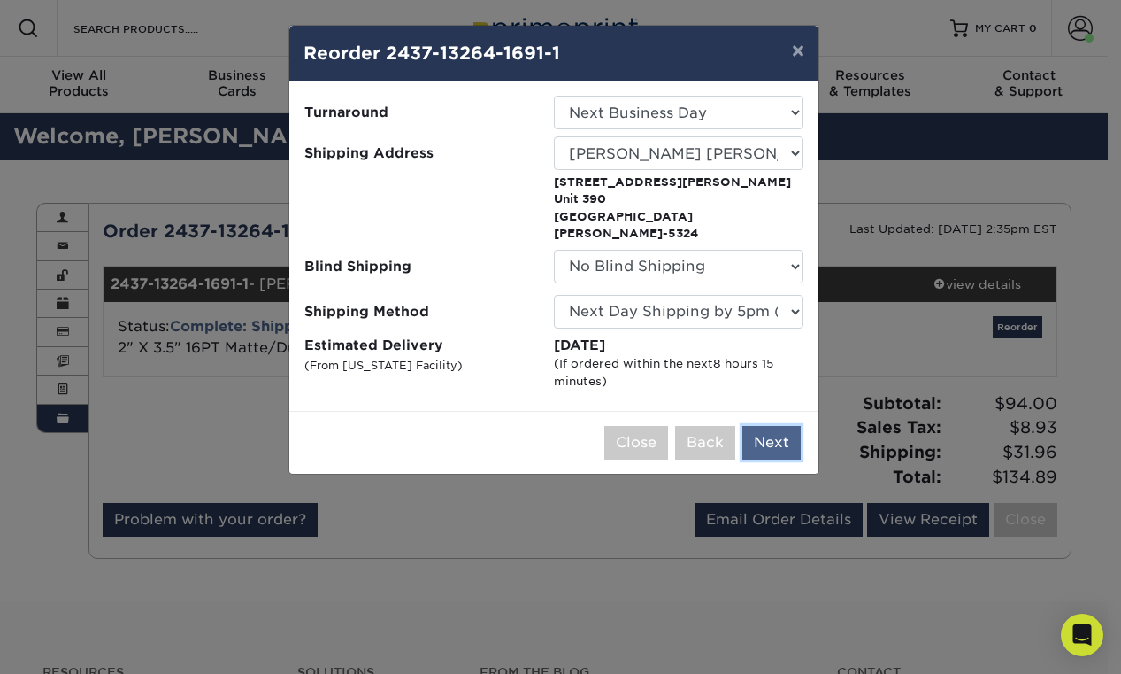
click at [762, 426] on button "Next" at bounding box center [772, 443] width 58 height 34
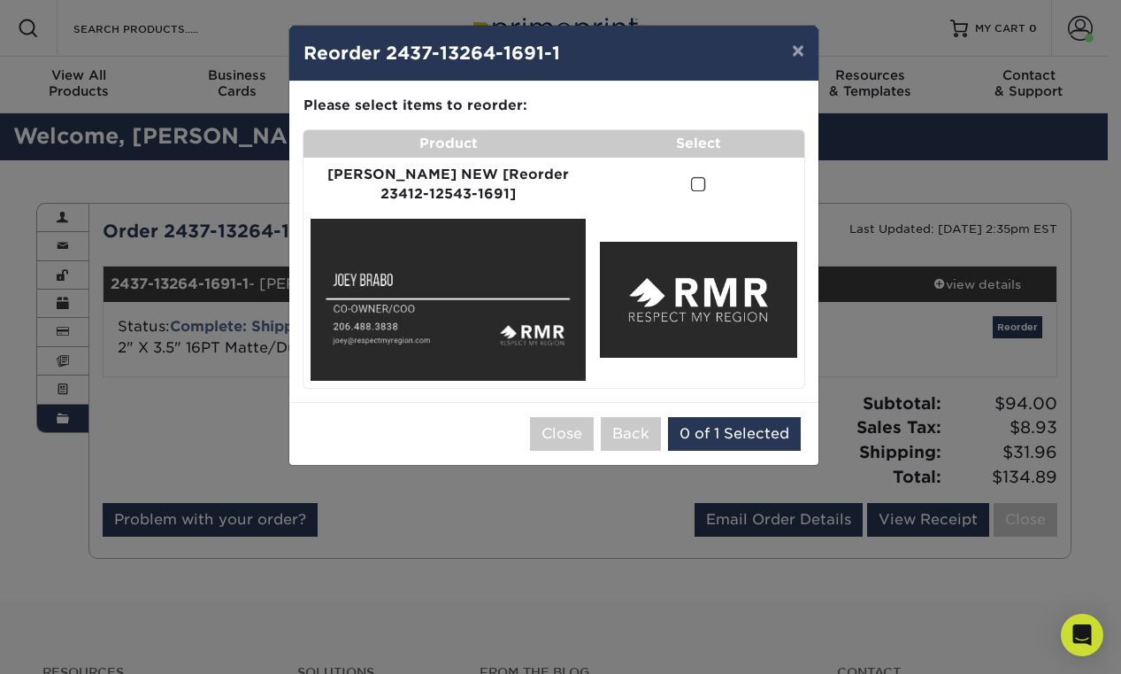
click at [667, 174] on td at bounding box center [699, 185] width 212 height 55
click at [691, 181] on span at bounding box center [698, 184] width 15 height 17
click at [0, 0] on input "checkbox" at bounding box center [0, 0] width 0 height 0
click at [691, 188] on span at bounding box center [698, 184] width 15 height 17
click at [0, 0] on input "checkbox" at bounding box center [0, 0] width 0 height 0
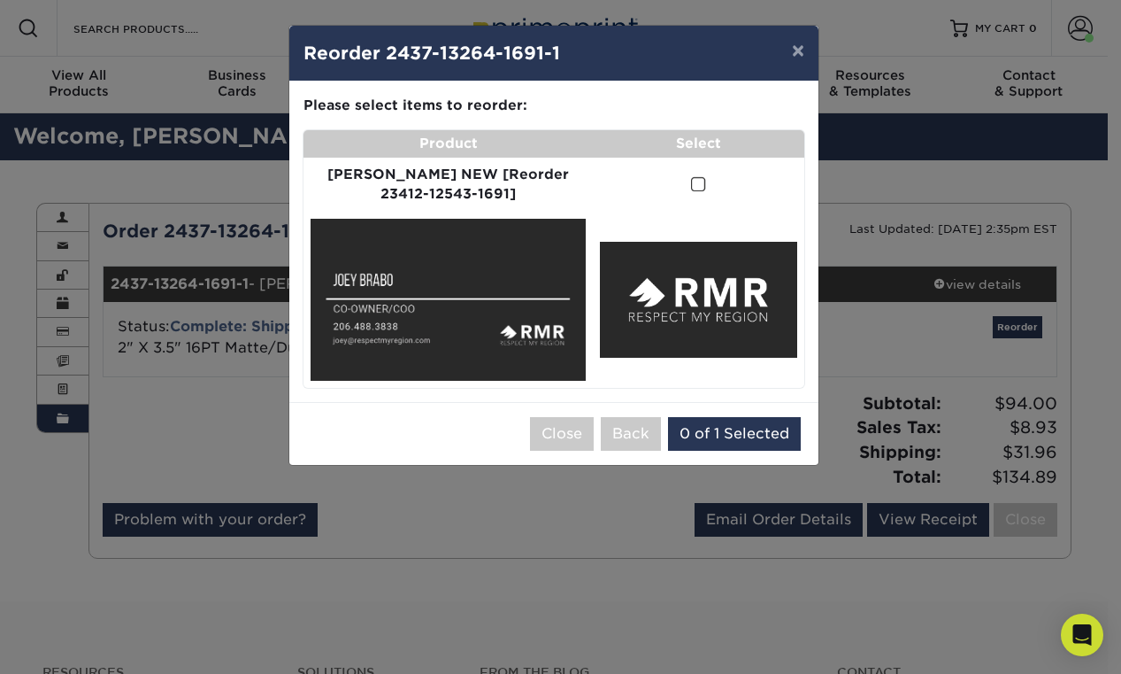
click at [691, 185] on span at bounding box center [698, 184] width 15 height 17
click at [0, 0] on input "checkbox" at bounding box center [0, 0] width 0 height 0
click at [691, 185] on span at bounding box center [698, 184] width 15 height 17
click at [0, 0] on input "checkbox" at bounding box center [0, 0] width 0 height 0
click at [640, 426] on button "Back" at bounding box center [631, 434] width 60 height 34
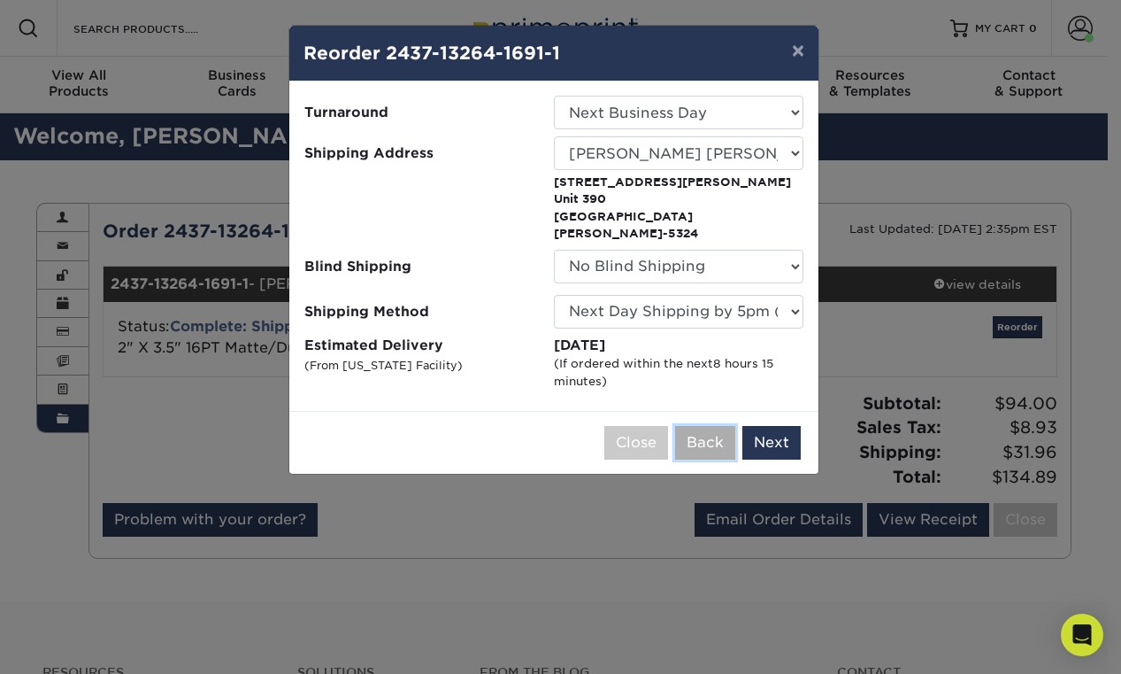
click at [700, 433] on button "Back" at bounding box center [705, 443] width 60 height 34
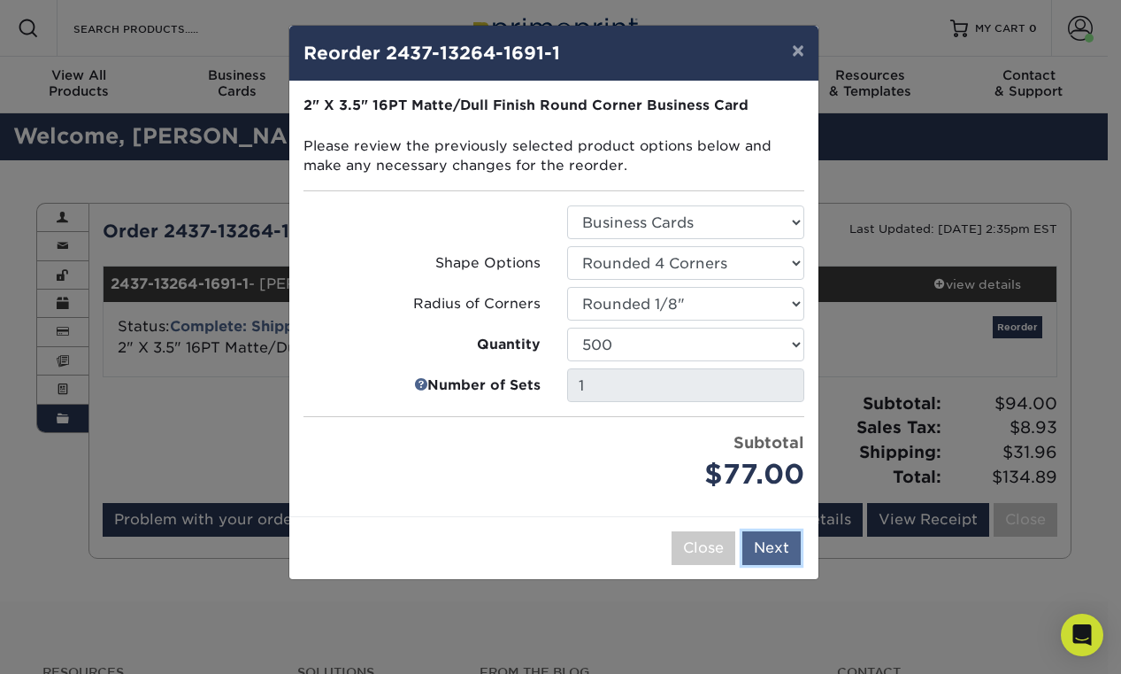
click at [772, 550] on button "Next" at bounding box center [772, 548] width 58 height 34
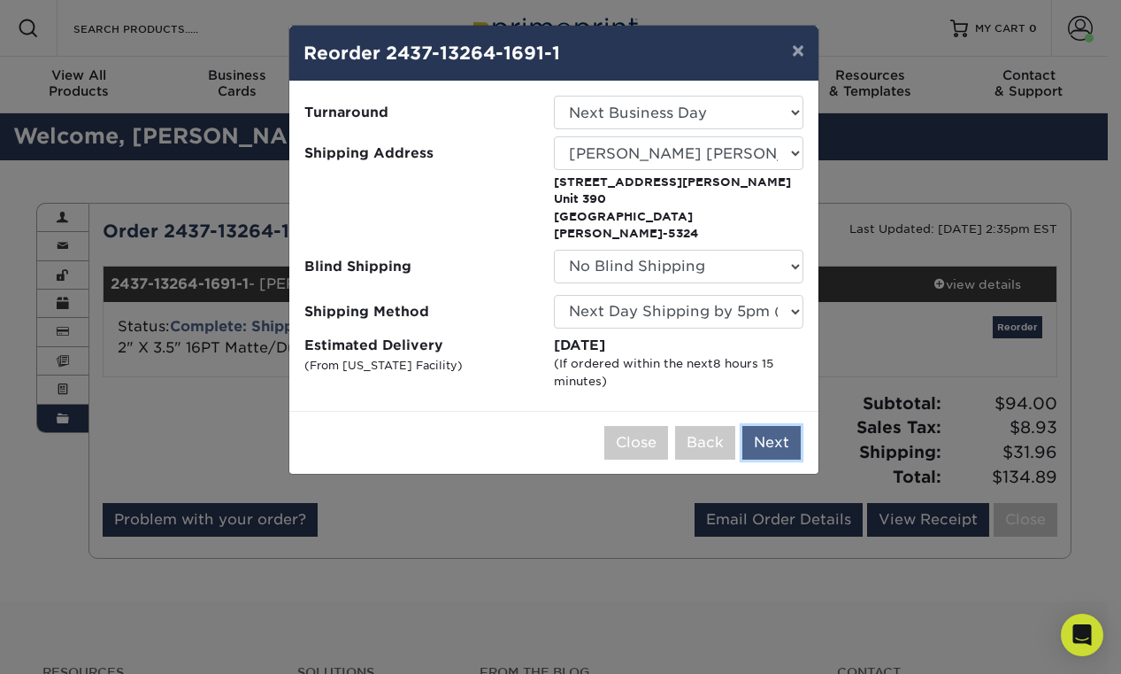
click at [774, 428] on button "Next" at bounding box center [772, 443] width 58 height 34
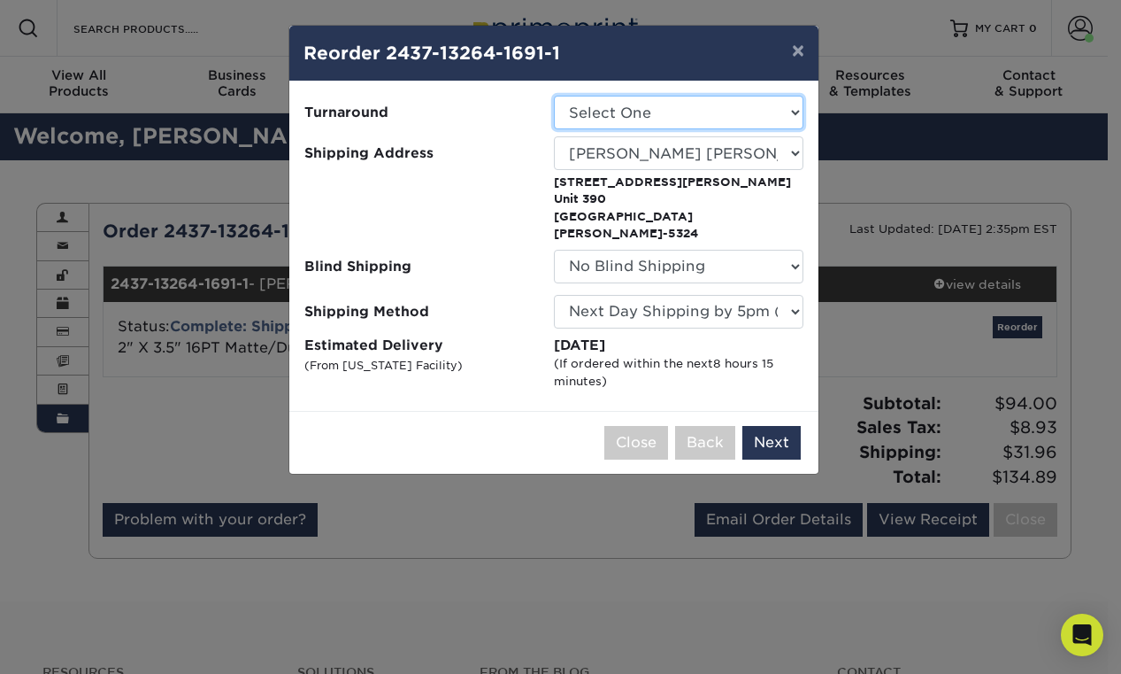
click at [612, 118] on select "Select One 2-4 Business Days 2 Day Next Business Day" at bounding box center [679, 113] width 250 height 34
select select "e0d636ae-341c-45f8-9e61-81f387d888bb"
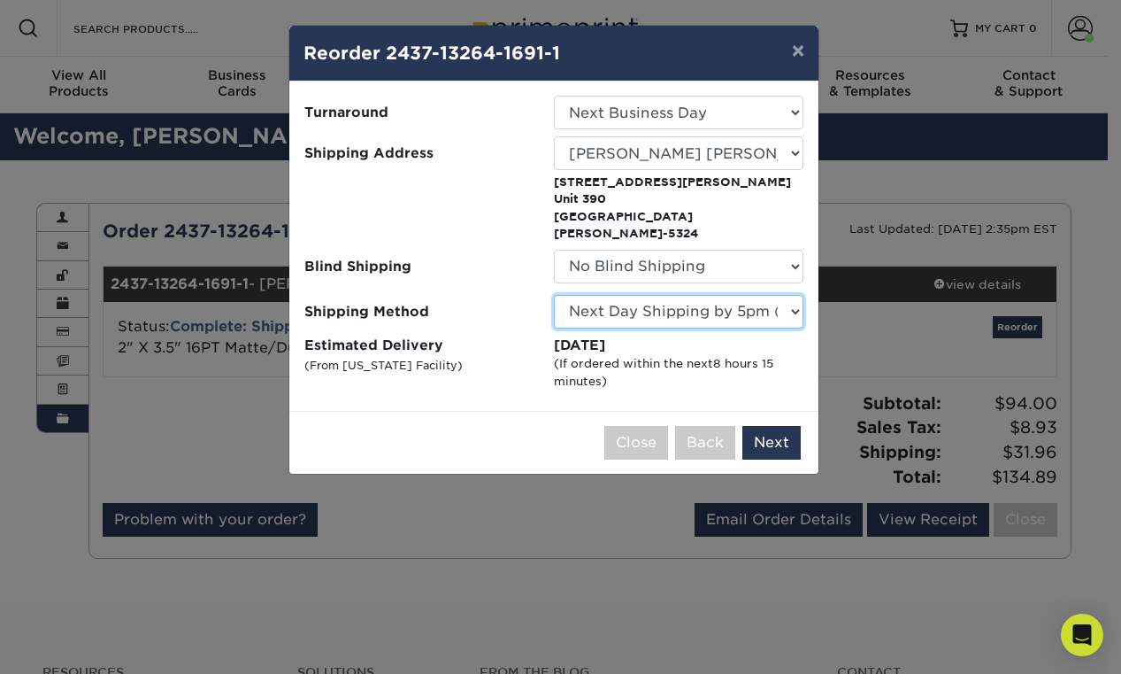
click at [720, 299] on select "Please Select Ground Shipping (+$8.96) 3 Day Shipping Service (+$20.06) 2 Day A…" at bounding box center [679, 312] width 250 height 34
select select "03"
click at [782, 426] on button "Next" at bounding box center [772, 443] width 58 height 34
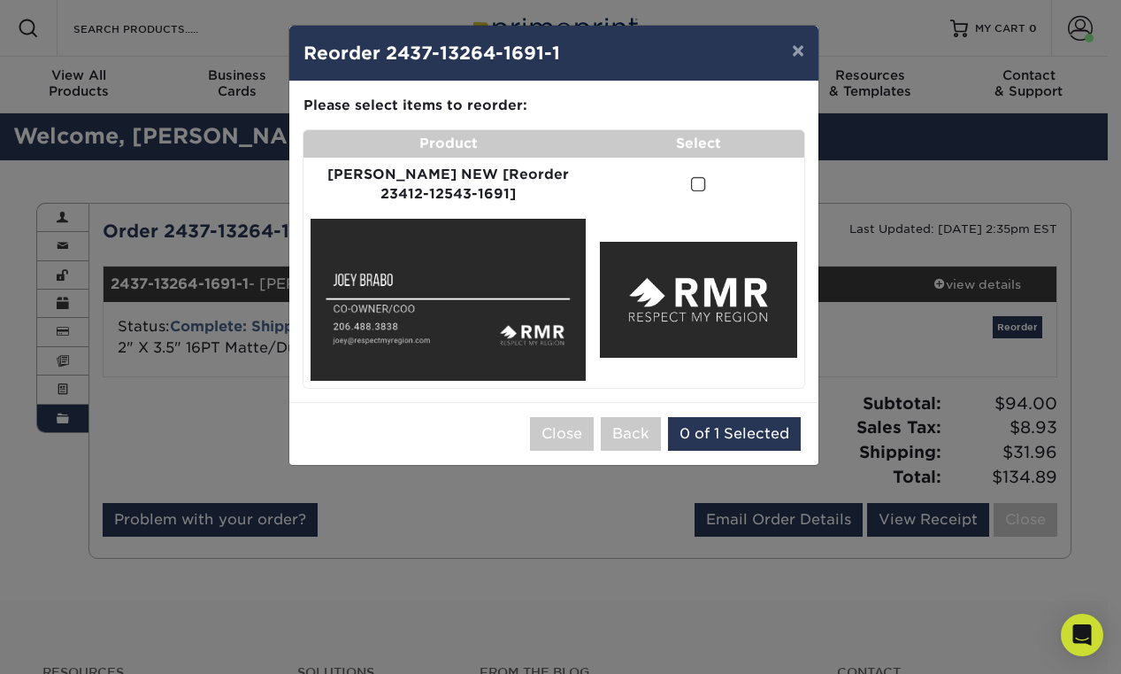
click at [691, 182] on span at bounding box center [698, 184] width 15 height 17
click at [0, 0] on input "checkbox" at bounding box center [0, 0] width 0 height 0
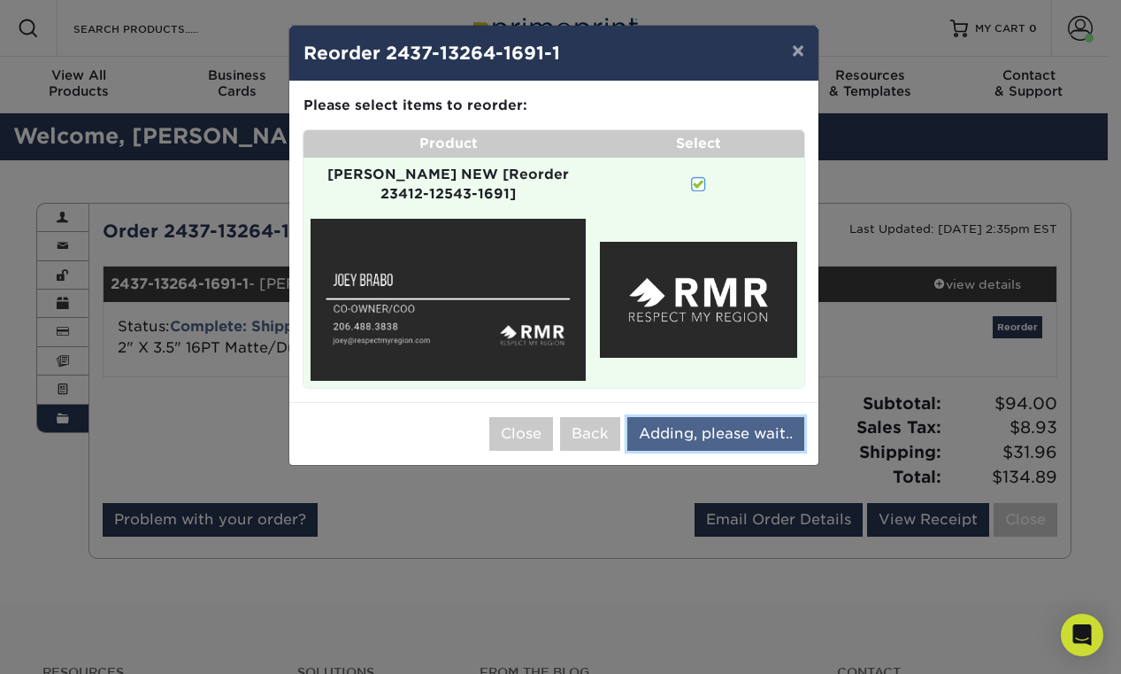
click at [716, 419] on button "Adding, please wait.." at bounding box center [716, 434] width 177 height 34
click at [697, 420] on button "Adding, please wait.." at bounding box center [716, 434] width 177 height 34
click at [740, 418] on button "Adding, please wait.." at bounding box center [716, 434] width 177 height 34
click at [712, 417] on button "Adding, please wait.." at bounding box center [716, 434] width 177 height 34
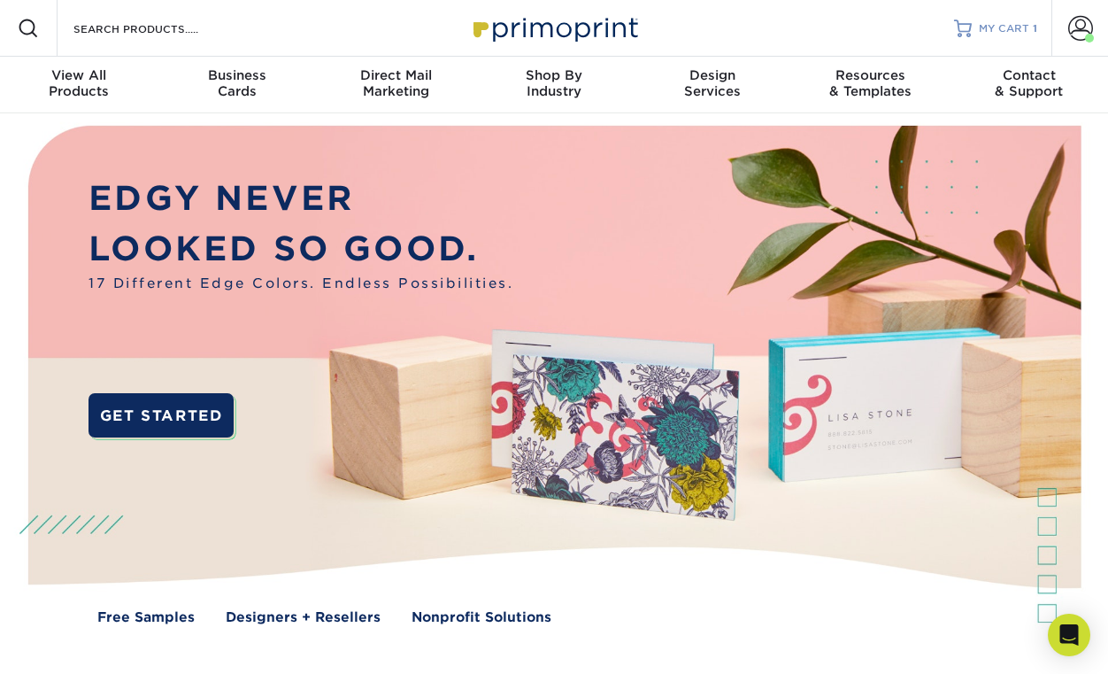
click at [1013, 23] on span "MY CART" at bounding box center [1004, 28] width 50 height 15
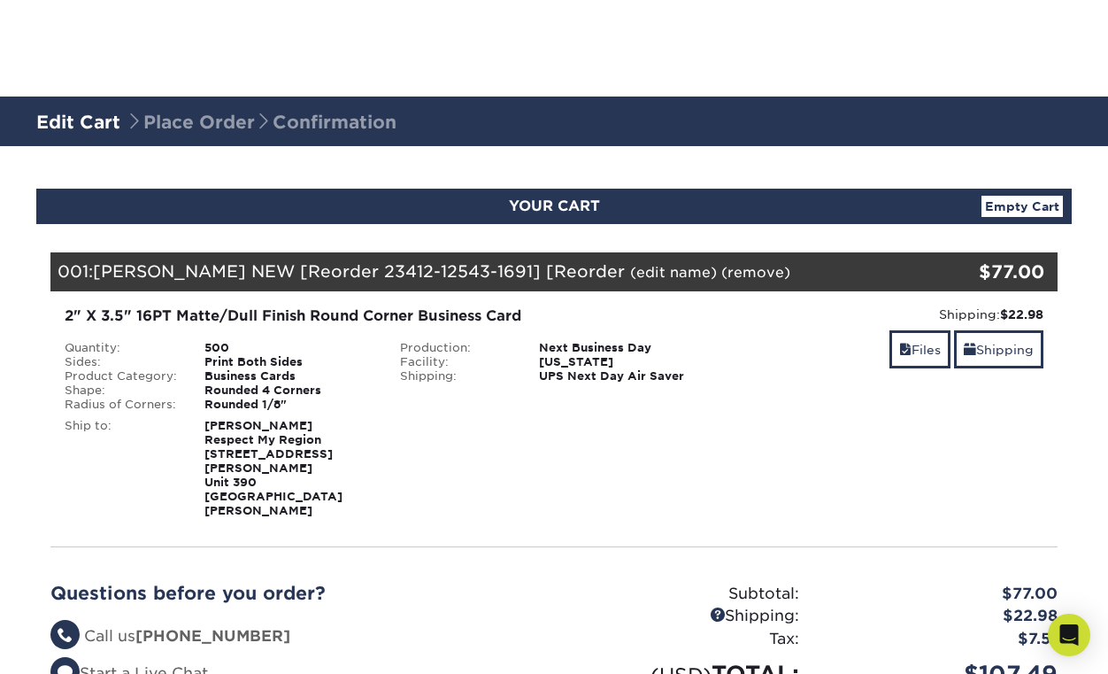
scroll to position [329, 0]
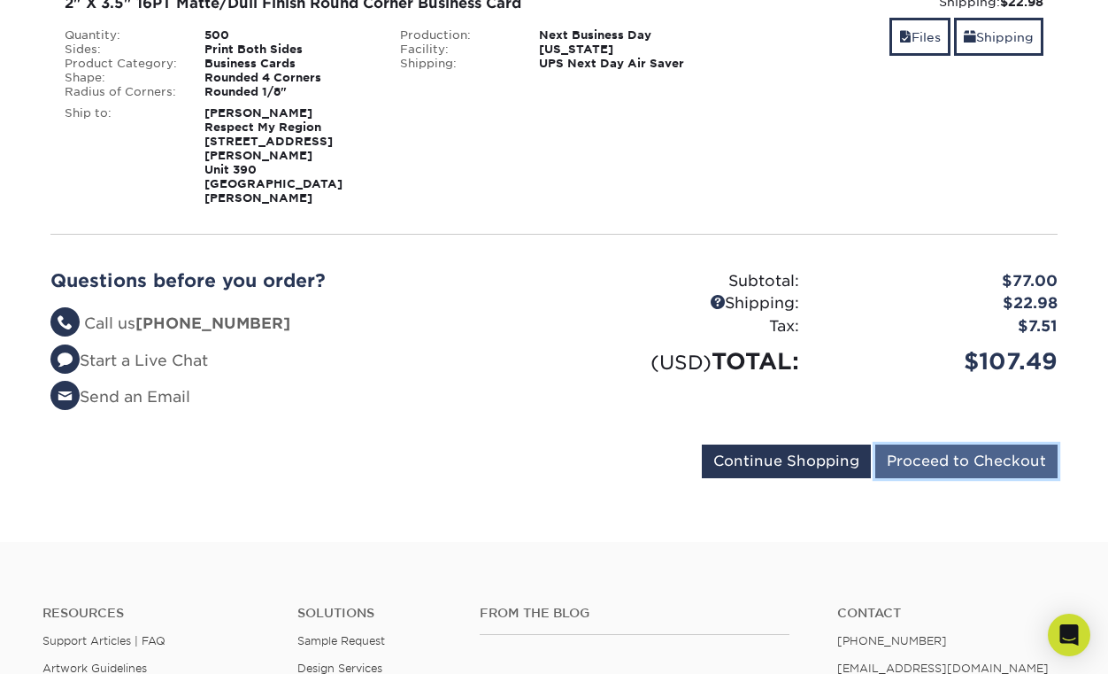
click at [952, 444] on input "Proceed to Checkout" at bounding box center [966, 461] width 182 height 34
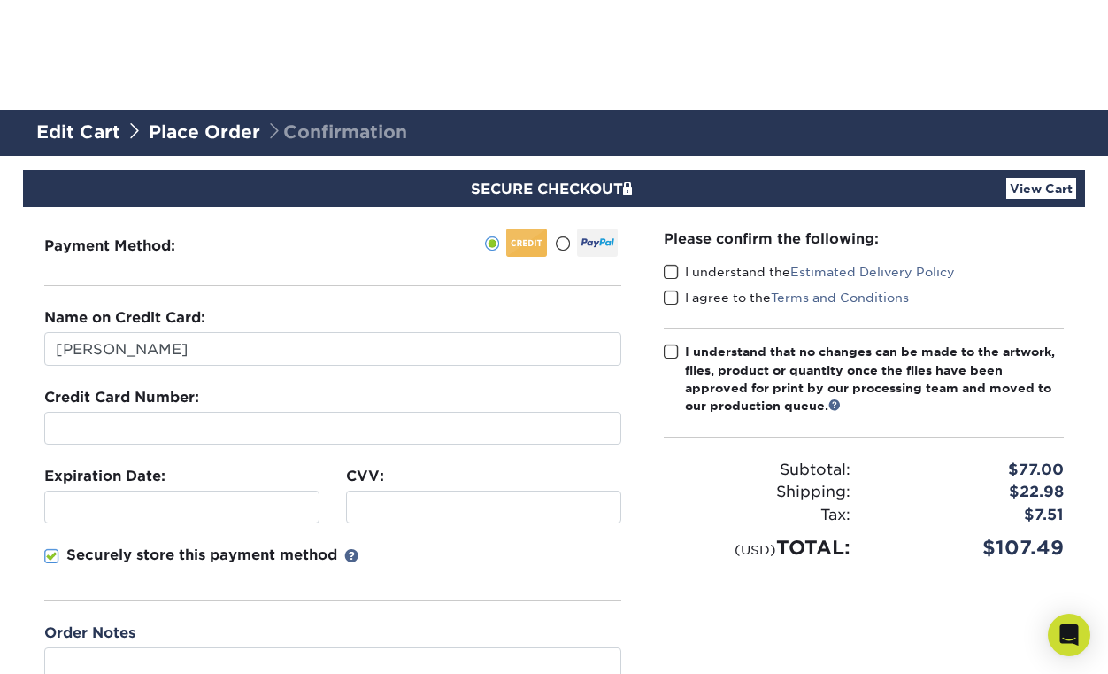
scroll to position [119, 0]
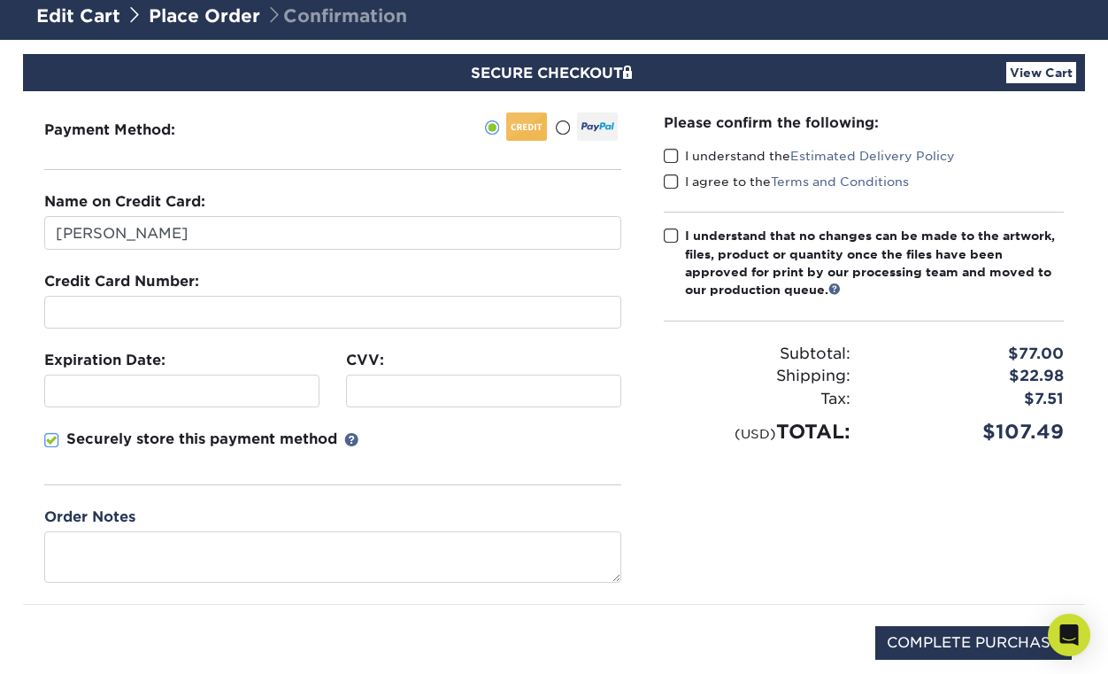
click at [221, 323] on div at bounding box center [332, 312] width 577 height 33
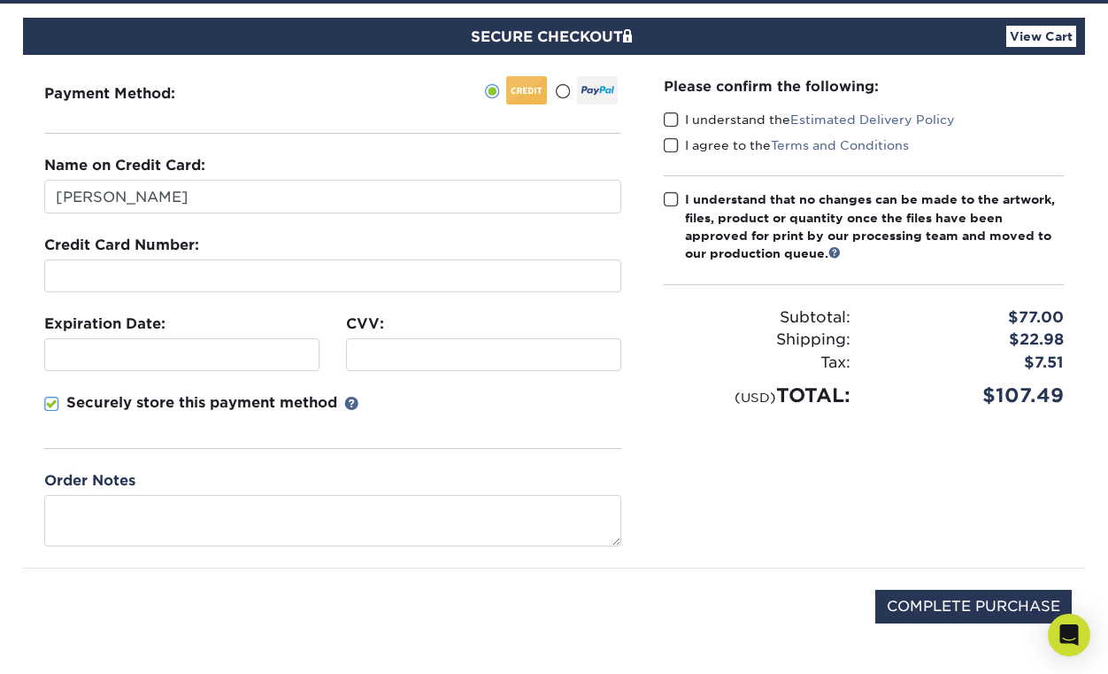
scroll to position [239, 0]
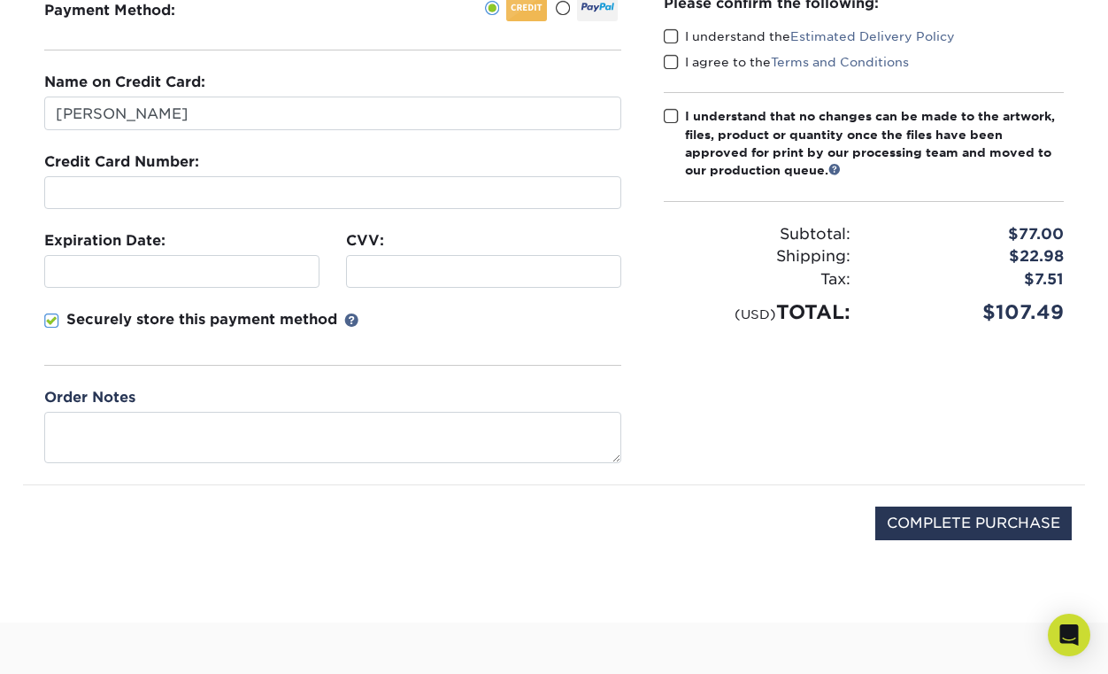
click at [666, 43] on span at bounding box center [671, 36] width 15 height 17
click at [0, 0] on input "I understand the Estimated Delivery Policy" at bounding box center [0, 0] width 0 height 0
click at [669, 61] on span at bounding box center [671, 62] width 15 height 17
click at [0, 0] on input "I agree to the Terms and Conditions" at bounding box center [0, 0] width 0 height 0
click at [672, 103] on div "Please confirm the following: I understand the Estimated Delivery Policy I agre…" at bounding box center [864, 160] width 400 height 334
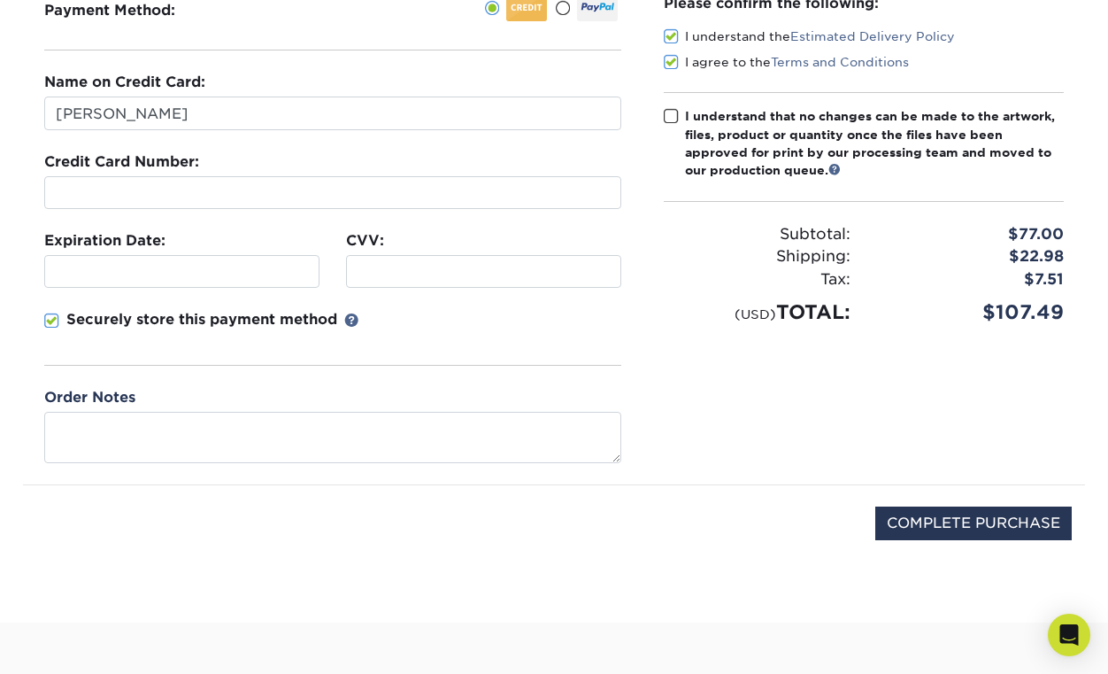
click at [673, 111] on span at bounding box center [671, 116] width 15 height 17
click at [0, 0] on input "I understand that no changes can be made to the artwork, files, product or quan…" at bounding box center [0, 0] width 0 height 0
click at [888, 512] on input "COMPLETE PURCHASE" at bounding box center [973, 523] width 196 height 34
type input "PROCESSING, PLEASE WAIT..."
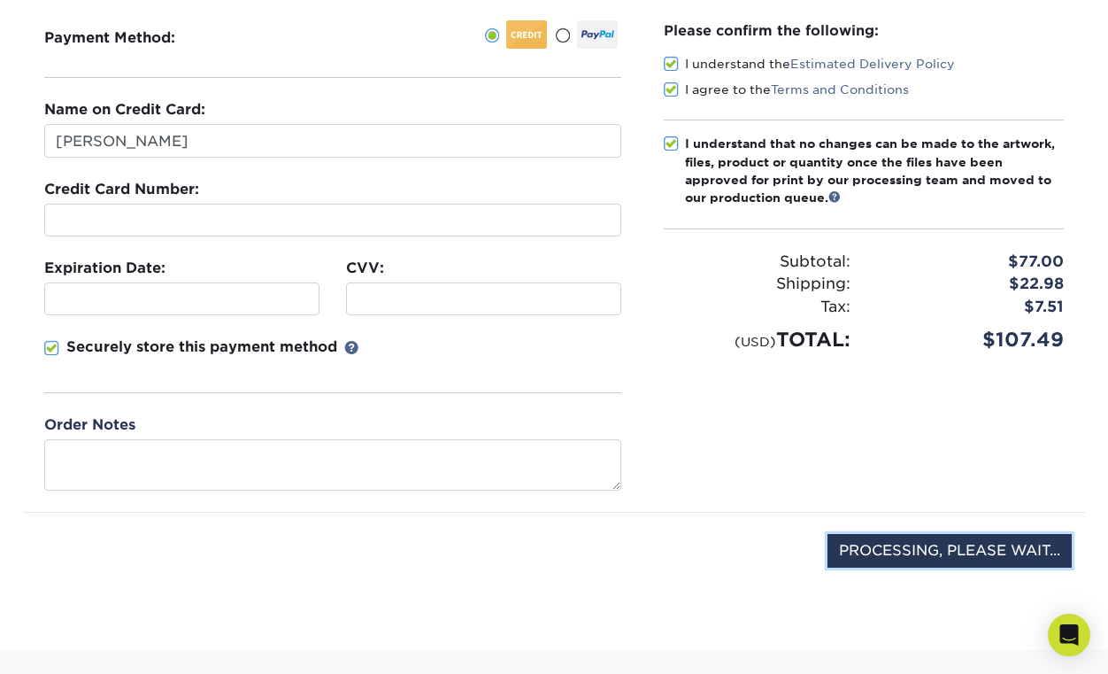
scroll to position [81, 0]
